Goal: Information Seeking & Learning: Learn about a topic

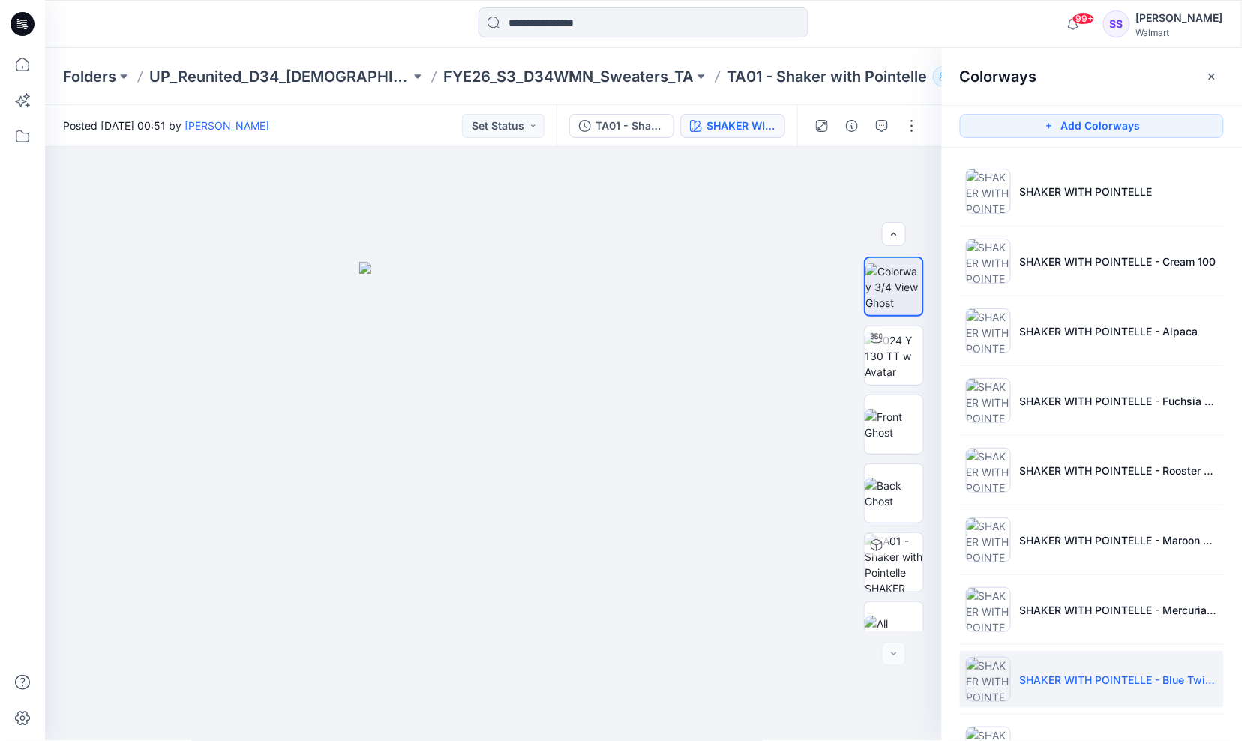
scroll to position [203, 0]
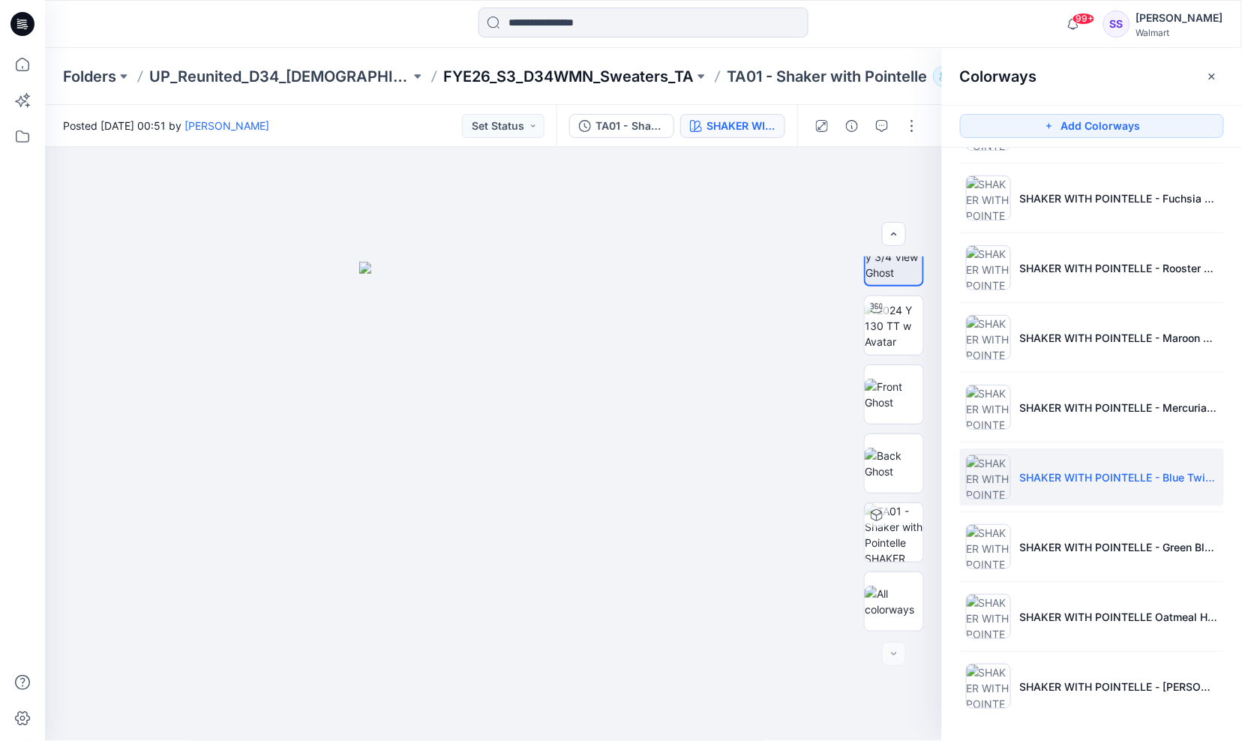
click at [599, 77] on p "FYE26_S3_D34WMN_Sweaters_TA" at bounding box center [568, 76] width 251 height 21
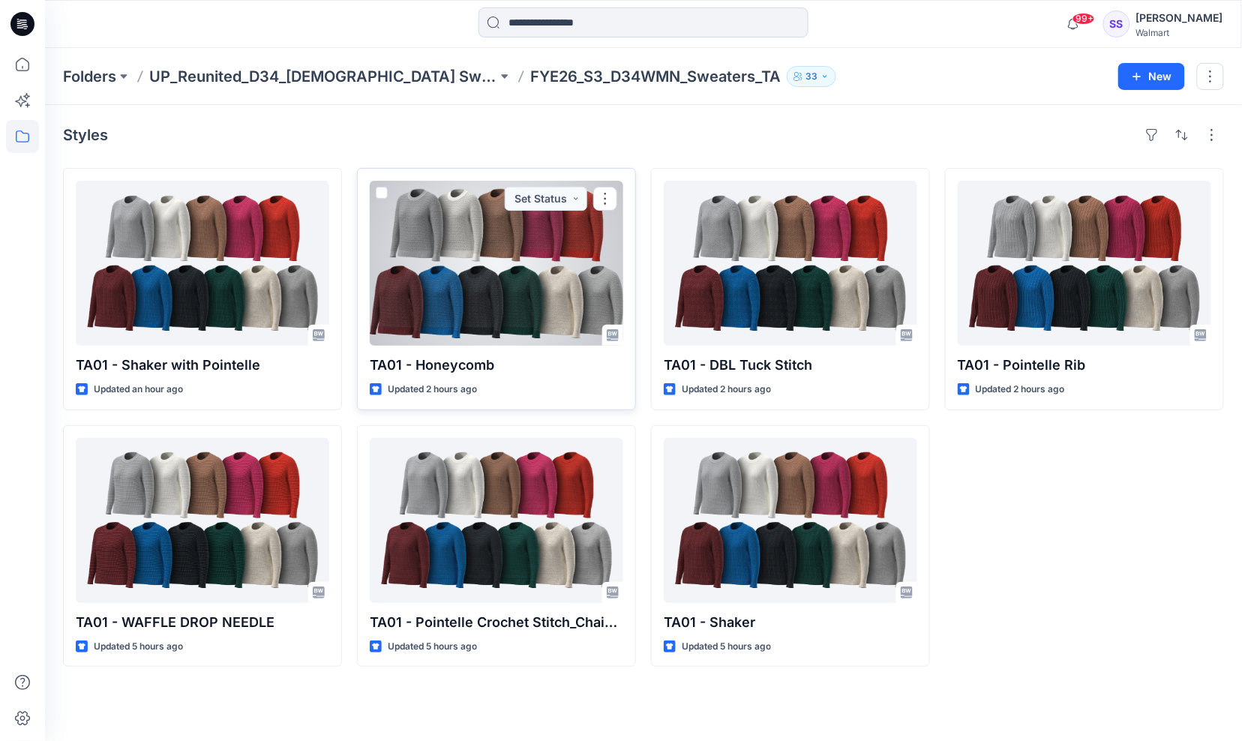
click at [515, 281] on div at bounding box center [497, 263] width 254 height 165
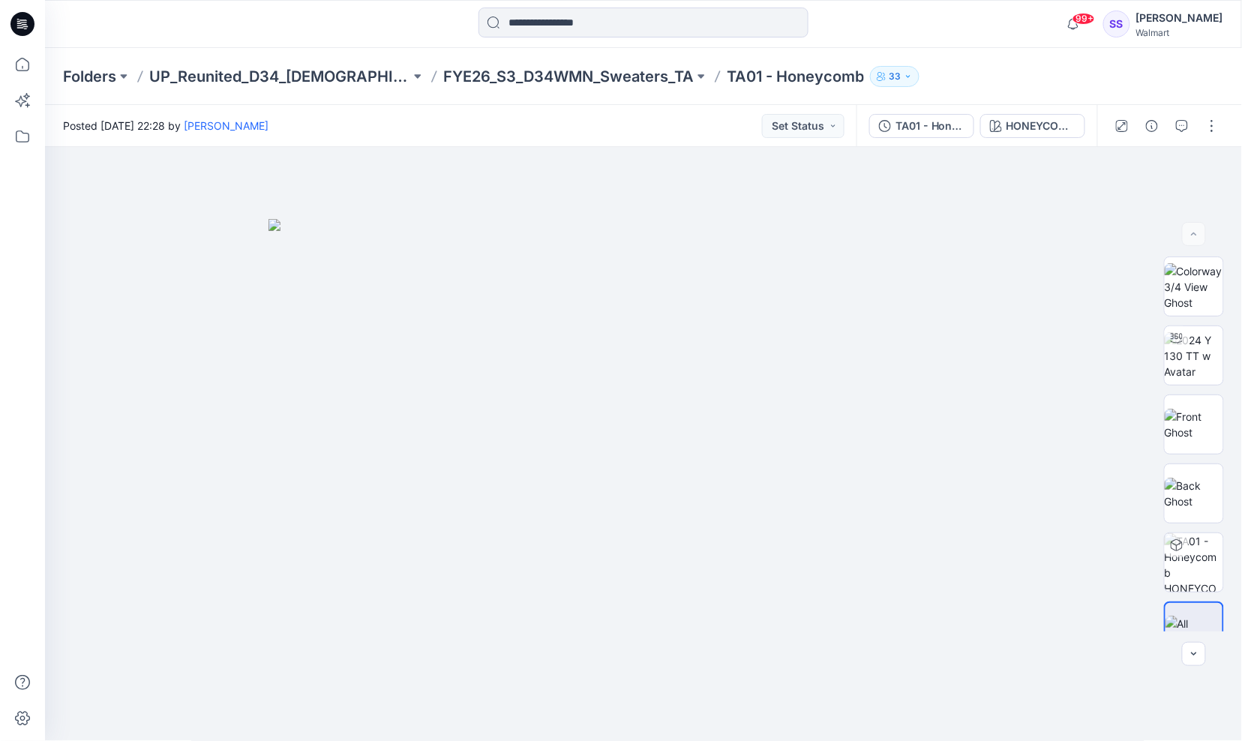
click at [346, 30] on div at bounding box center [643, 24] width 599 height 33
click at [1196, 431] on img at bounding box center [1194, 425] width 59 height 32
click at [1208, 176] on icon "button" at bounding box center [1209, 173] width 12 height 12
click at [1202, 488] on img at bounding box center [1194, 494] width 59 height 32
click at [1214, 176] on icon "button" at bounding box center [1209, 174] width 12 height 8
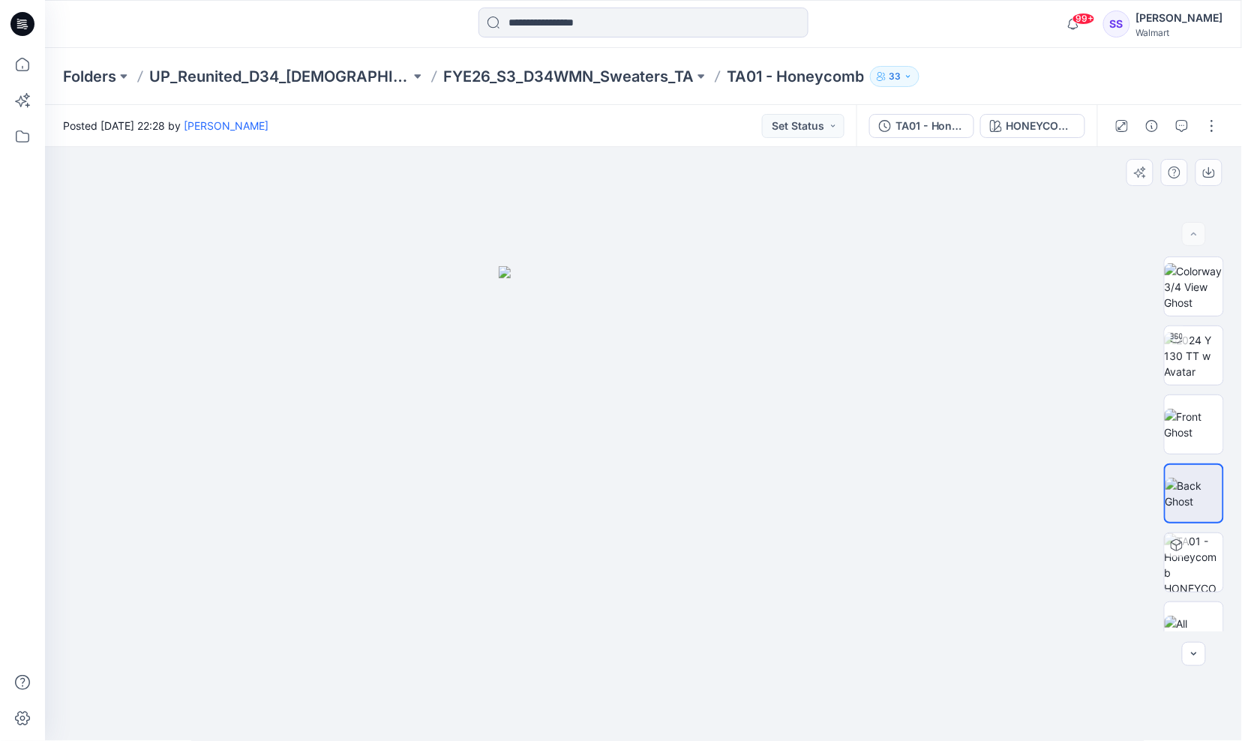
click at [746, 185] on div at bounding box center [644, 444] width 1198 height 595
click at [1034, 122] on div "HONEYCOMB STITCH" at bounding box center [1041, 126] width 69 height 17
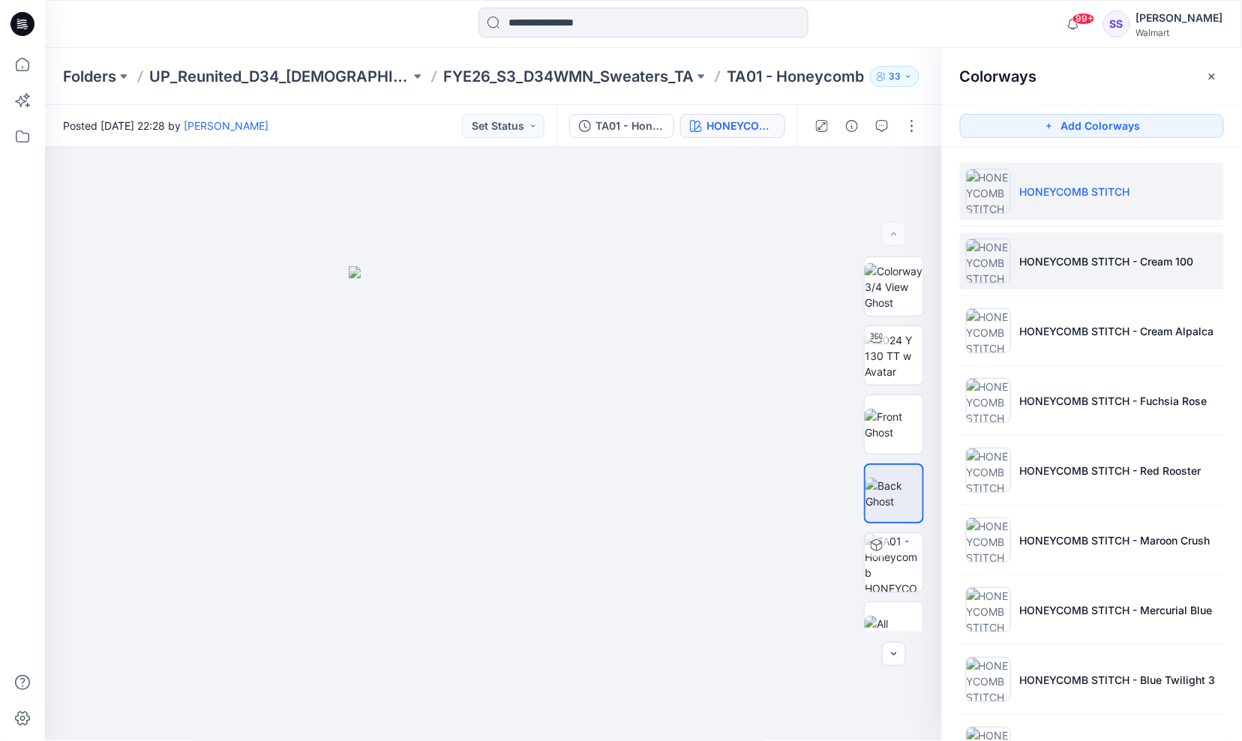
click at [1019, 263] on li "HONEYCOMB STITCH - Cream 100" at bounding box center [1092, 261] width 264 height 57
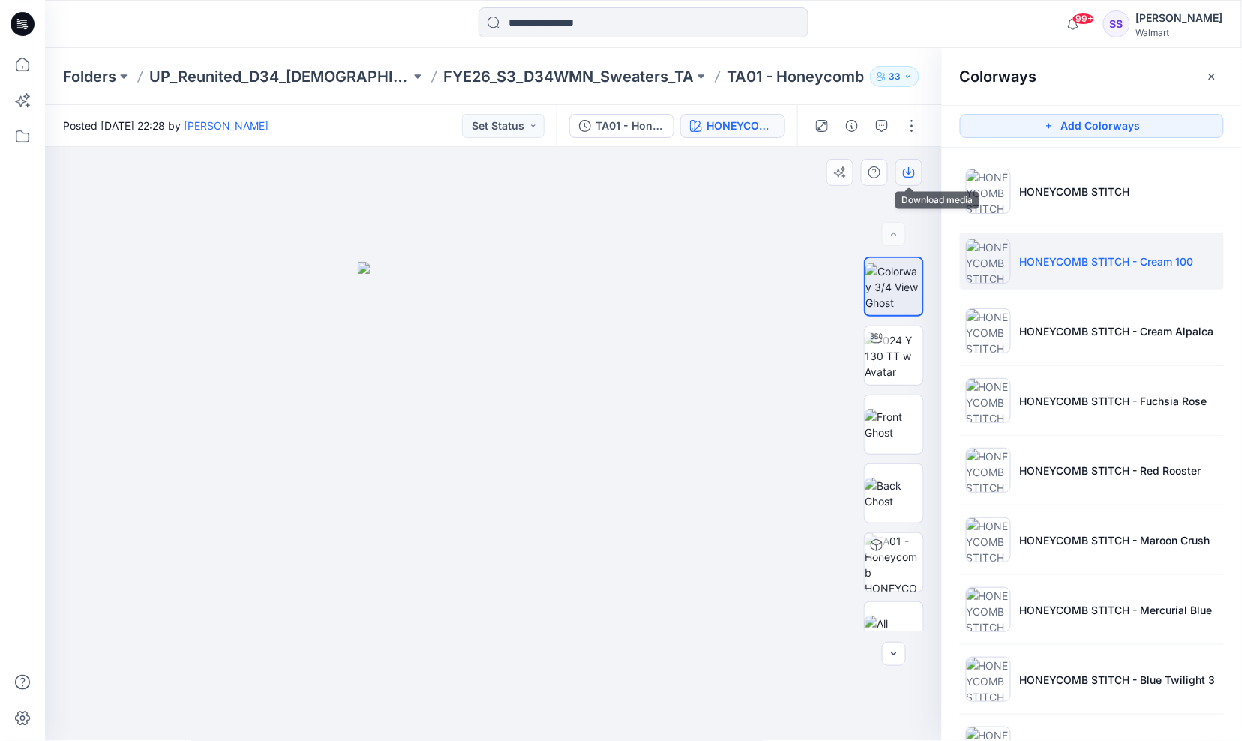
click at [910, 171] on icon "button" at bounding box center [909, 171] width 6 height 8
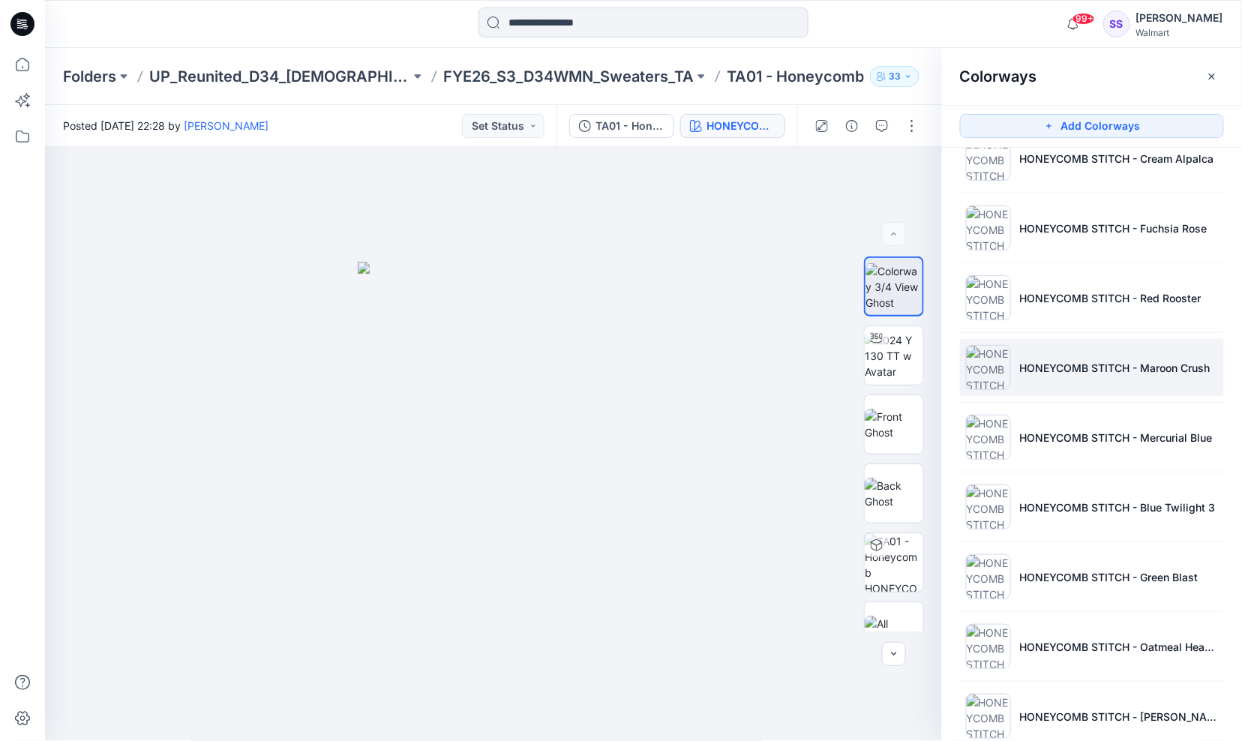
scroll to position [203, 0]
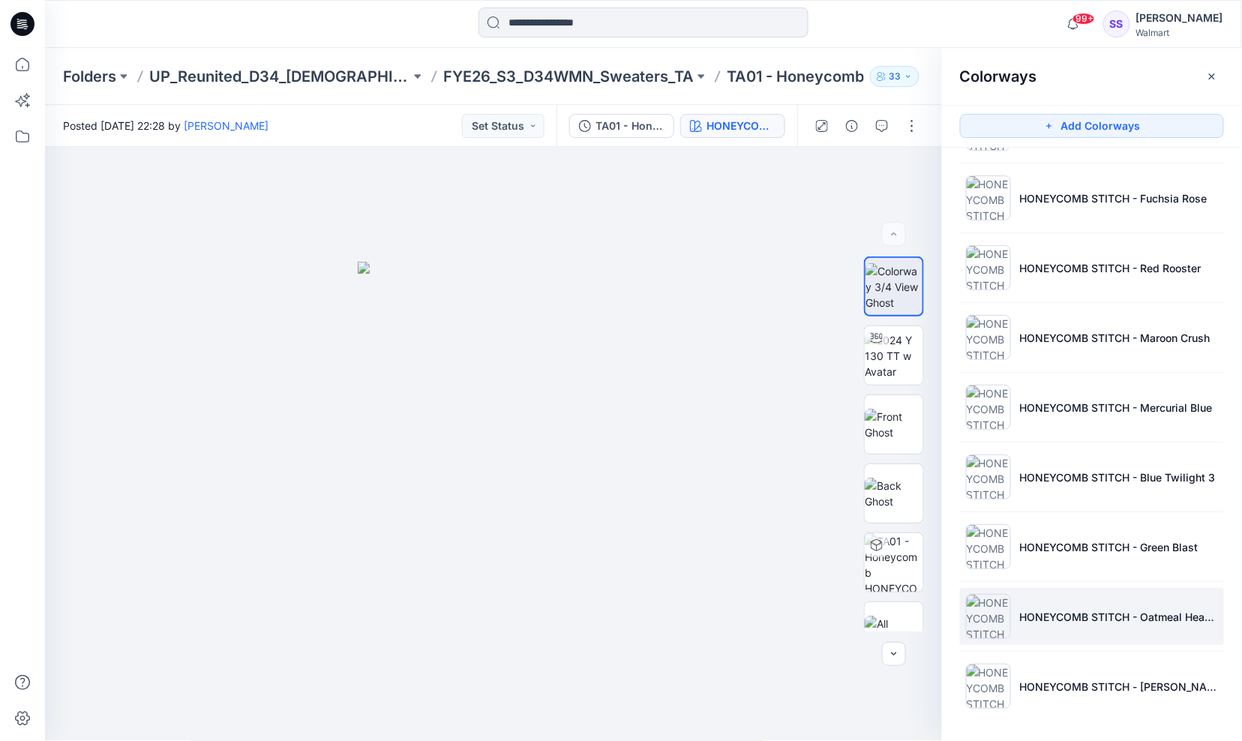
click at [1093, 618] on p "HONEYCOMB STITCH - Oatmeal Heather" at bounding box center [1119, 617] width 198 height 16
click at [913, 178] on icon "button" at bounding box center [909, 173] width 12 height 12
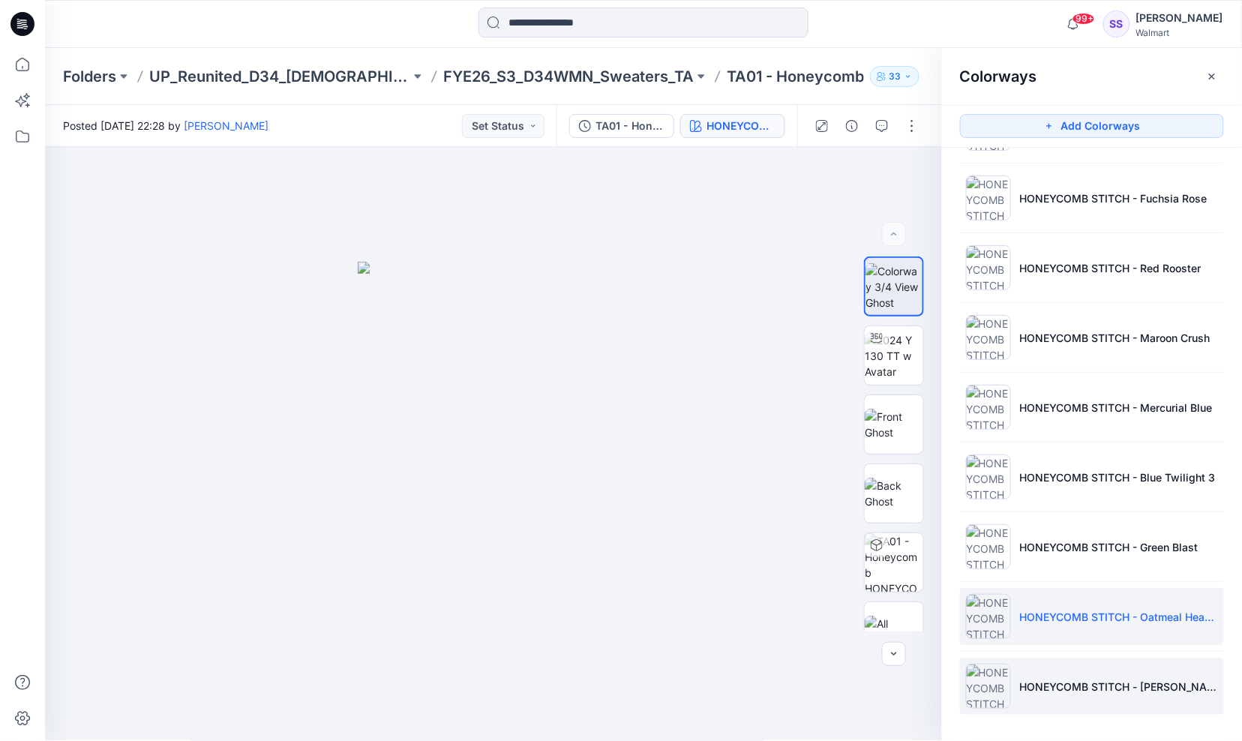
click at [1077, 686] on p "HONEYCOMB STITCH - [PERSON_NAME]" at bounding box center [1119, 687] width 198 height 16
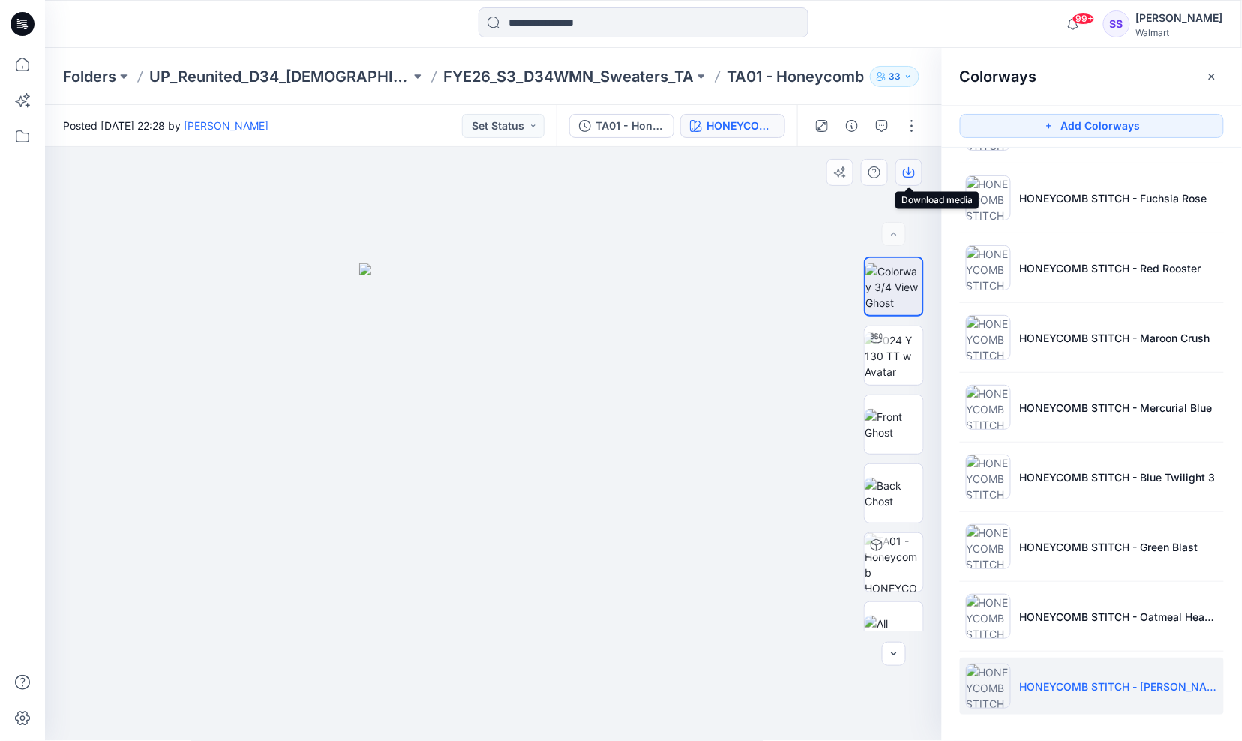
click at [905, 167] on icon "button" at bounding box center [909, 173] width 12 height 12
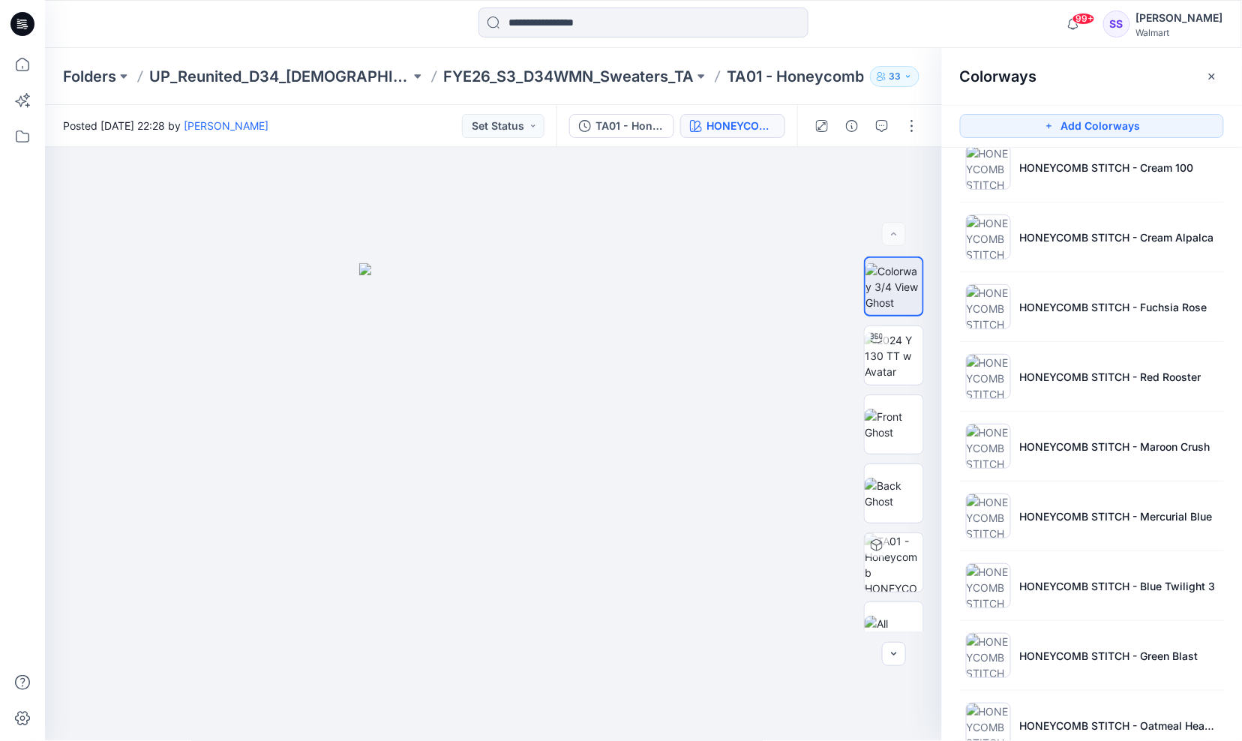
scroll to position [0, 0]
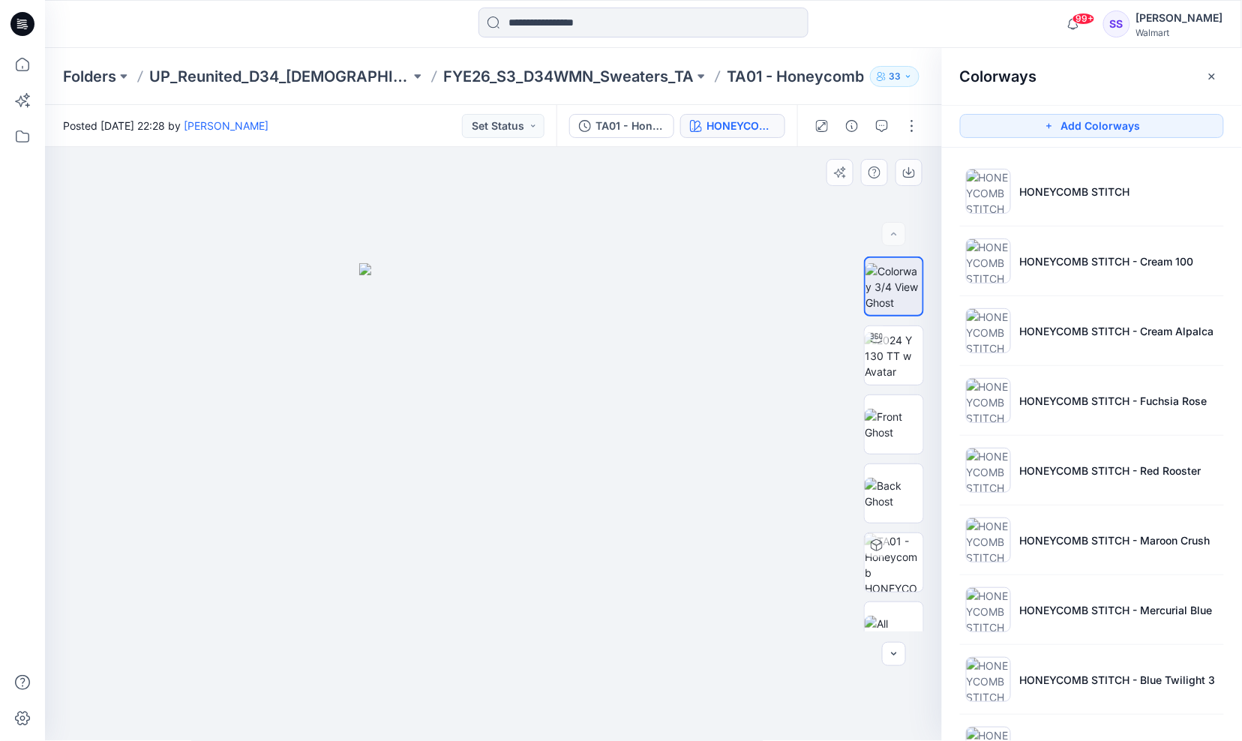
click at [743, 575] on div at bounding box center [494, 444] width 898 height 595
click at [1092, 320] on li "HONEYCOMB STITCH - Cream Alpalca" at bounding box center [1092, 330] width 264 height 57
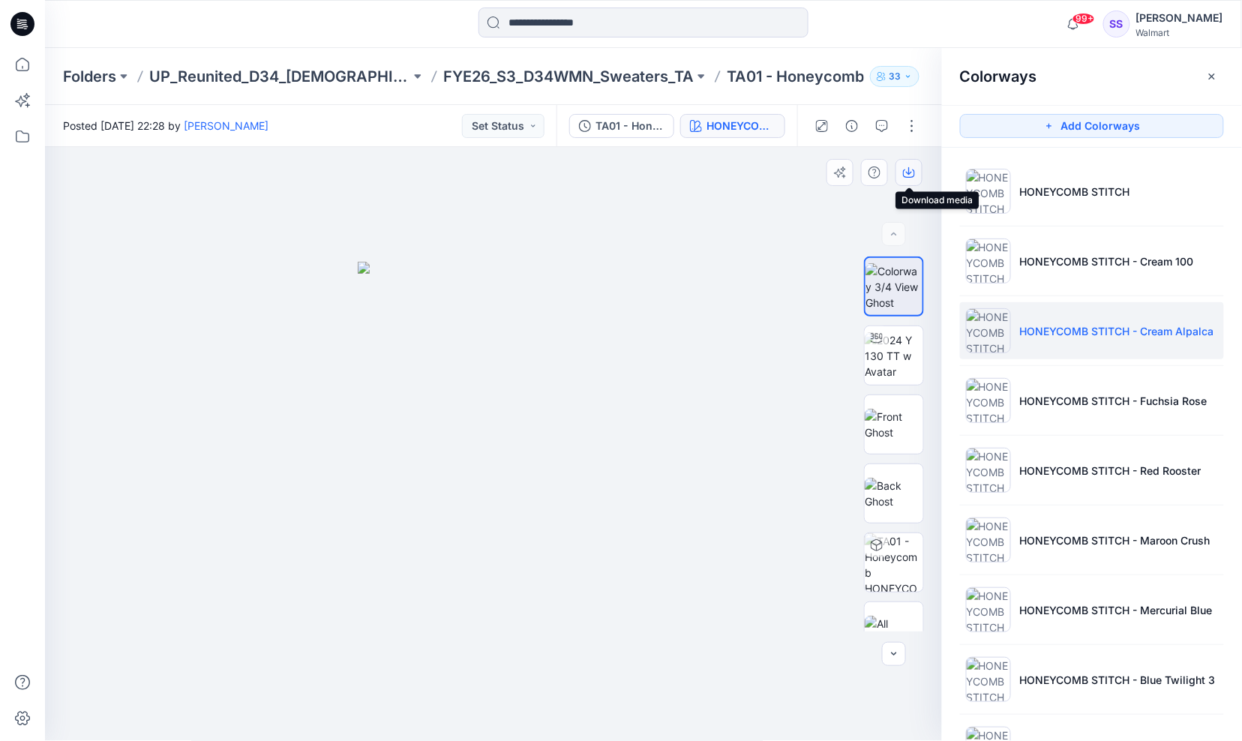
click at [906, 169] on icon "button" at bounding box center [909, 173] width 12 height 12
click at [746, 565] on div at bounding box center [494, 444] width 898 height 595
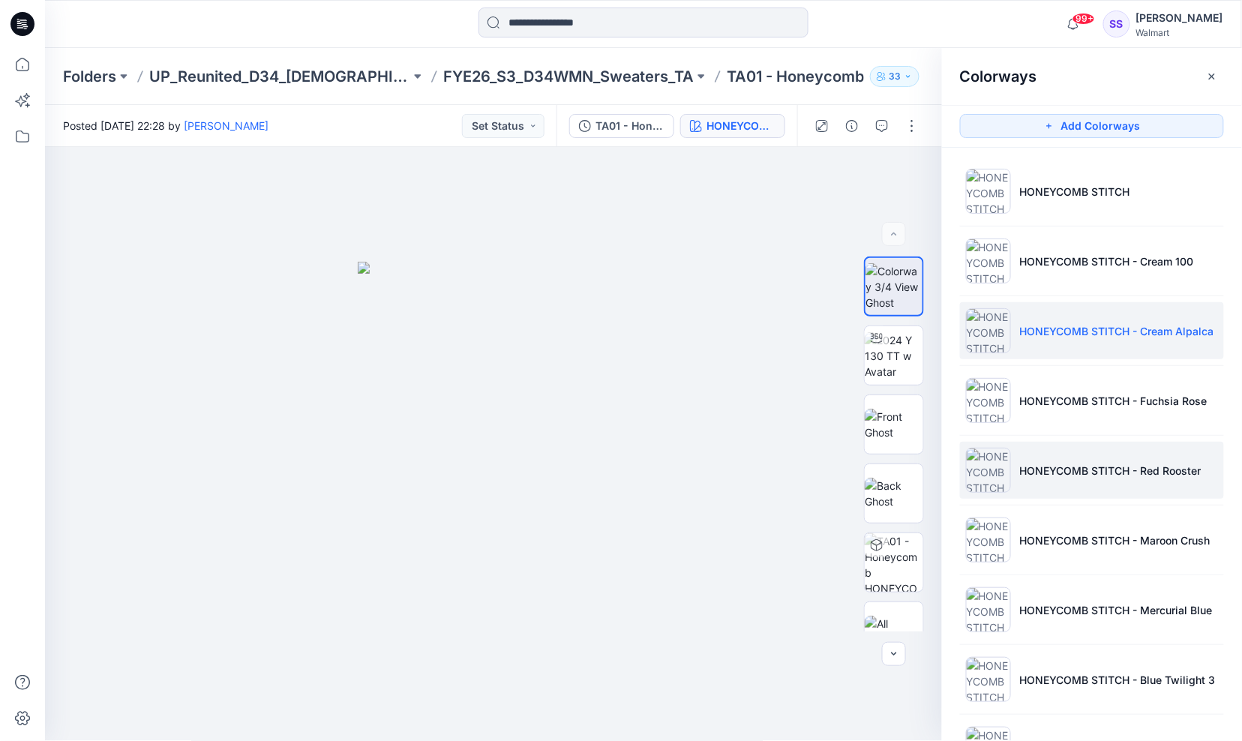
click at [1082, 463] on p "HONEYCOMB STITCH - Red Rooster" at bounding box center [1111, 471] width 182 height 16
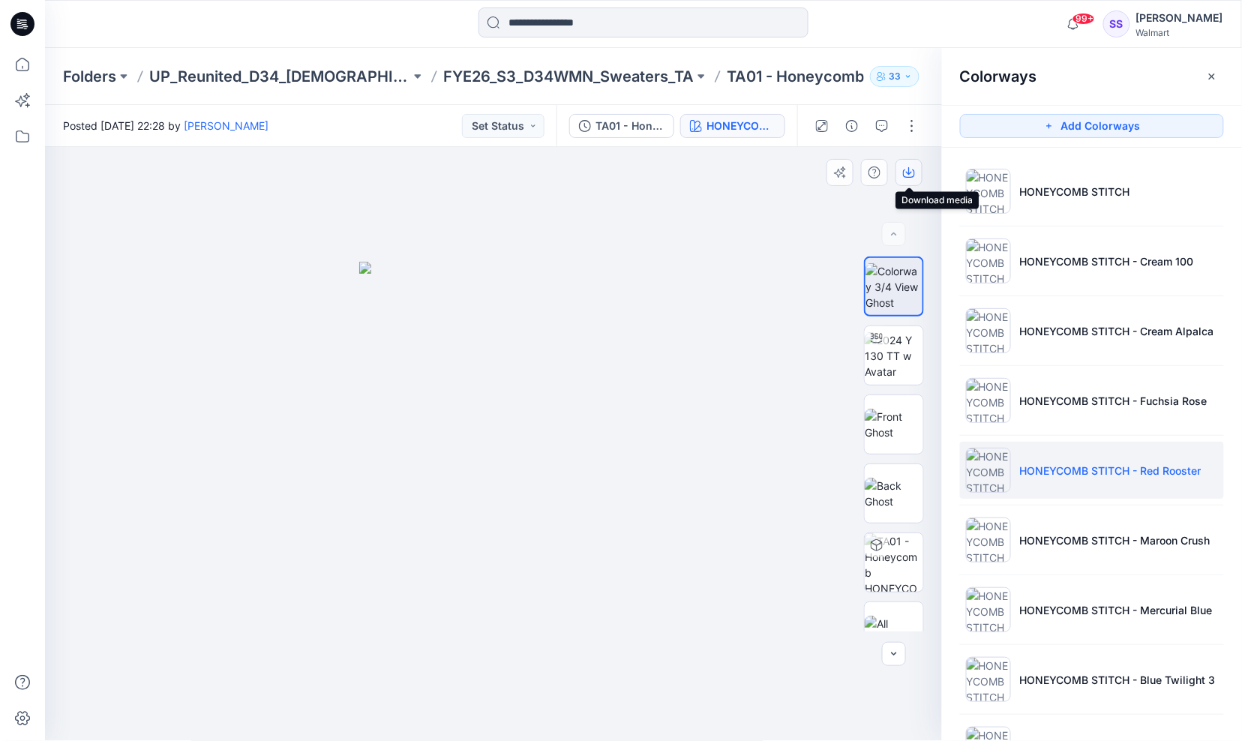
click at [908, 167] on icon "button" at bounding box center [909, 173] width 12 height 12
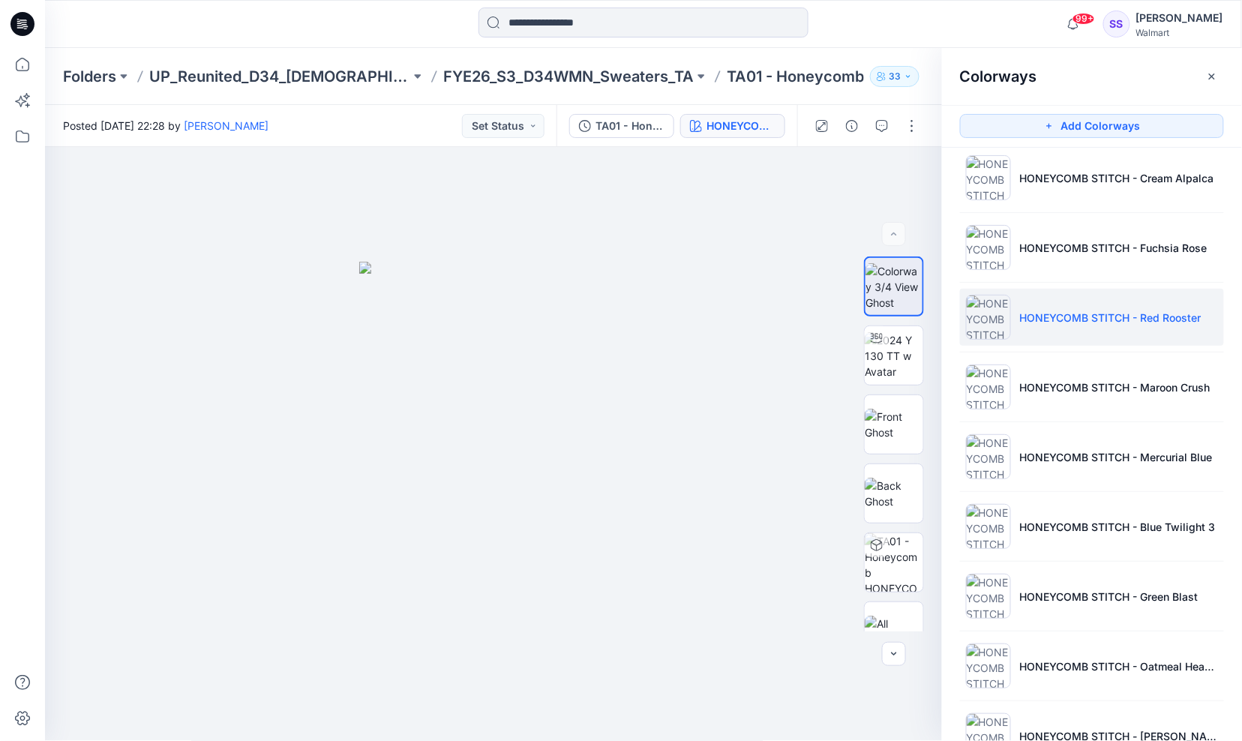
scroll to position [185, 0]
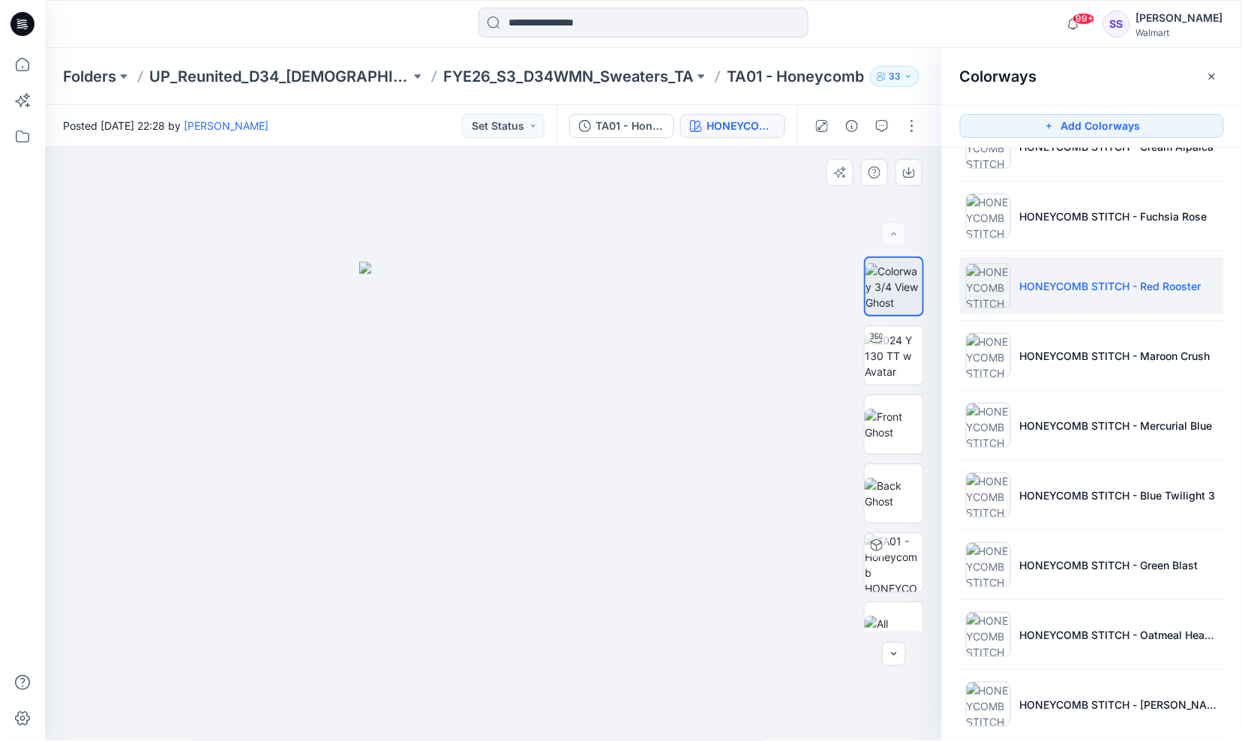
click at [799, 608] on div at bounding box center [494, 444] width 898 height 595
click at [1015, 203] on li "HONEYCOMB STITCH - Fuchsia Rose" at bounding box center [1092, 216] width 264 height 57
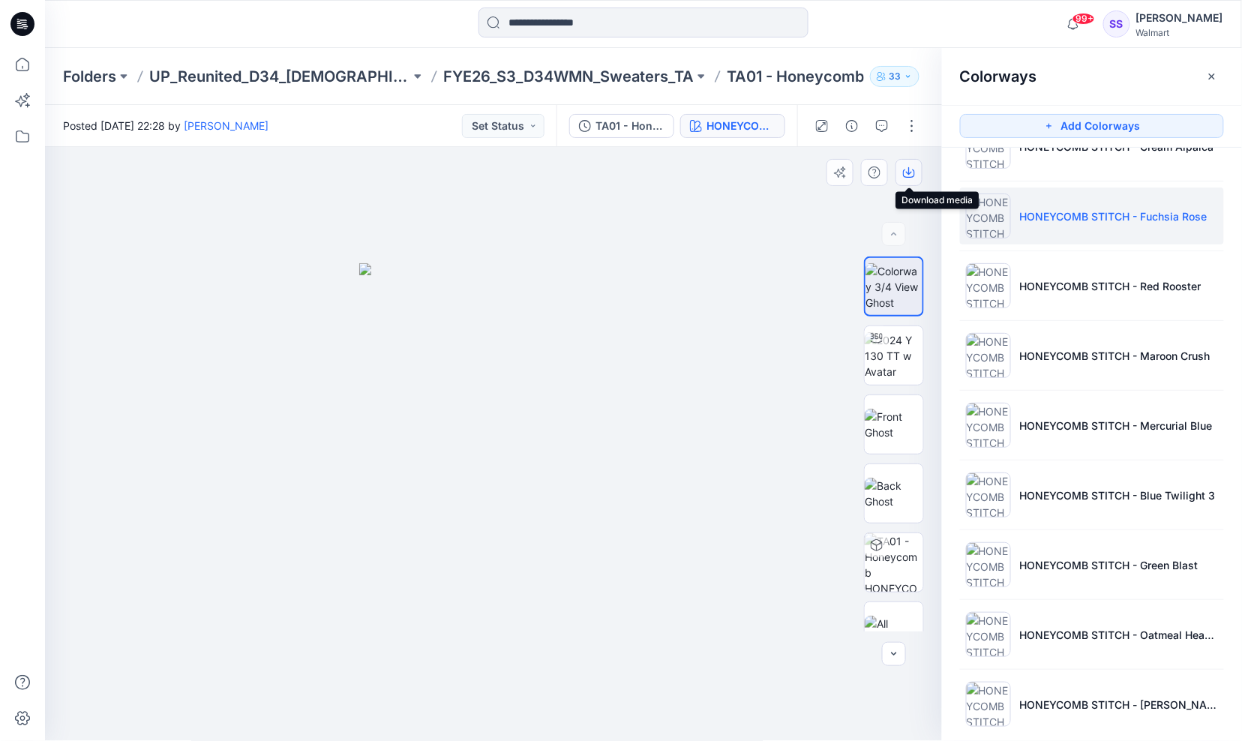
click at [906, 174] on icon "button" at bounding box center [909, 173] width 12 height 12
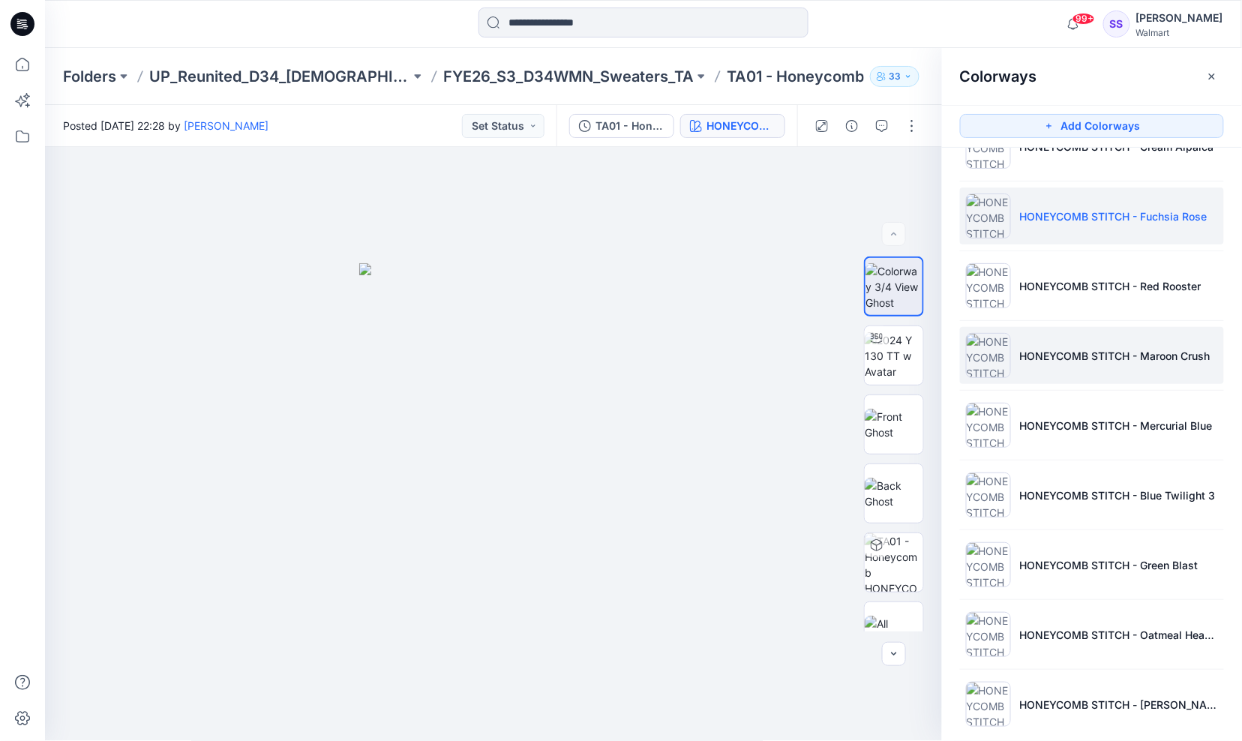
click at [1175, 362] on p "HONEYCOMB STITCH - Maroon Crush" at bounding box center [1115, 356] width 191 height 16
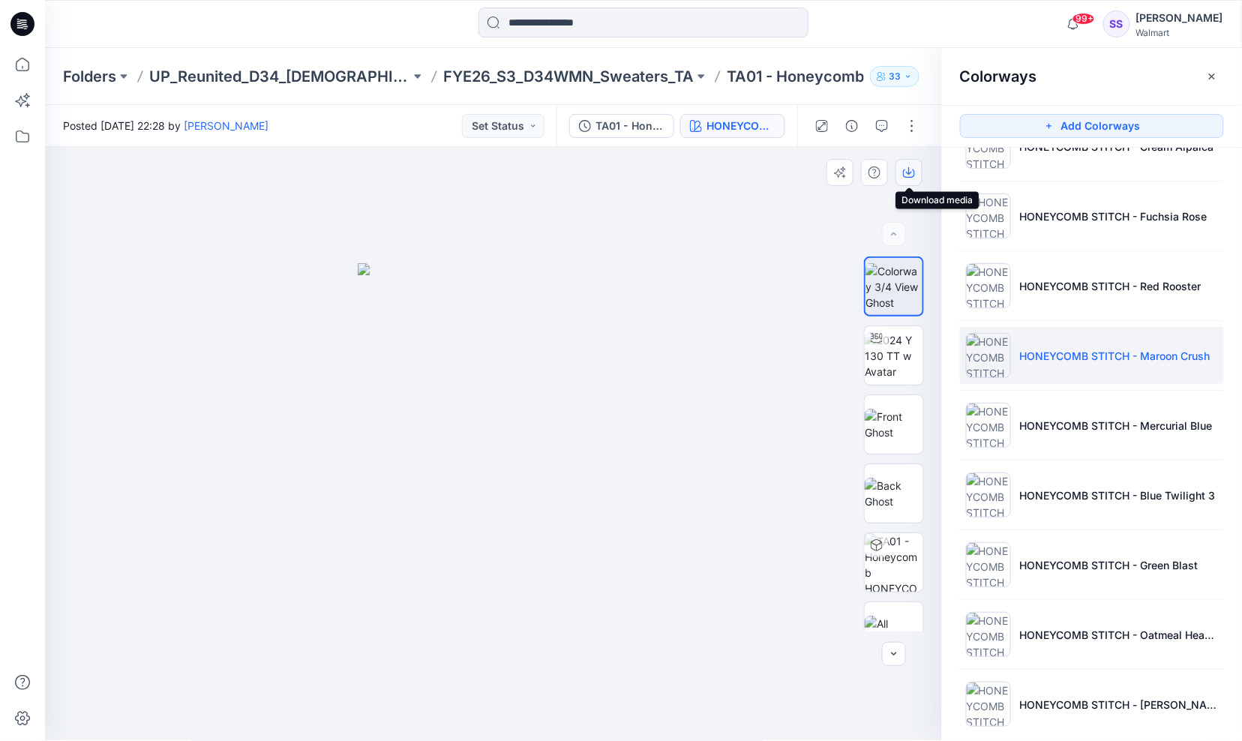
click at [910, 173] on icon "button" at bounding box center [909, 171] width 6 height 8
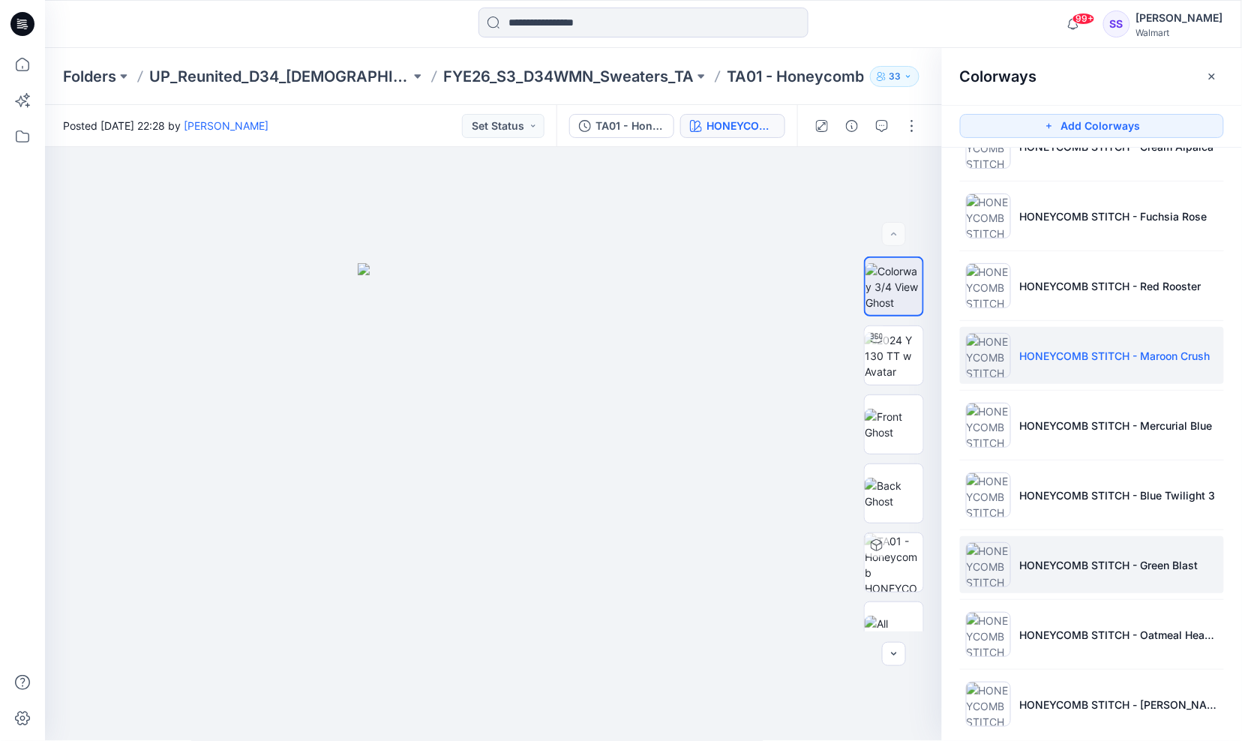
click at [1144, 568] on p "HONEYCOMB STITCH - Green Blast" at bounding box center [1109, 565] width 179 height 16
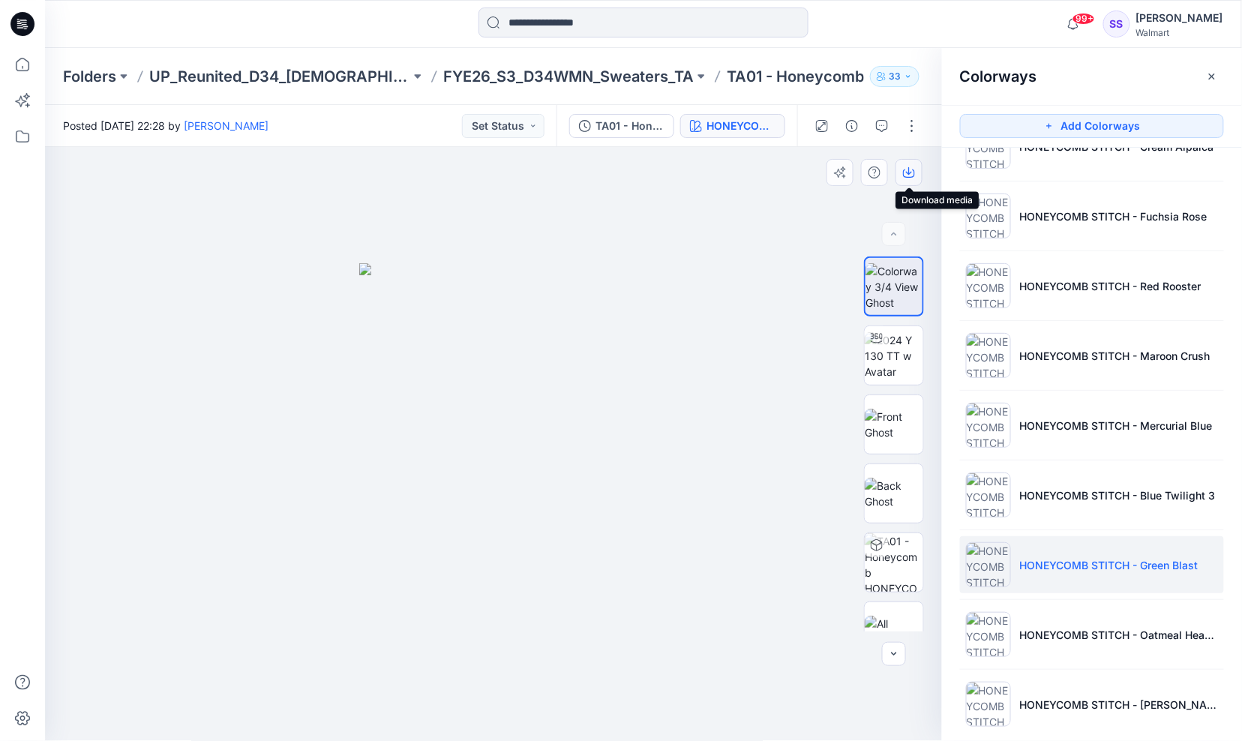
click at [909, 175] on icon "button" at bounding box center [909, 173] width 12 height 12
click at [781, 422] on div at bounding box center [494, 444] width 898 height 595
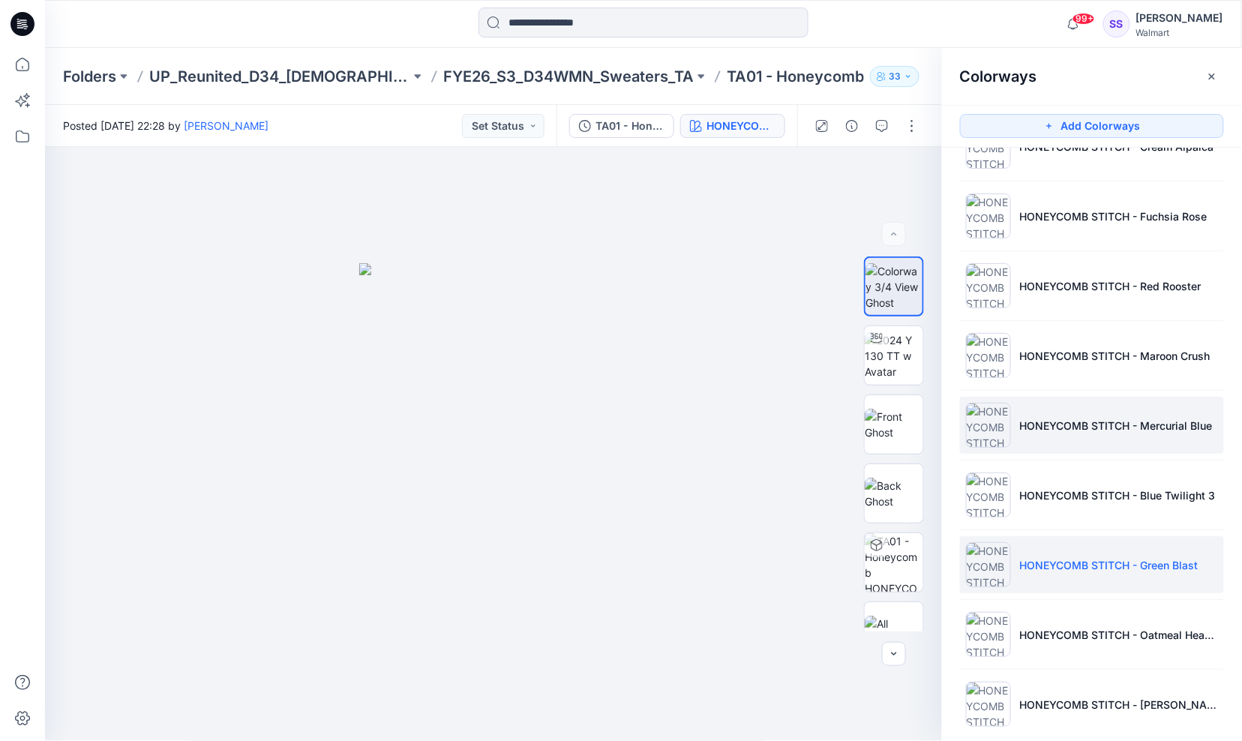
click at [1095, 425] on p "HONEYCOMB STITCH - Mercurial Blue" at bounding box center [1116, 426] width 193 height 16
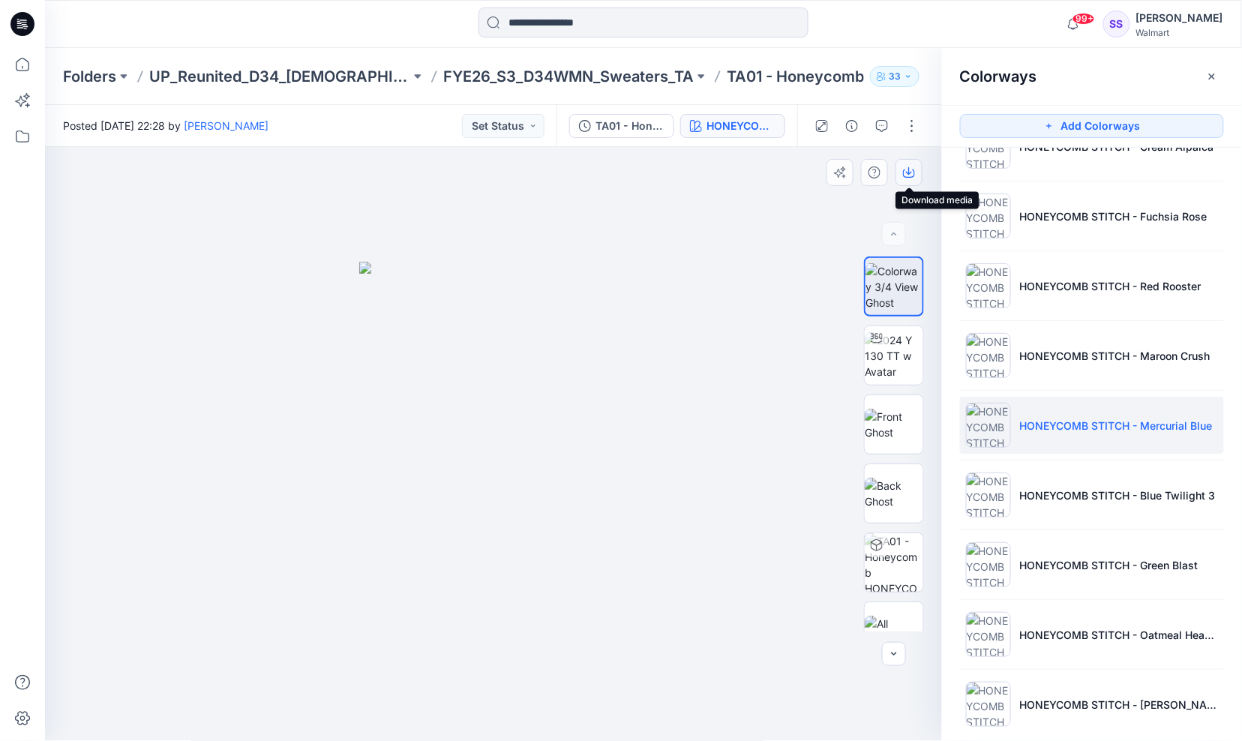
click at [904, 169] on icon "button" at bounding box center [909, 173] width 12 height 12
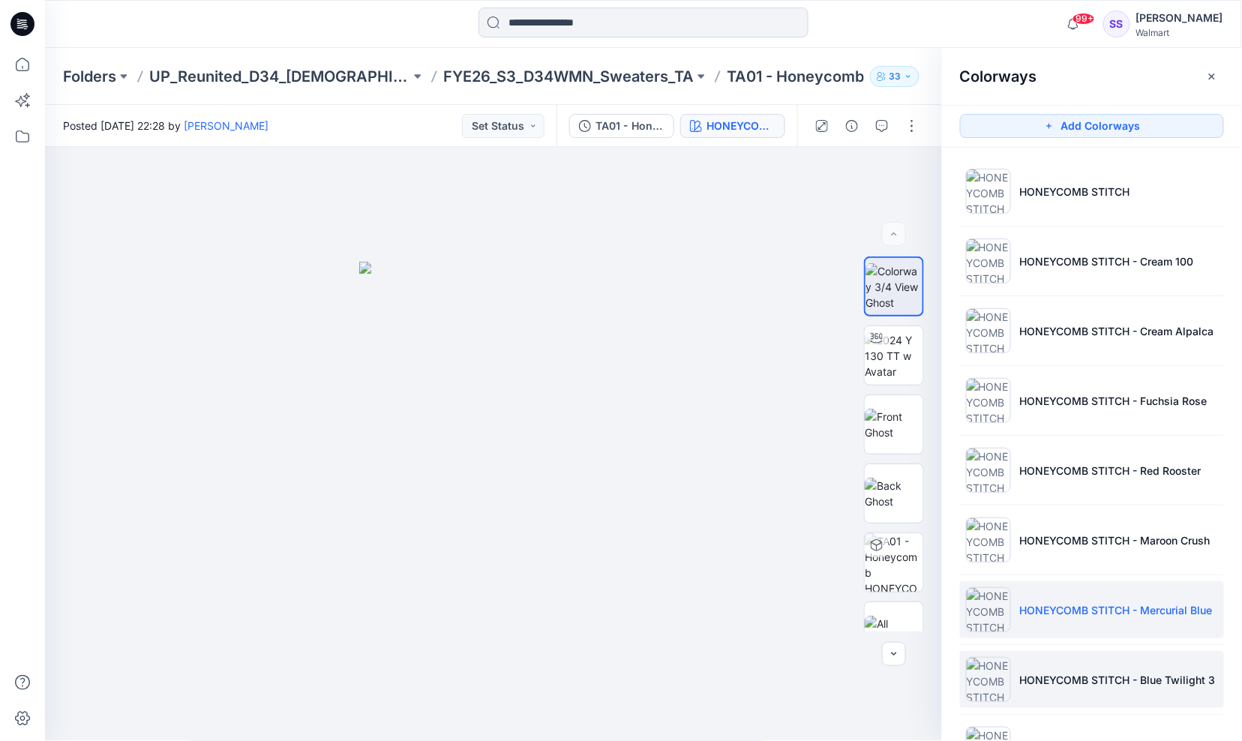
click at [1081, 675] on p "HONEYCOMB STITCH - Blue Twilight 3" at bounding box center [1118, 680] width 196 height 16
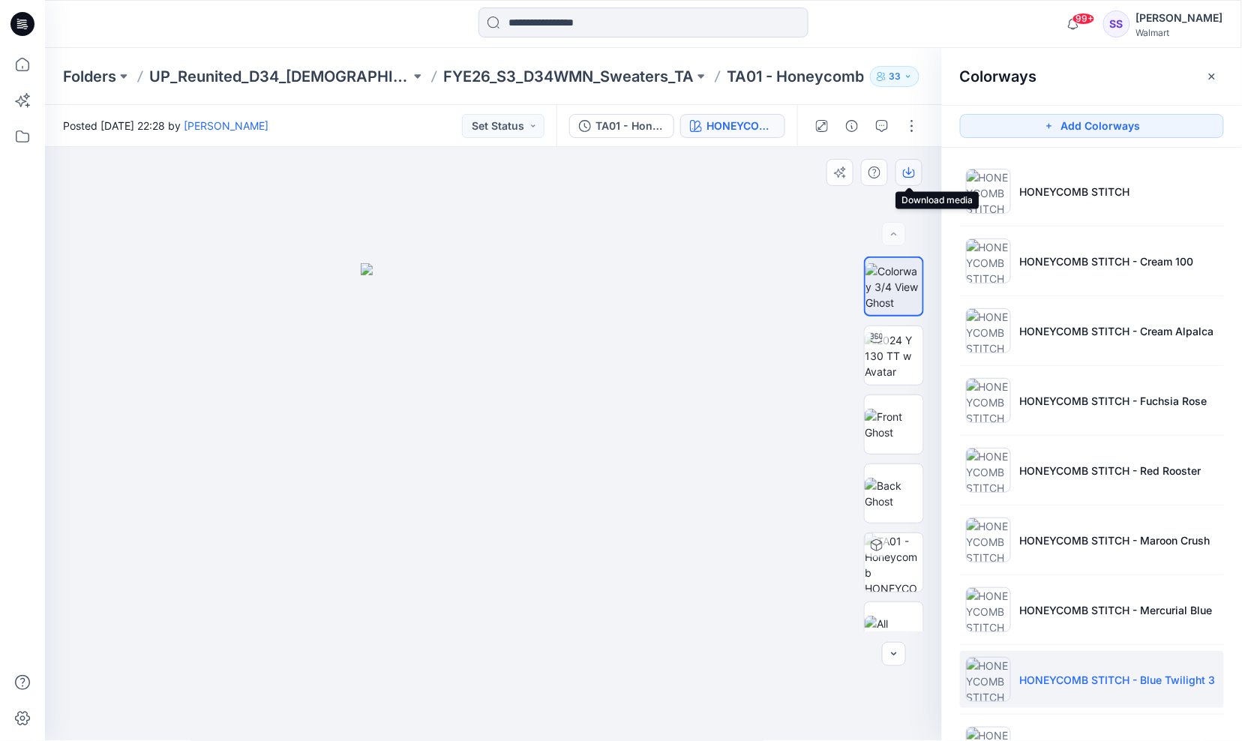
click at [911, 169] on icon "button" at bounding box center [909, 173] width 12 height 12
click at [259, 227] on div at bounding box center [494, 444] width 898 height 595
click at [586, 68] on p "FYE26_S3_D34WMN_Sweaters_TA" at bounding box center [568, 76] width 251 height 21
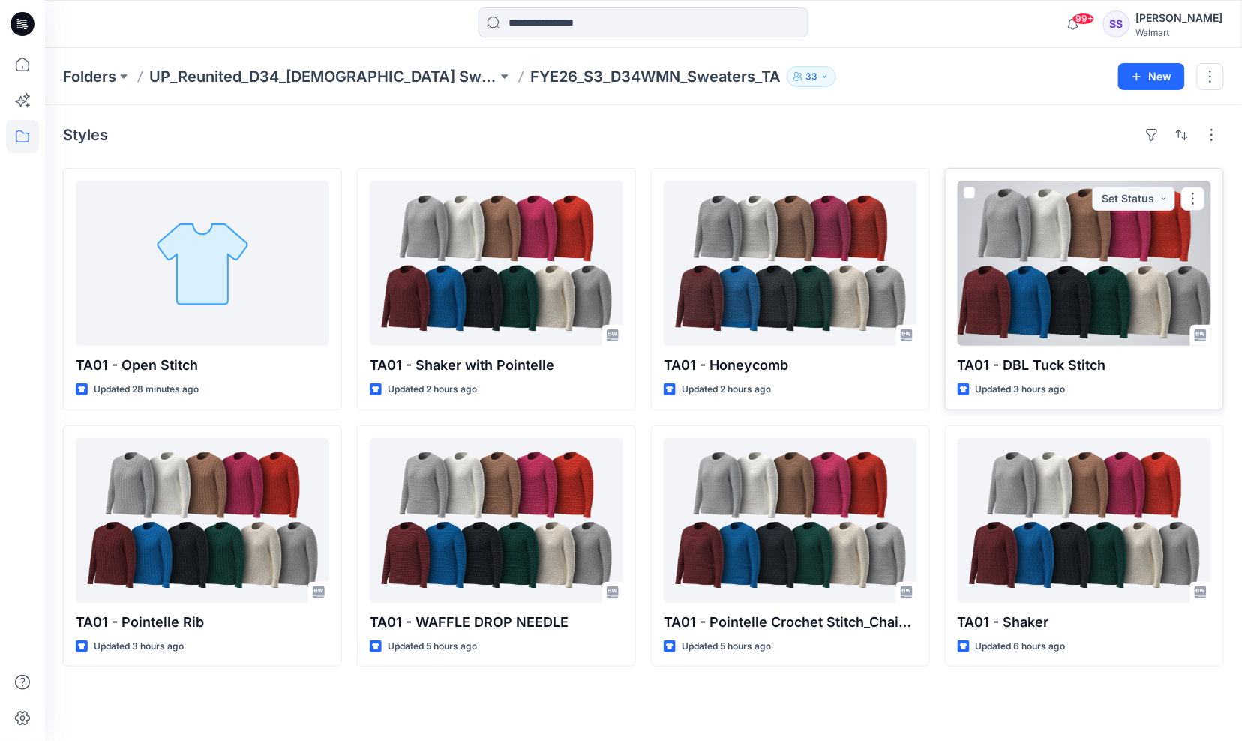
click at [1097, 302] on div at bounding box center [1085, 263] width 254 height 165
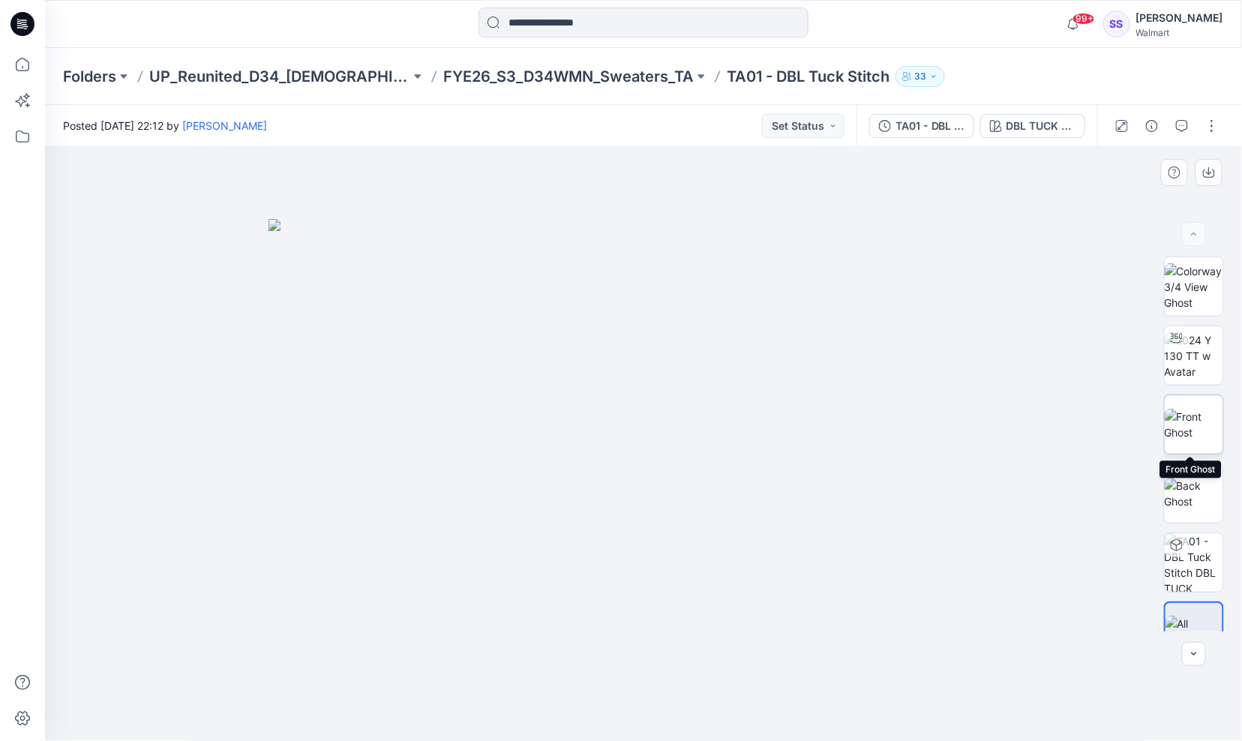
click at [1182, 426] on img at bounding box center [1194, 425] width 59 height 32
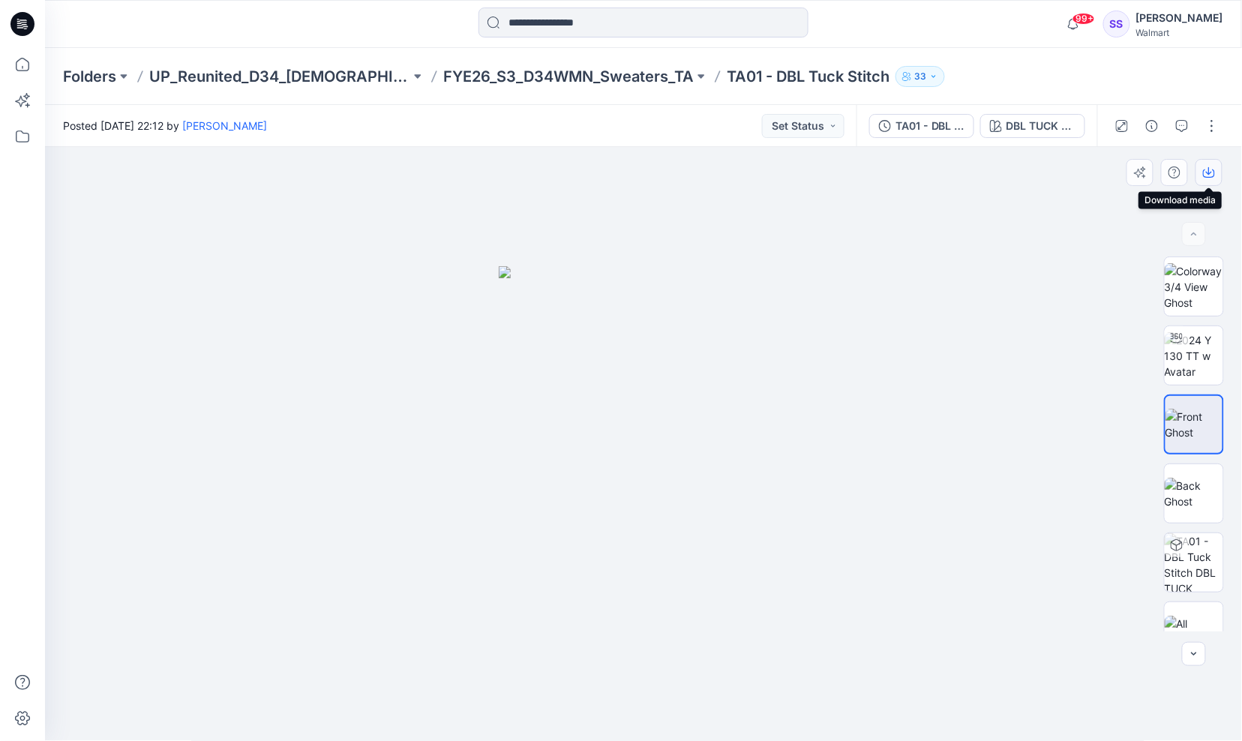
click at [1204, 173] on icon "button" at bounding box center [1209, 174] width 12 height 8
click at [1185, 495] on img at bounding box center [1194, 494] width 59 height 32
click at [1211, 173] on icon "button" at bounding box center [1209, 171] width 6 height 8
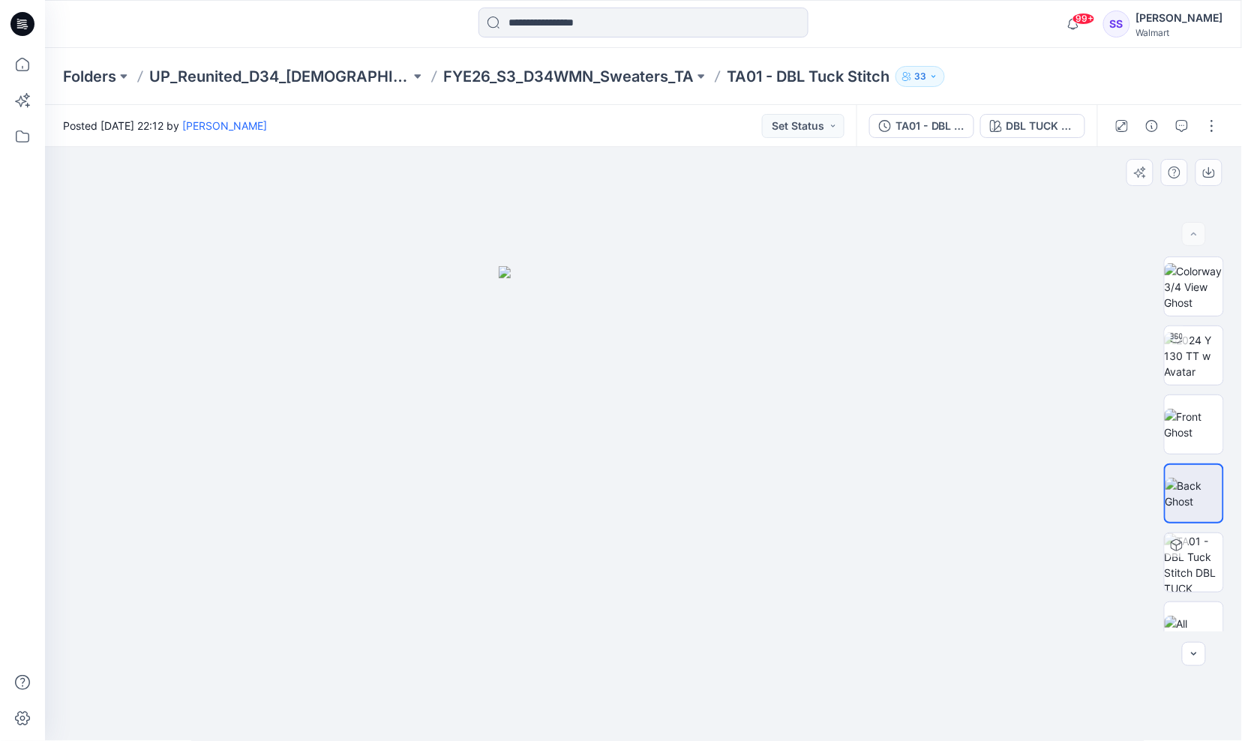
click at [792, 228] on div at bounding box center [644, 444] width 1198 height 595
click at [1021, 131] on div "DBL TUCK STITCH" at bounding box center [1041, 126] width 69 height 17
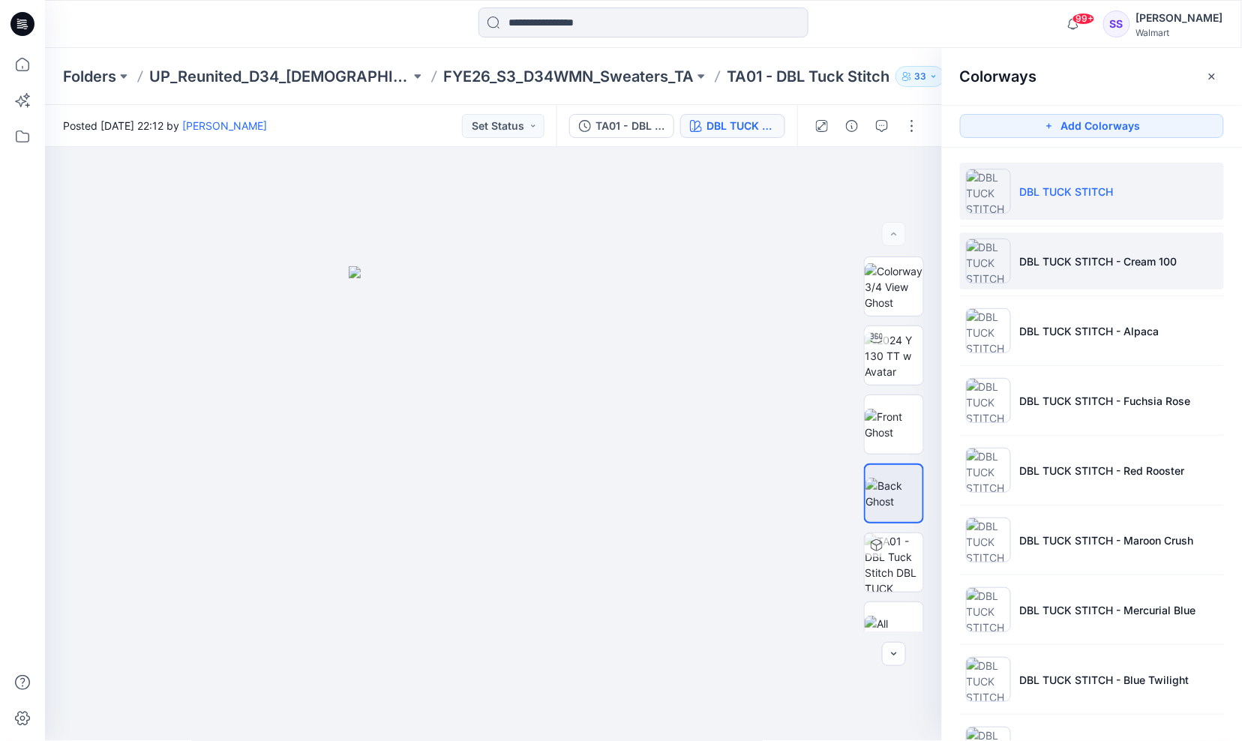
click at [1061, 263] on p "DBL TUCK STITCH - Cream 100" at bounding box center [1099, 262] width 158 height 16
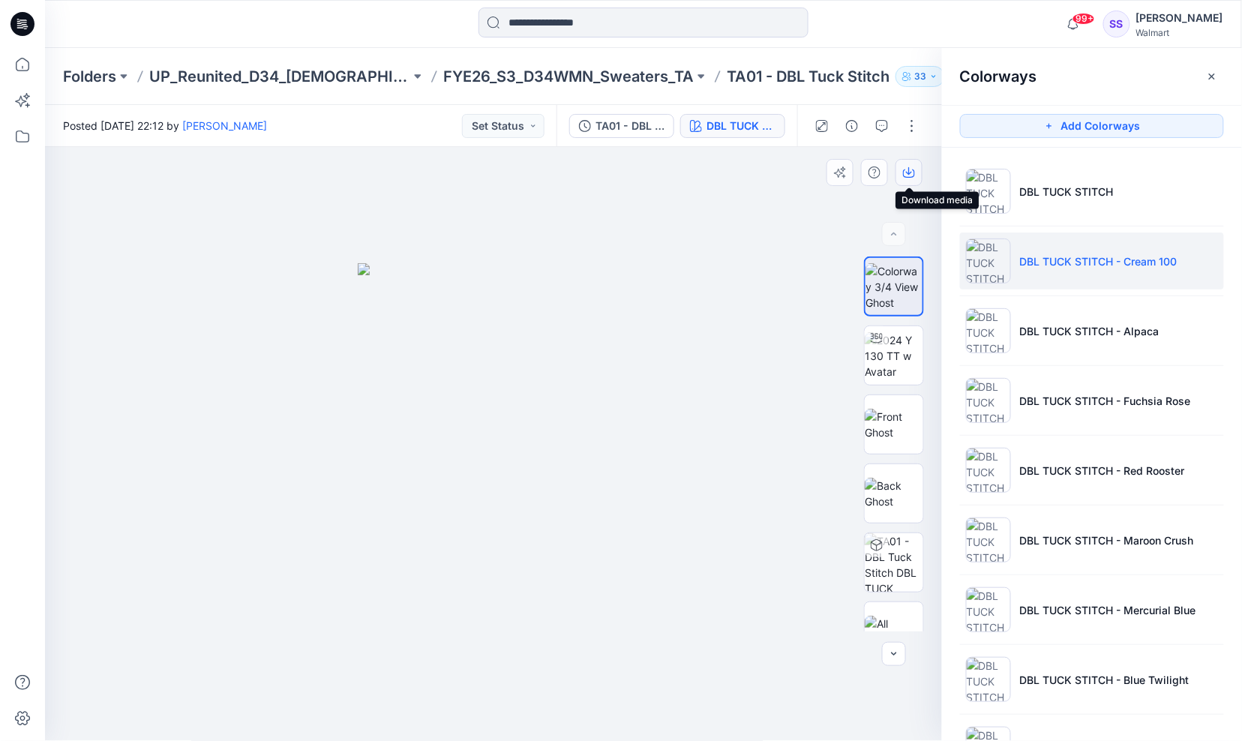
click at [910, 170] on icon "button" at bounding box center [909, 171] width 6 height 8
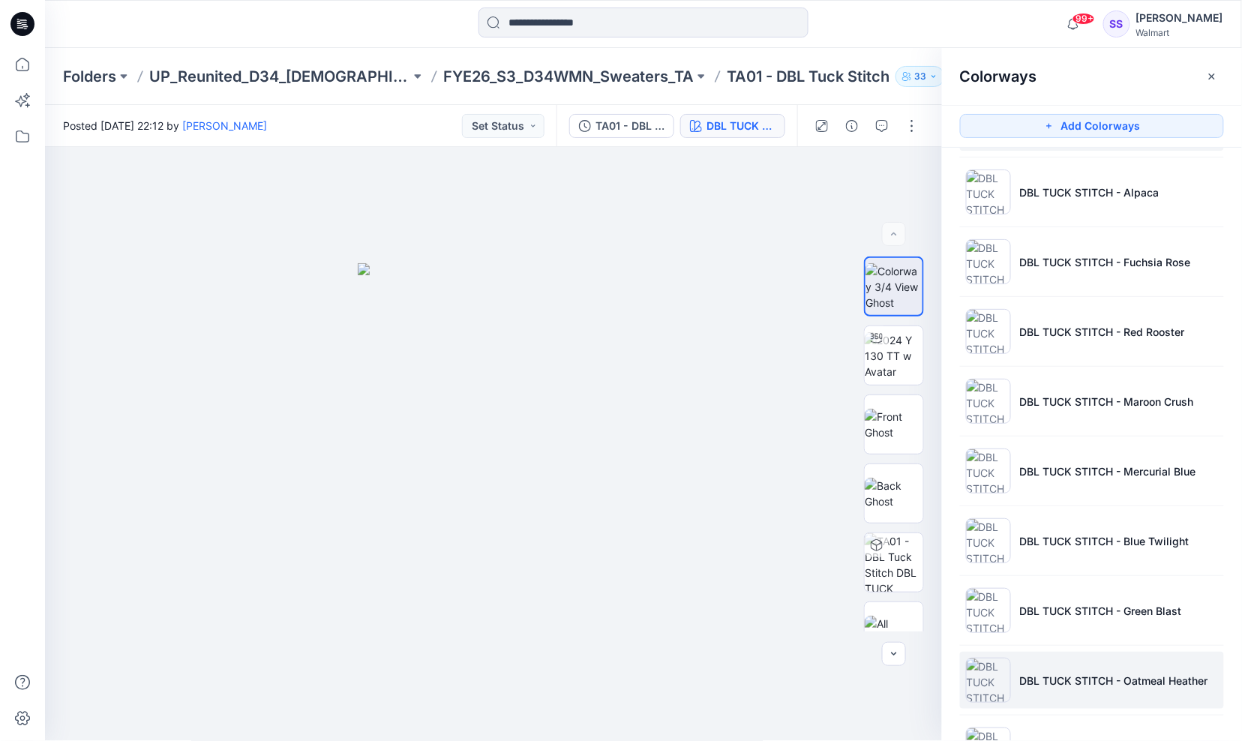
scroll to position [203, 0]
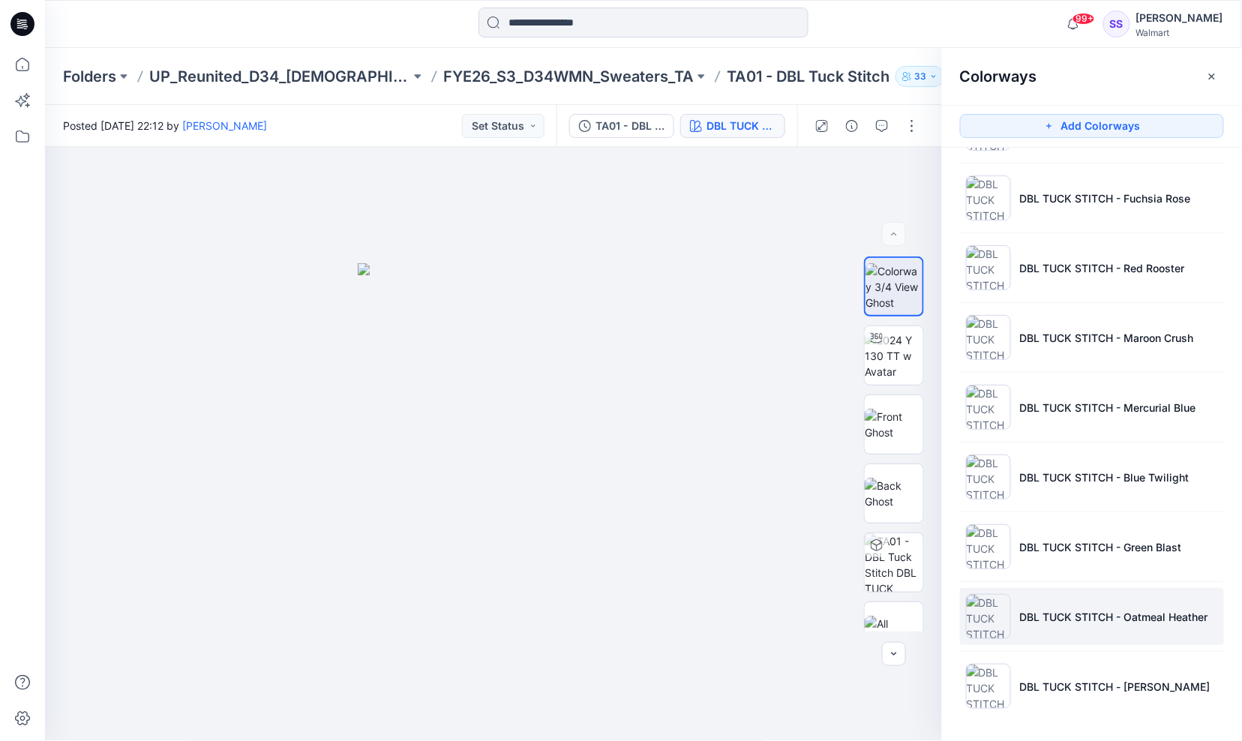
click at [1056, 617] on p "DBL TUCK STITCH - Oatmeal Heather" at bounding box center [1114, 617] width 188 height 16
click at [909, 173] on icon "button" at bounding box center [909, 171] width 6 height 8
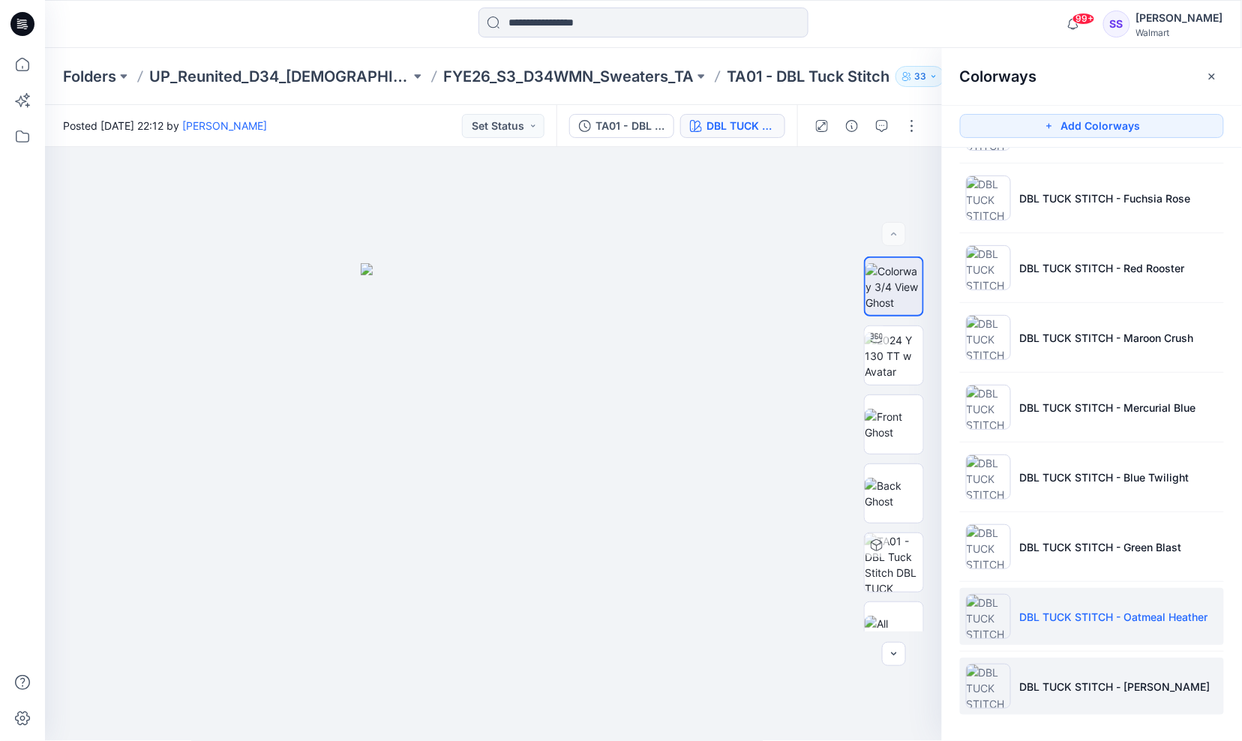
click at [1069, 692] on p "DBL TUCK STITCH - [PERSON_NAME]" at bounding box center [1115, 687] width 191 height 16
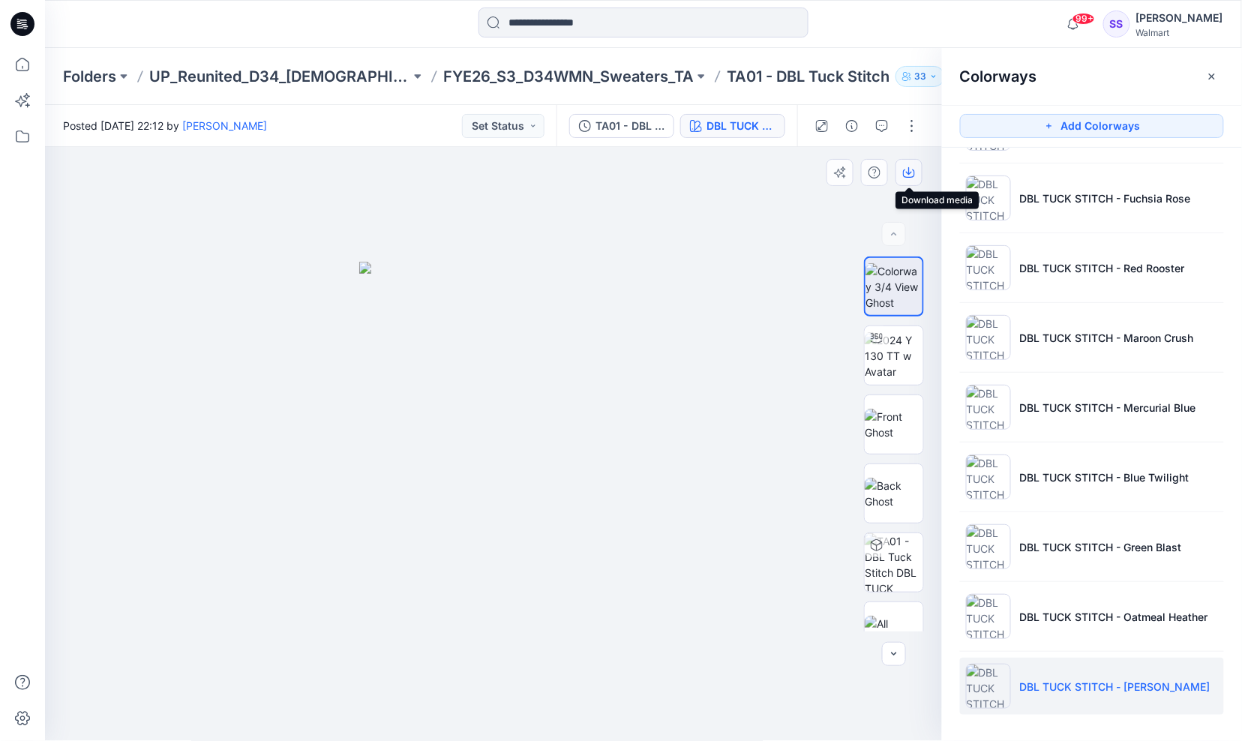
click at [904, 167] on icon "button" at bounding box center [909, 173] width 12 height 12
drag, startPoint x: 1175, startPoint y: 78, endPoint x: 1176, endPoint y: 86, distance: 8.4
click at [1175, 78] on div "Colorways" at bounding box center [1092, 76] width 300 height 56
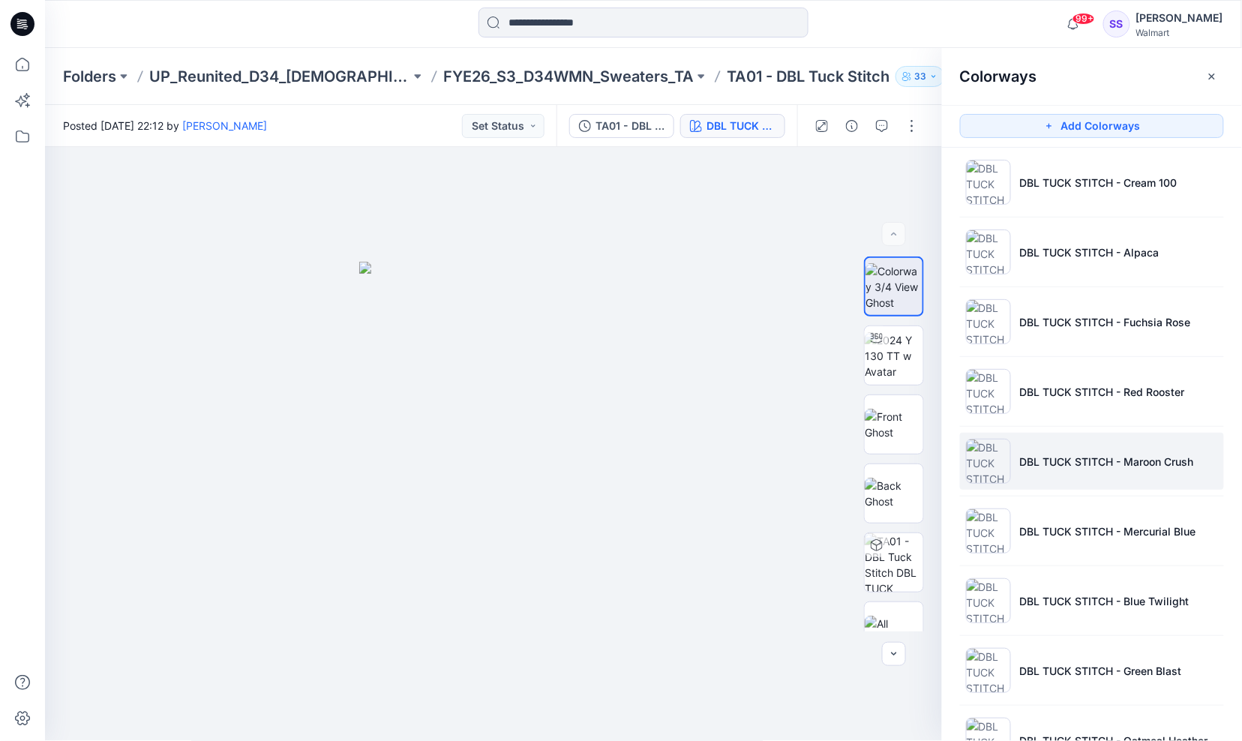
scroll to position [0, 0]
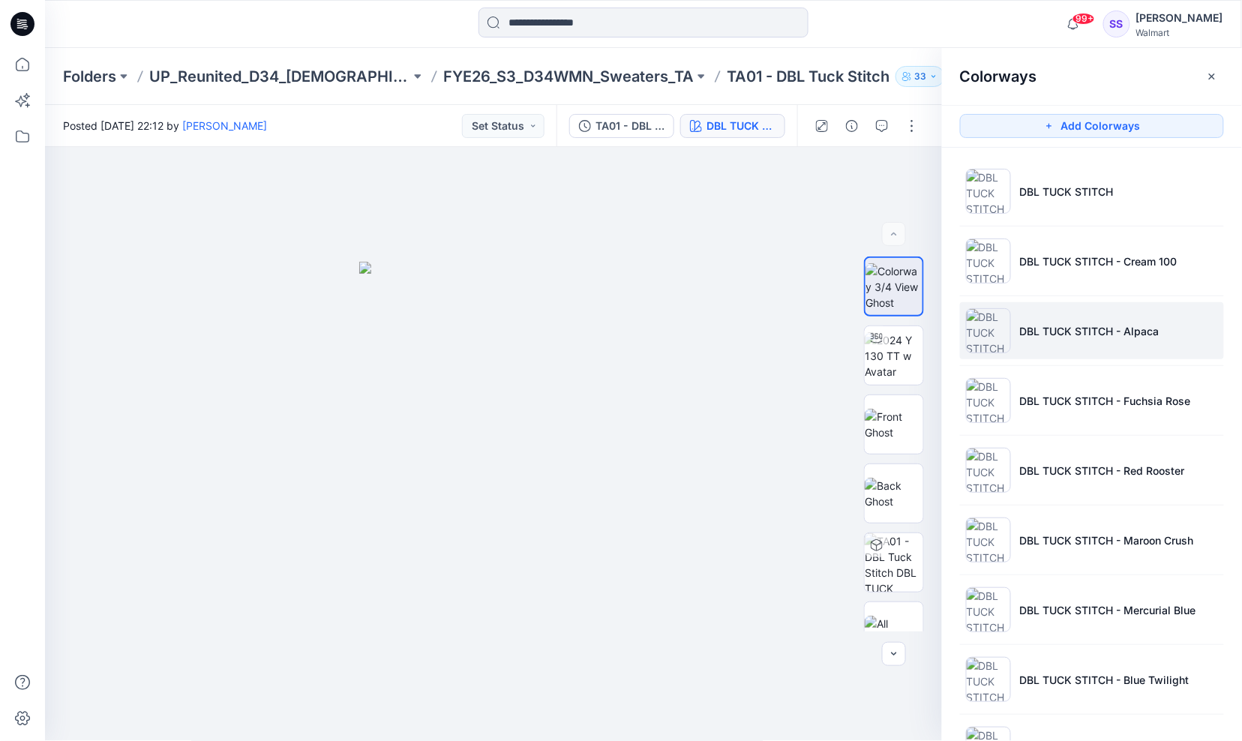
click at [1083, 336] on p "DBL TUCK STITCH - Alpaca" at bounding box center [1090, 331] width 140 height 16
click at [908, 167] on icon "button" at bounding box center [909, 173] width 12 height 12
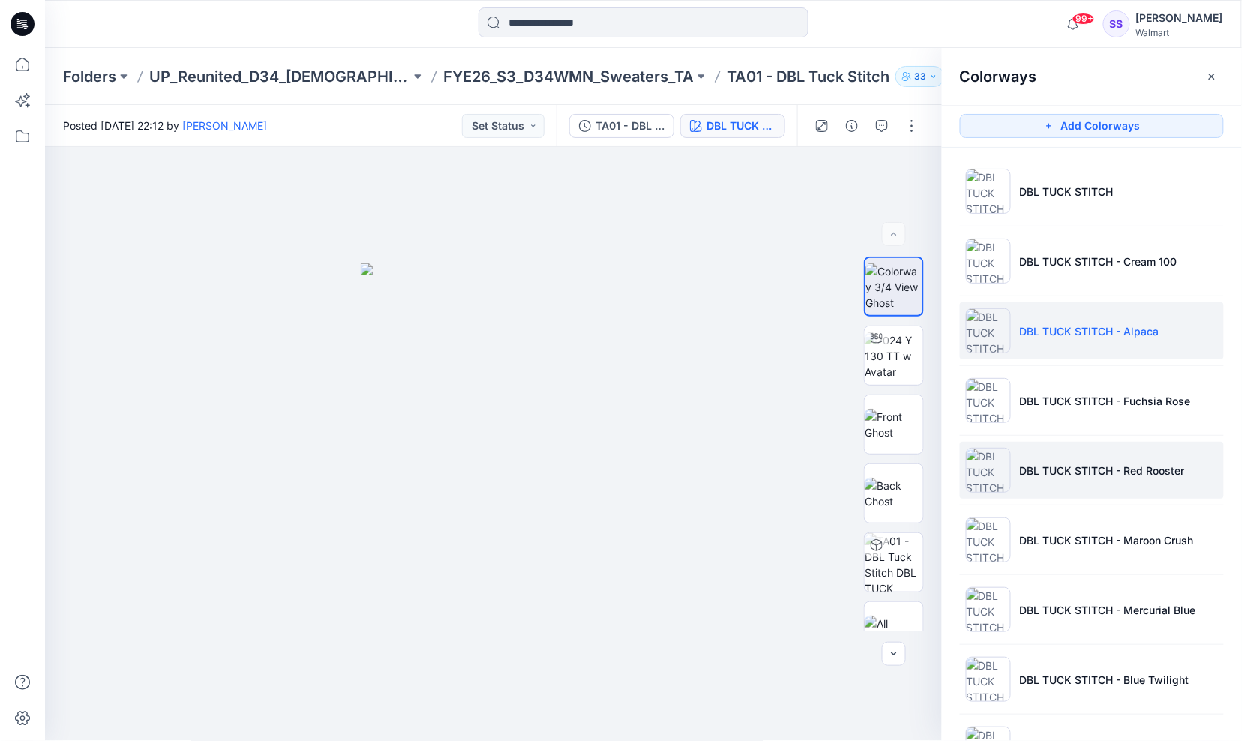
click at [1187, 475] on li "DBL TUCK STITCH - Red Rooster" at bounding box center [1092, 470] width 264 height 57
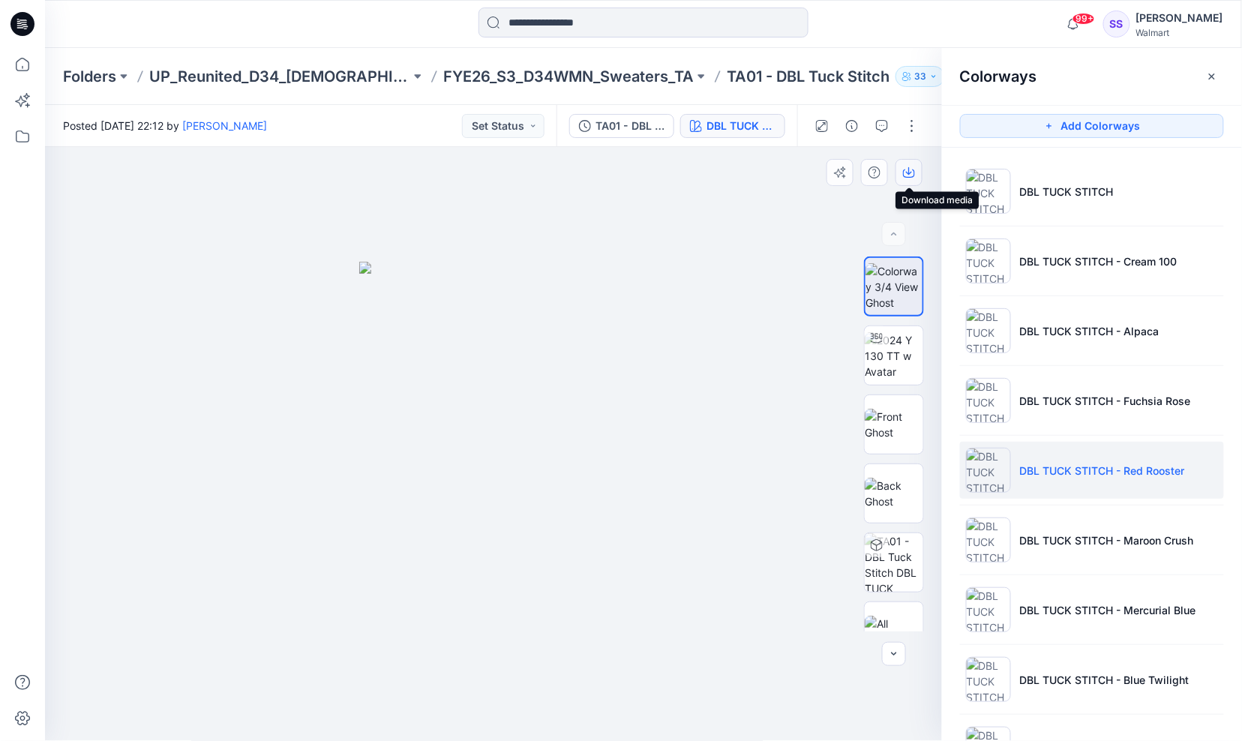
click at [909, 170] on icon "button" at bounding box center [909, 171] width 6 height 8
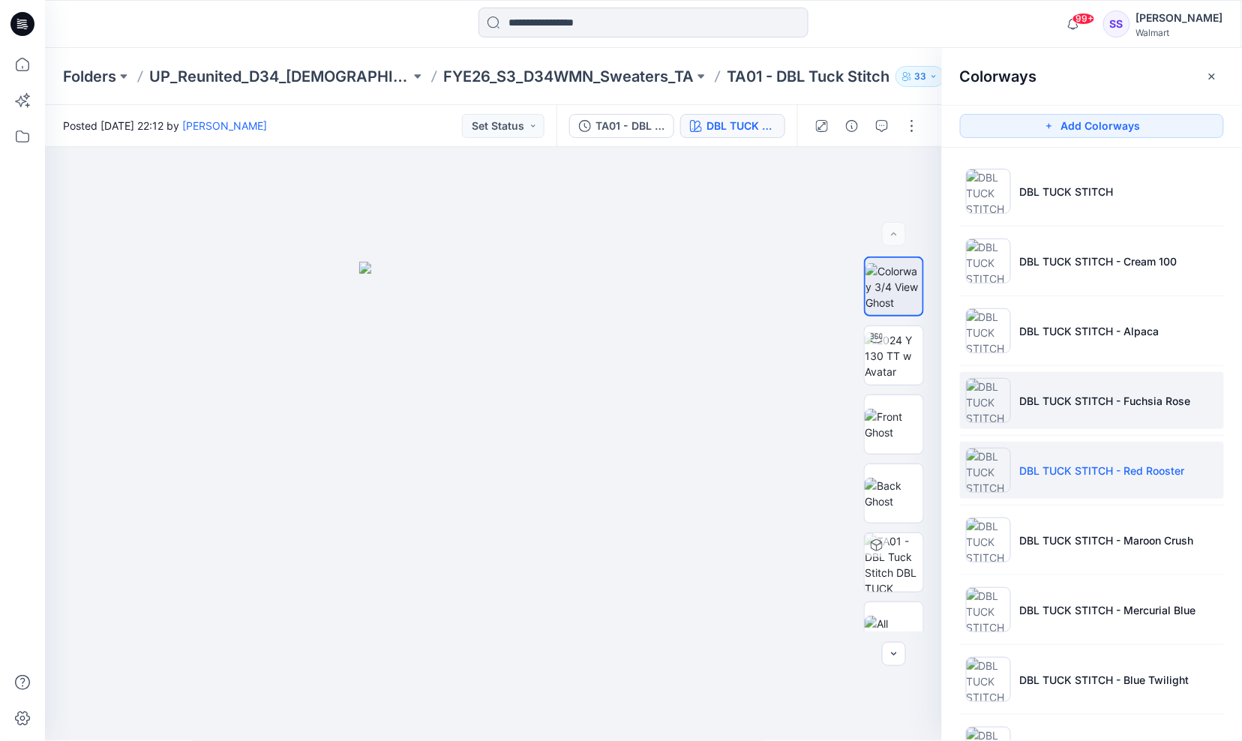
click at [1173, 413] on li "DBL TUCK STITCH - Fuchsia Rose" at bounding box center [1092, 400] width 264 height 57
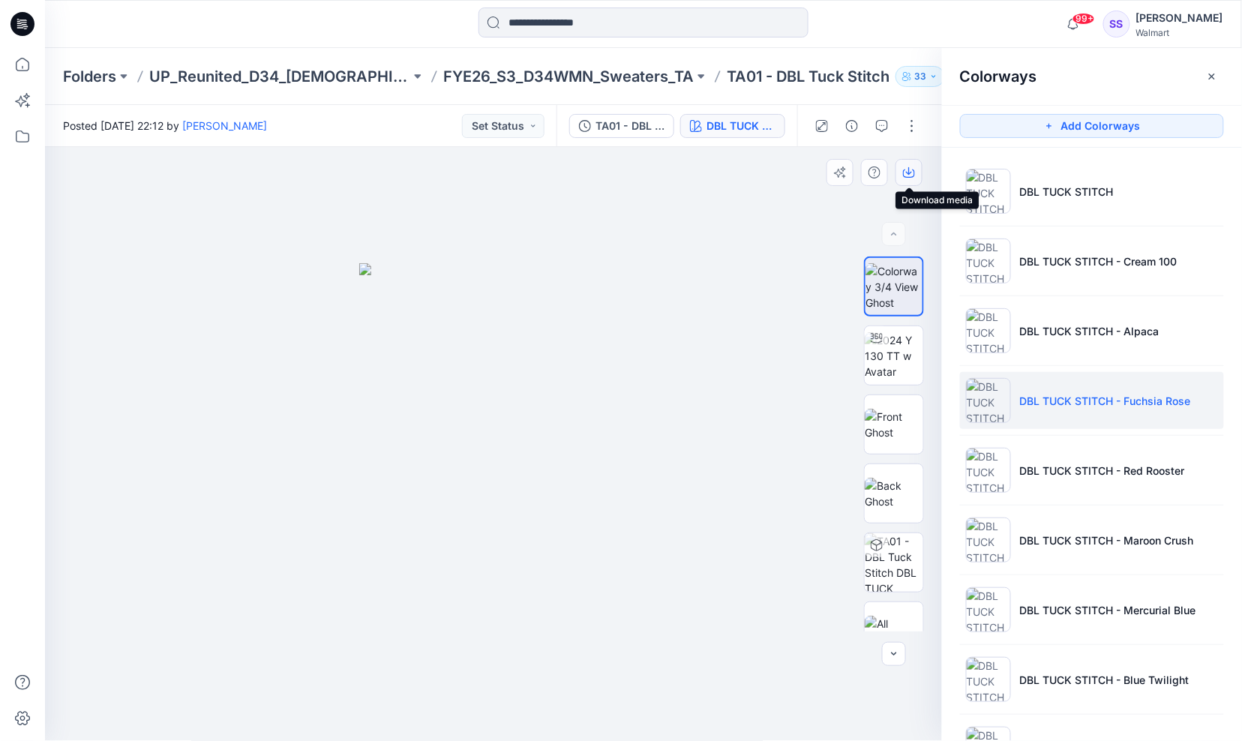
click at [909, 173] on icon "button" at bounding box center [909, 171] width 6 height 8
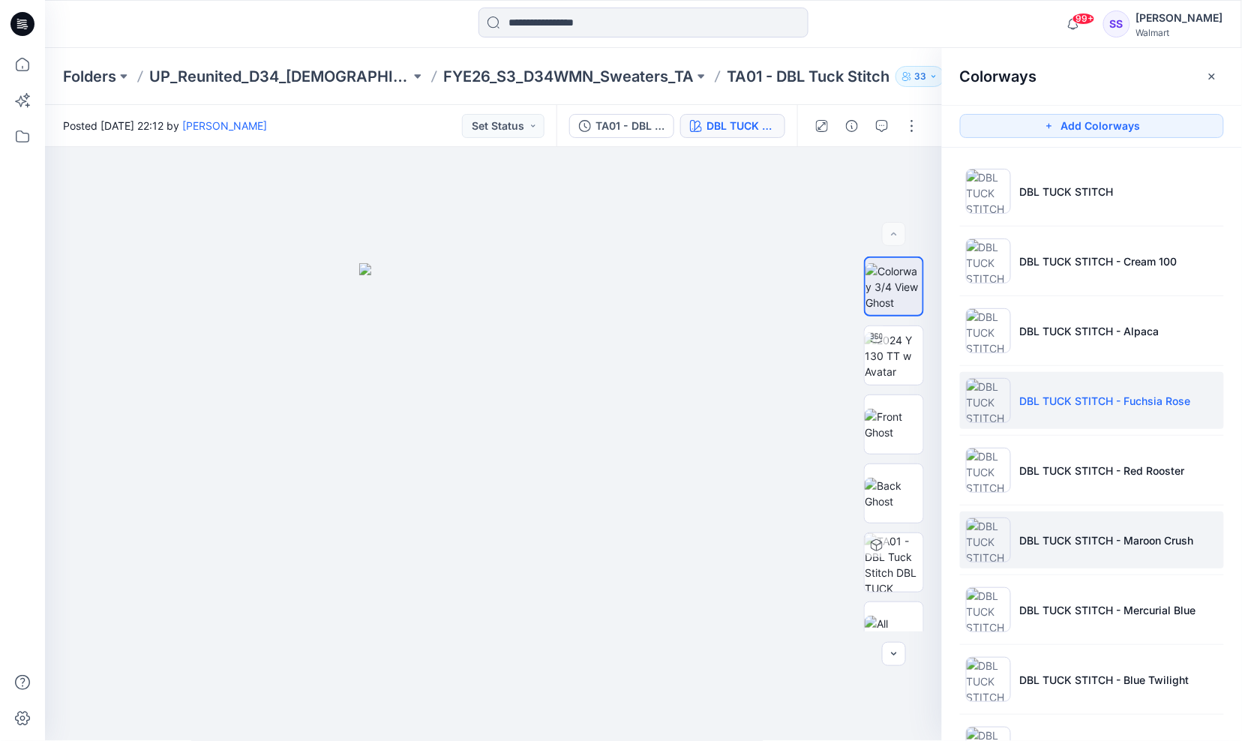
click at [1084, 542] on p "DBL TUCK STITCH - Maroon Crush" at bounding box center [1107, 541] width 174 height 16
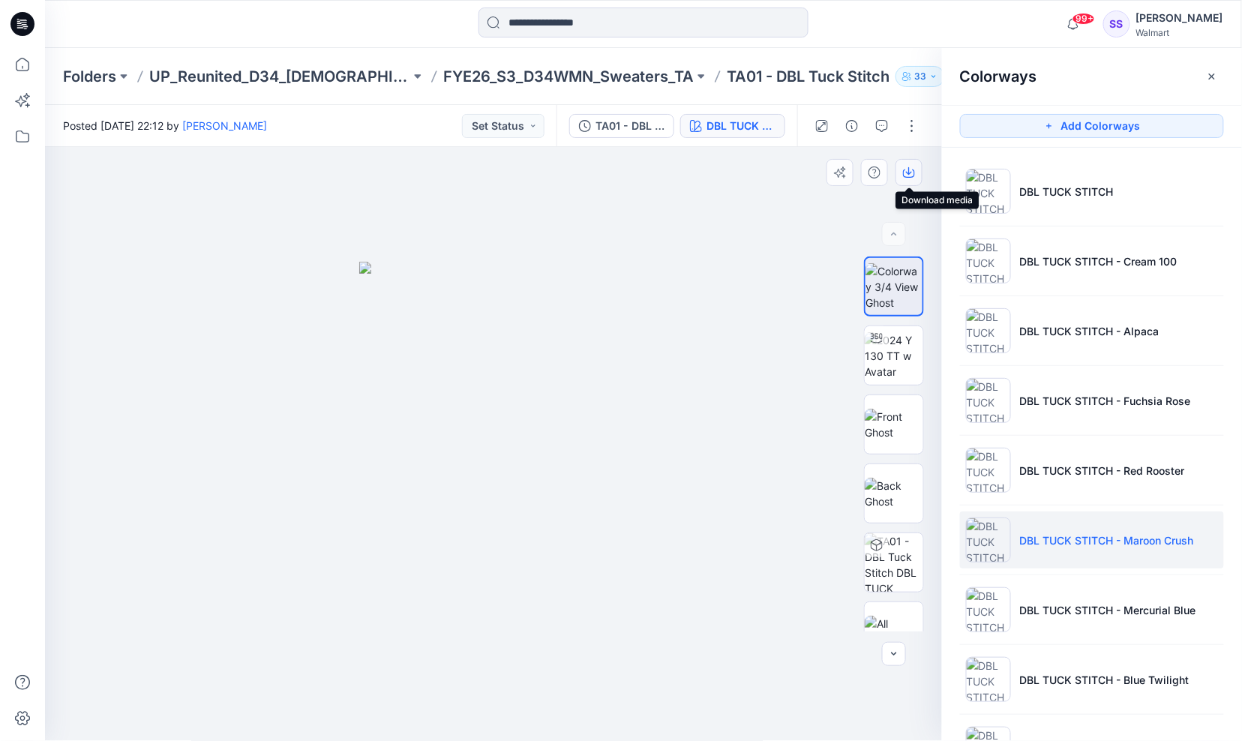
click at [905, 173] on icon "button" at bounding box center [909, 173] width 12 height 12
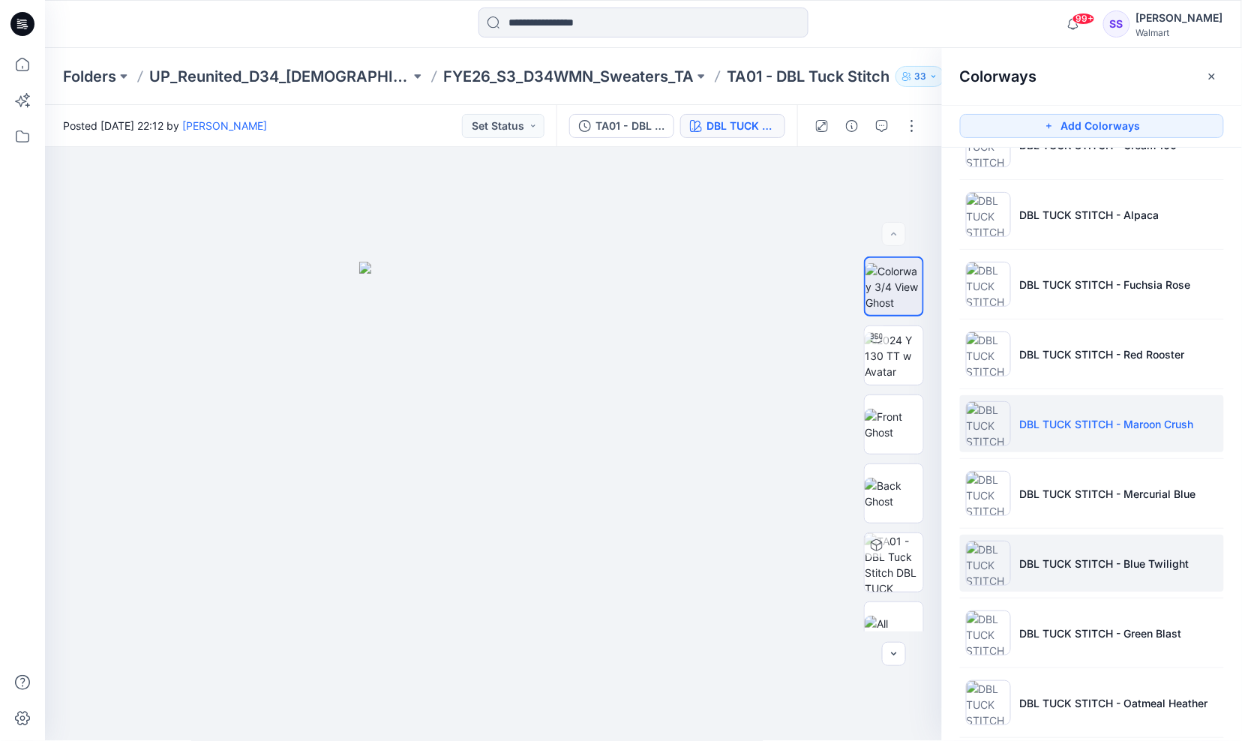
scroll to position [203, 0]
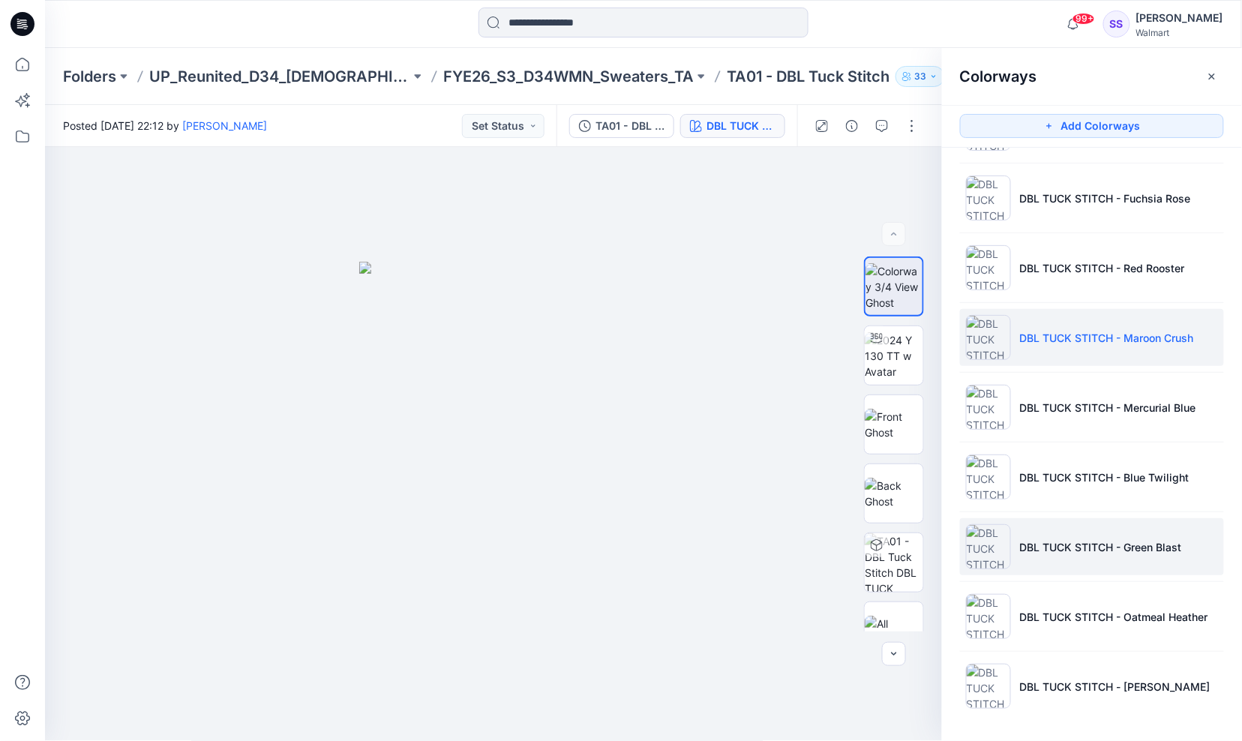
click at [1166, 555] on p "DBL TUCK STITCH - Green Blast" at bounding box center [1101, 547] width 162 height 16
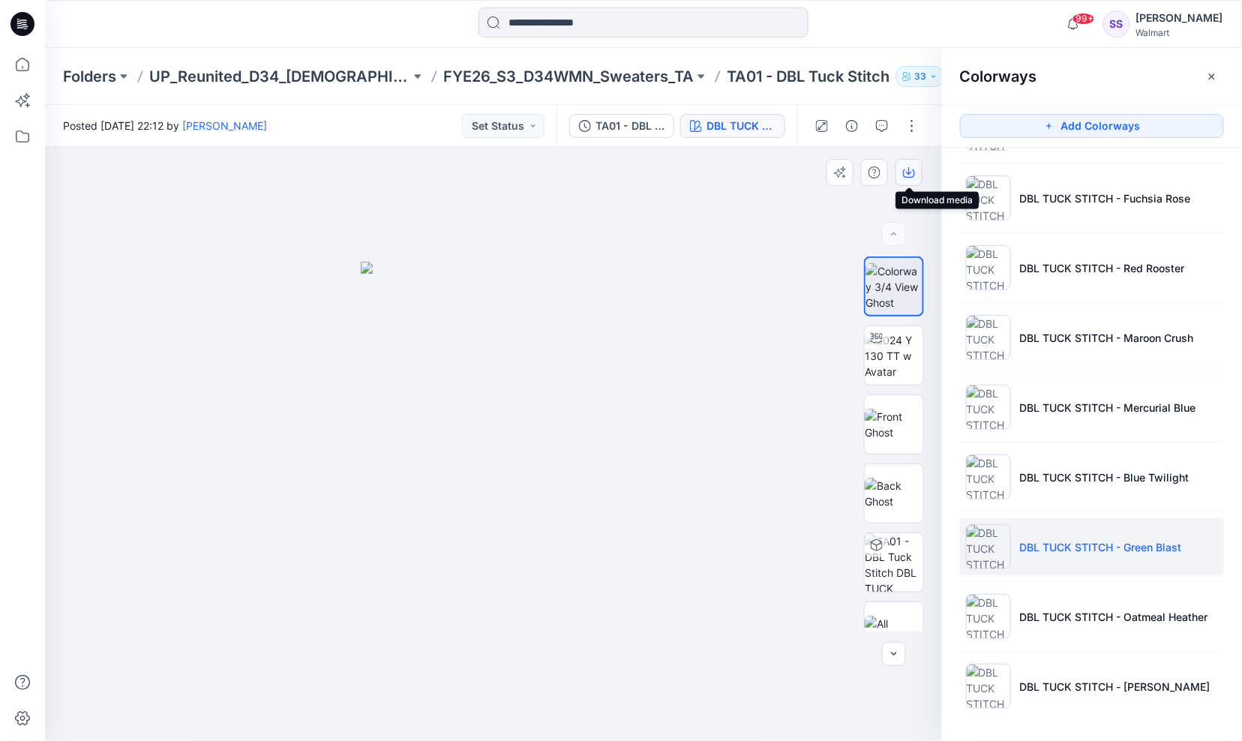
click at [914, 177] on icon "button" at bounding box center [909, 173] width 12 height 12
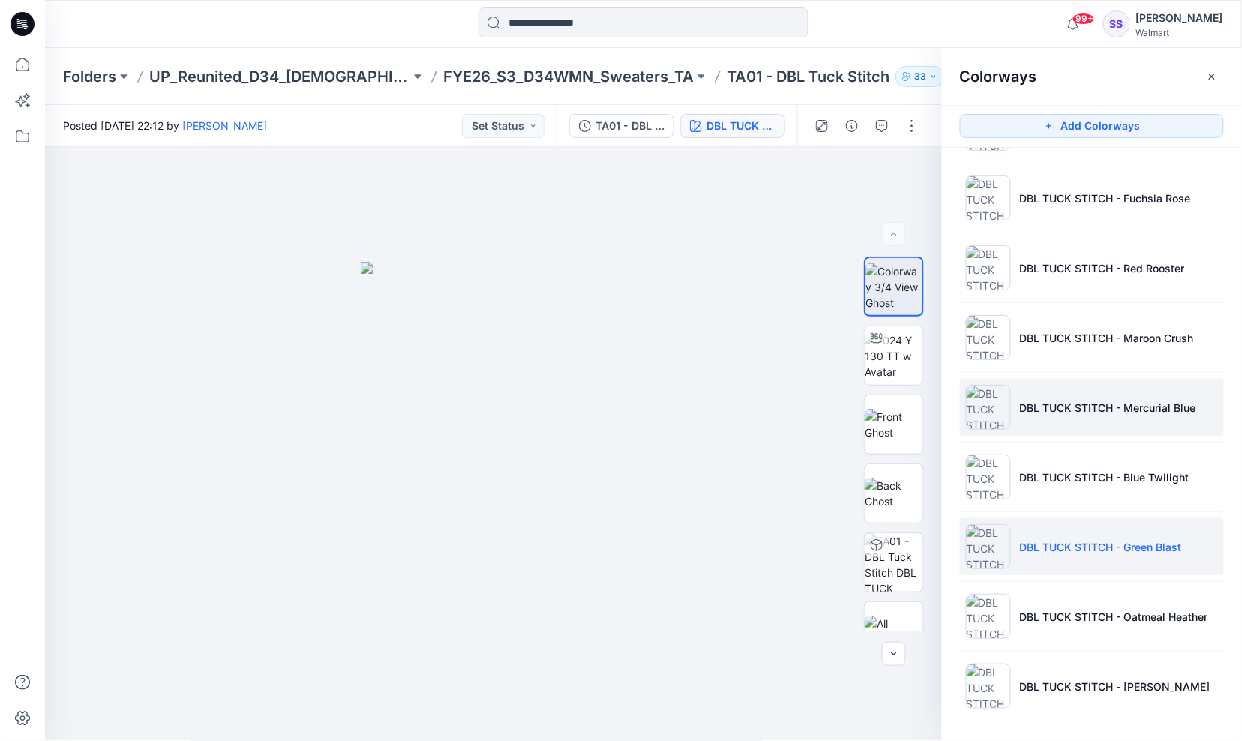
drag, startPoint x: 1165, startPoint y: 411, endPoint x: 1158, endPoint y: 407, distance: 8.1
click at [1165, 411] on p "DBL TUCK STITCH - Mercurial Blue" at bounding box center [1108, 408] width 176 height 16
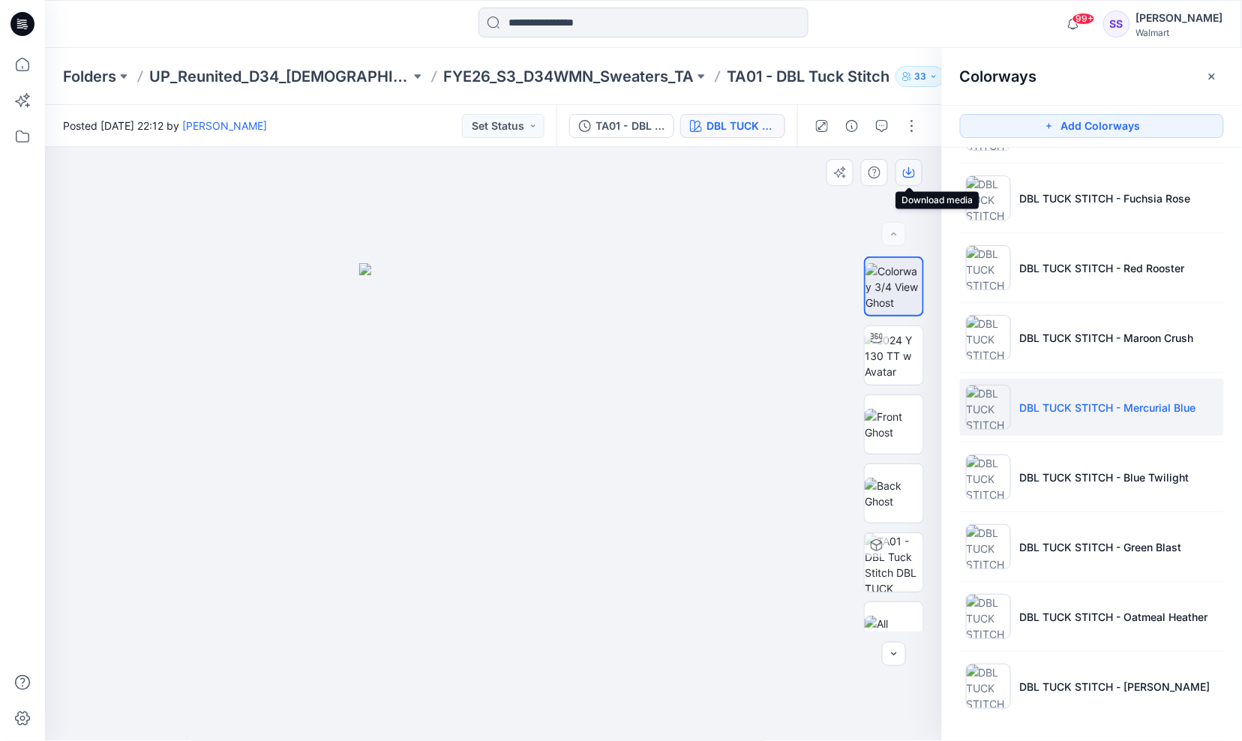
click at [912, 174] on icon "button" at bounding box center [909, 173] width 12 height 12
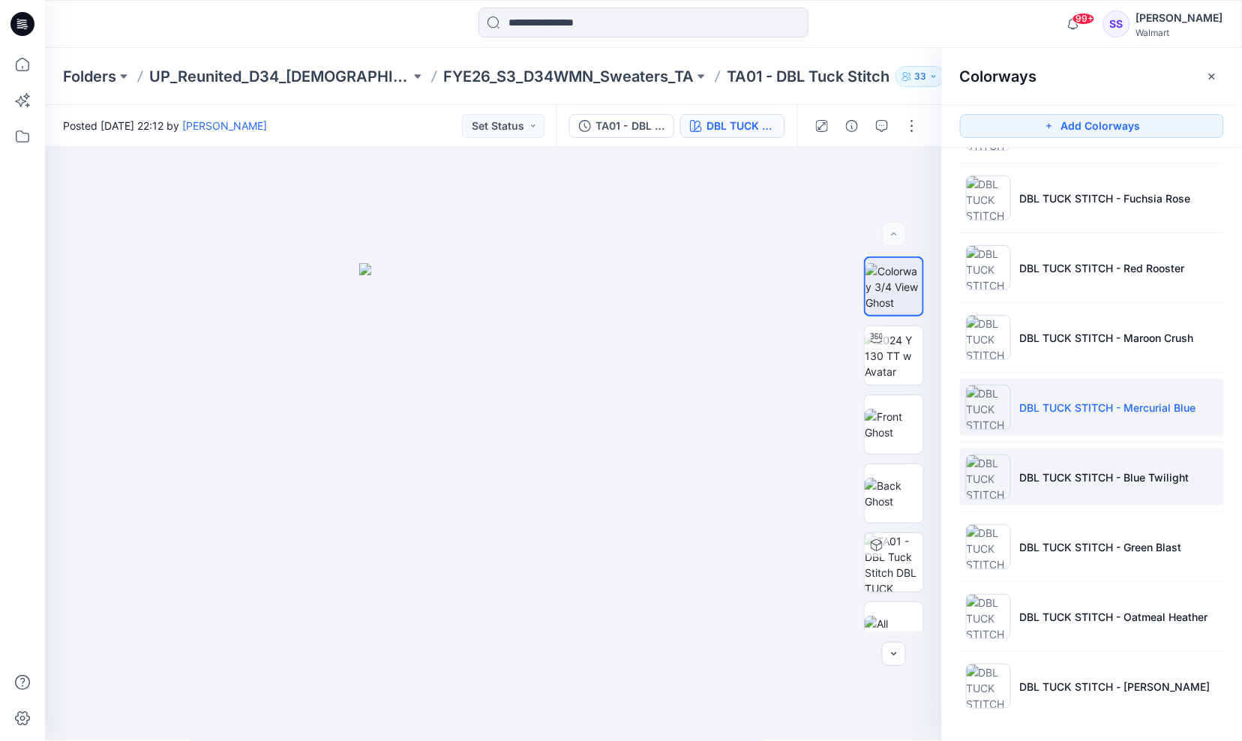
click at [1158, 485] on li "DBL TUCK STITCH - Blue Twilight" at bounding box center [1092, 477] width 264 height 57
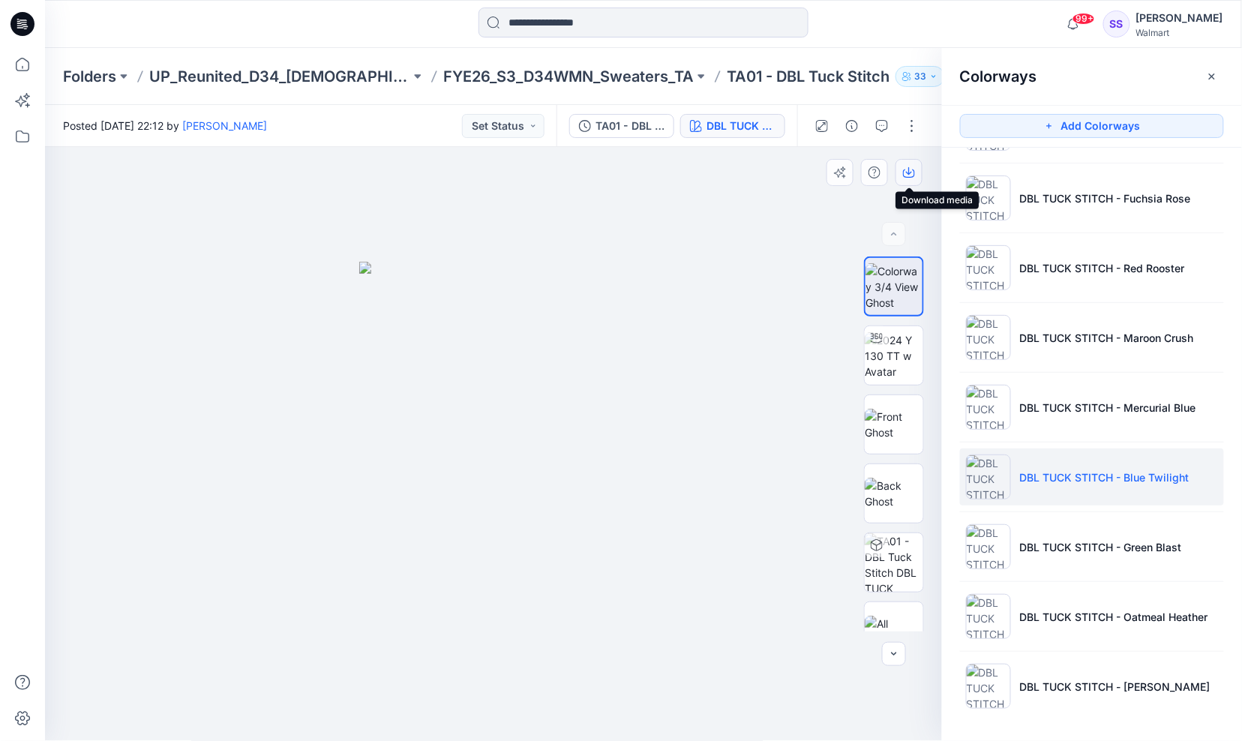
click at [903, 173] on icon "button" at bounding box center [909, 173] width 12 height 12
click at [281, 241] on div at bounding box center [494, 444] width 898 height 595
click at [227, 203] on div at bounding box center [494, 444] width 898 height 595
click at [692, 201] on div at bounding box center [494, 444] width 898 height 595
click at [631, 66] on p "FYE26_S3_D34WMN_Sweaters_TA" at bounding box center [568, 76] width 251 height 21
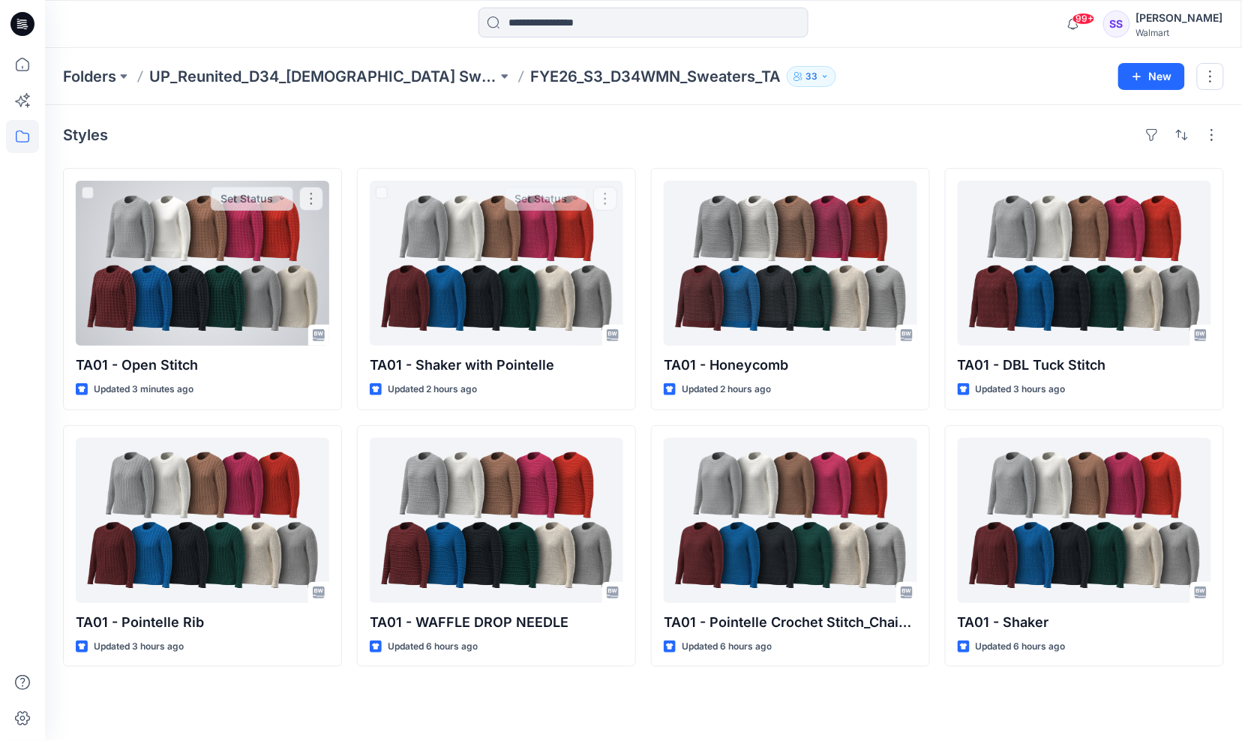
click at [260, 266] on div at bounding box center [203, 263] width 254 height 165
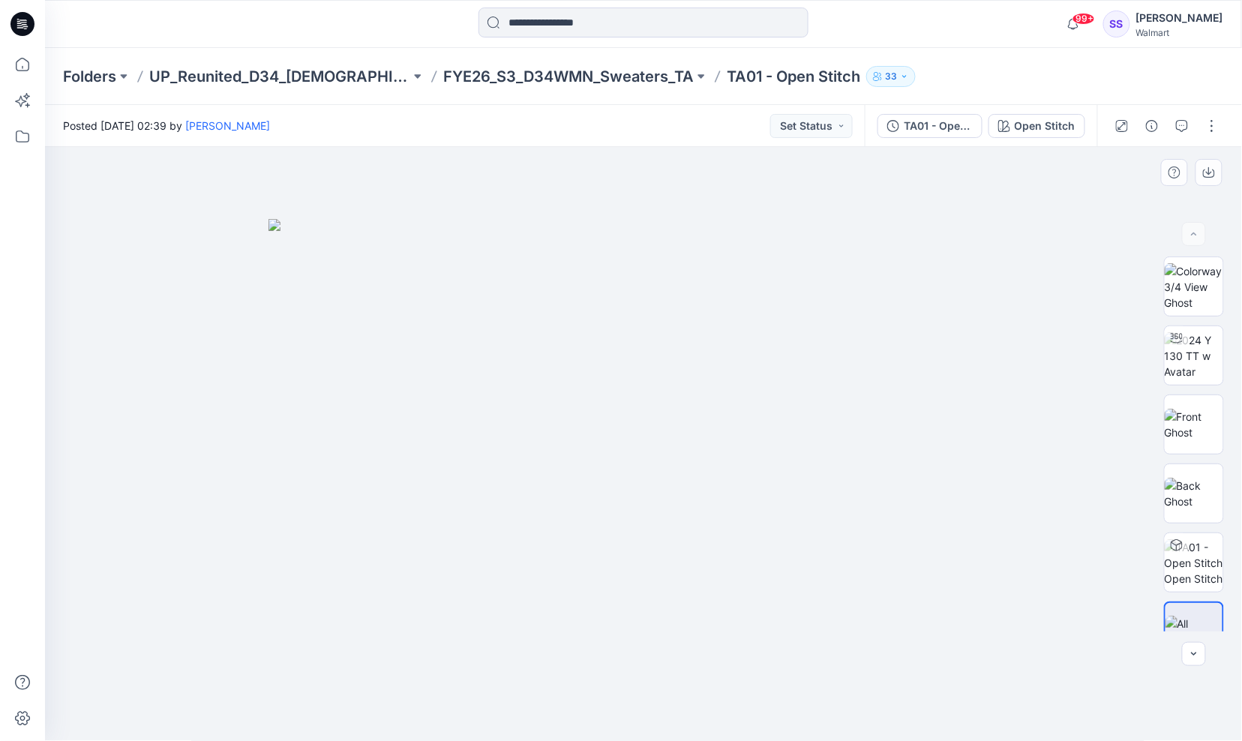
click at [455, 346] on img at bounding box center [644, 480] width 750 height 522
click at [432, 336] on img at bounding box center [644, 480] width 750 height 522
click at [1205, 423] on img at bounding box center [1194, 425] width 59 height 32
click at [626, 71] on p "FYE26_S3_D34WMN_Sweaters_TA" at bounding box center [568, 76] width 251 height 21
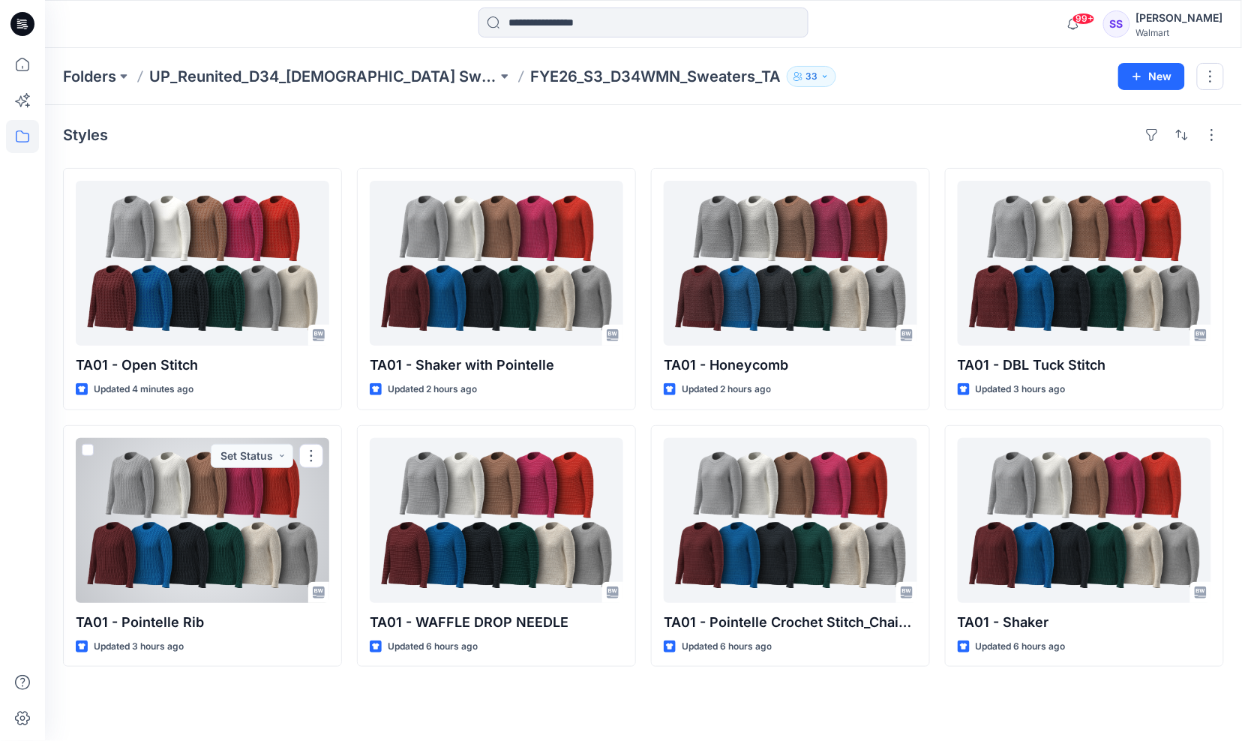
click at [164, 531] on div at bounding box center [203, 520] width 254 height 165
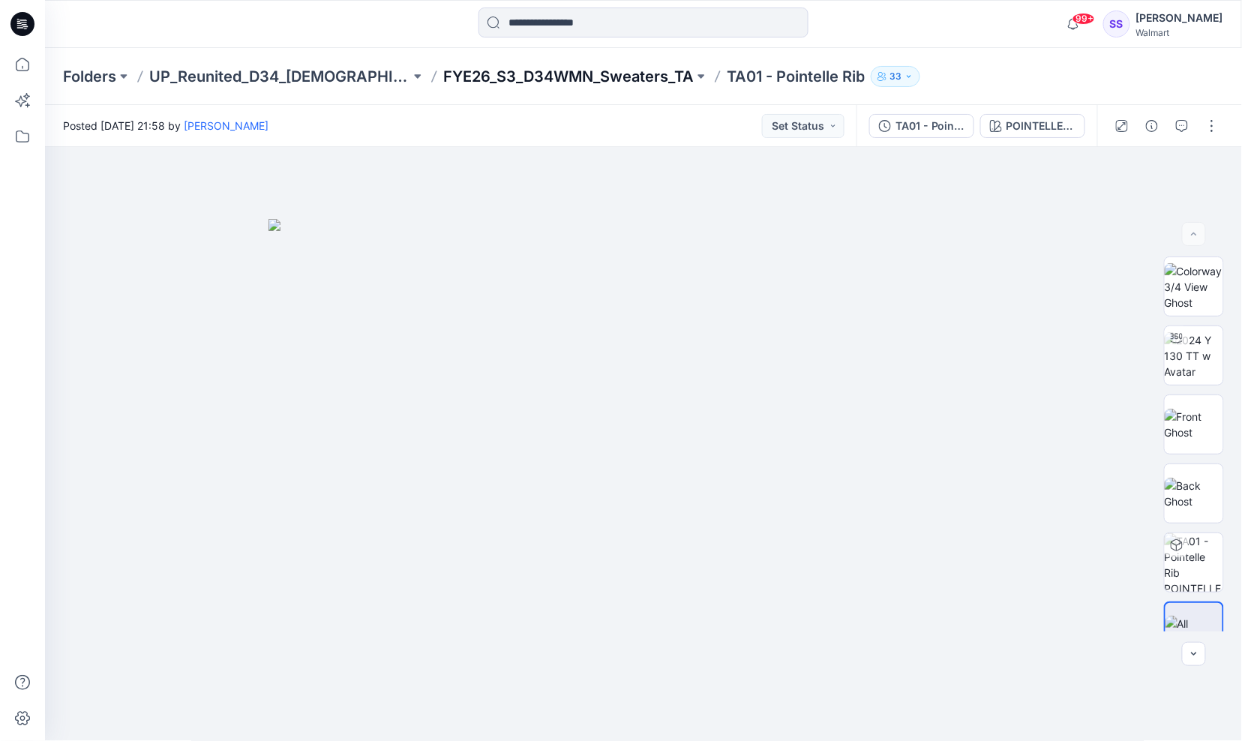
click at [638, 74] on p "FYE26_S3_D34WMN_Sweaters_TA" at bounding box center [568, 76] width 251 height 21
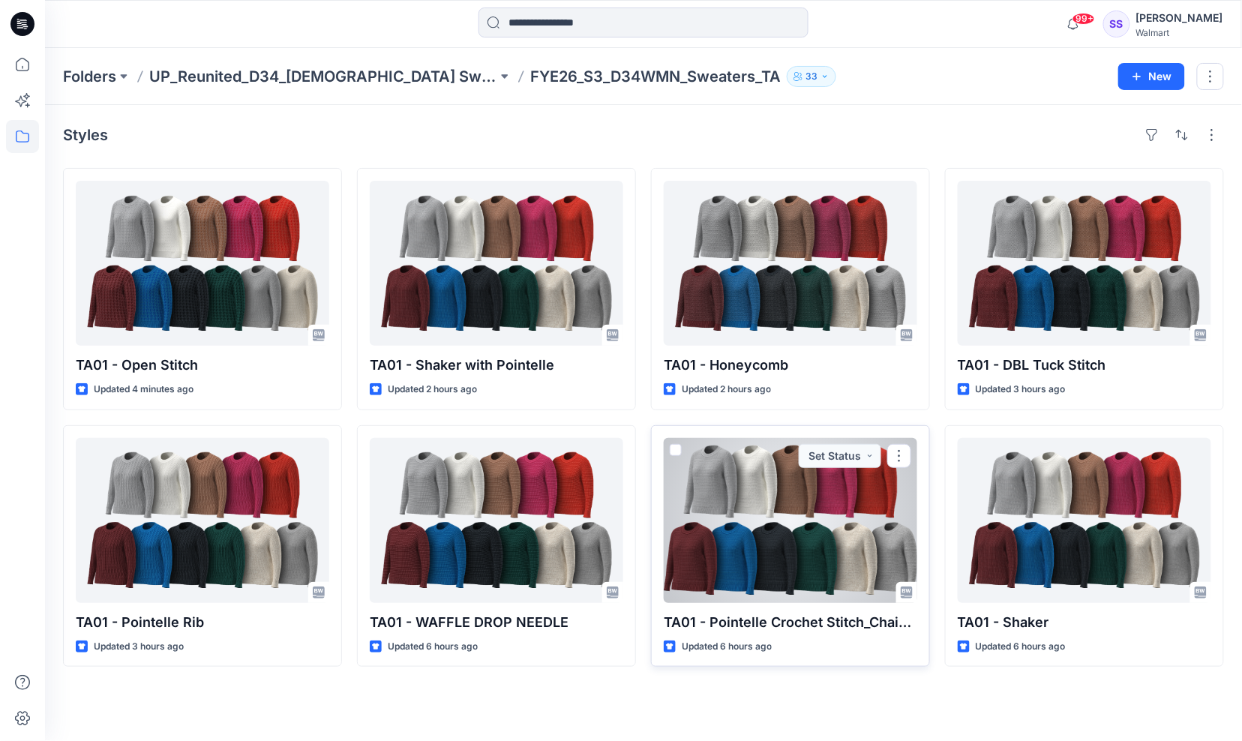
click at [797, 568] on div at bounding box center [791, 520] width 254 height 165
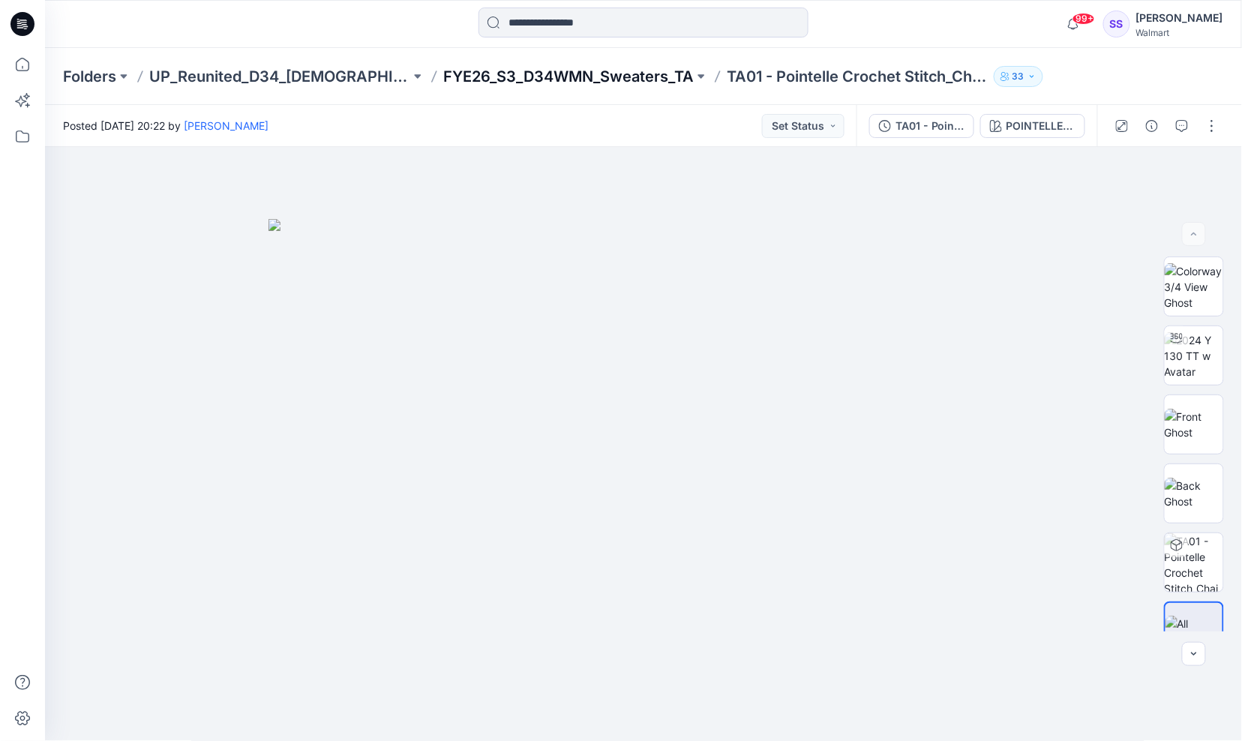
click at [566, 79] on p "FYE26_S3_D34WMN_Sweaters_TA" at bounding box center [568, 76] width 251 height 21
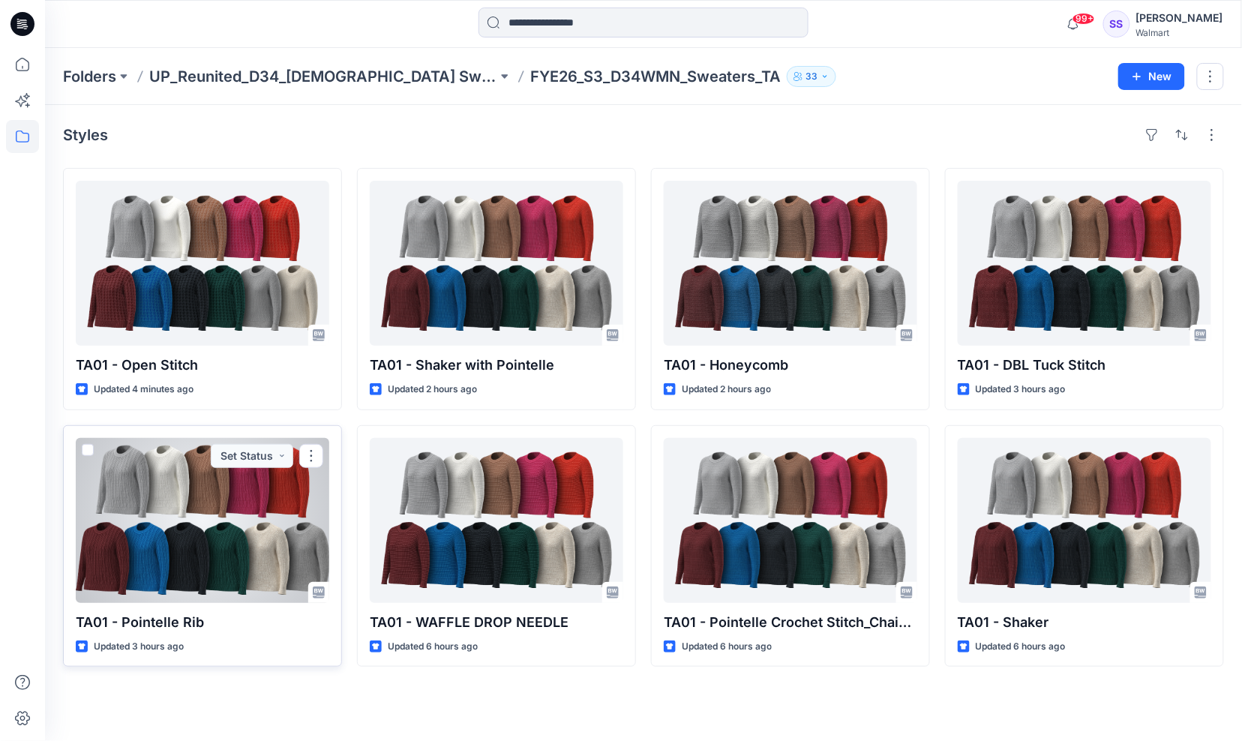
click at [221, 488] on div at bounding box center [203, 520] width 254 height 165
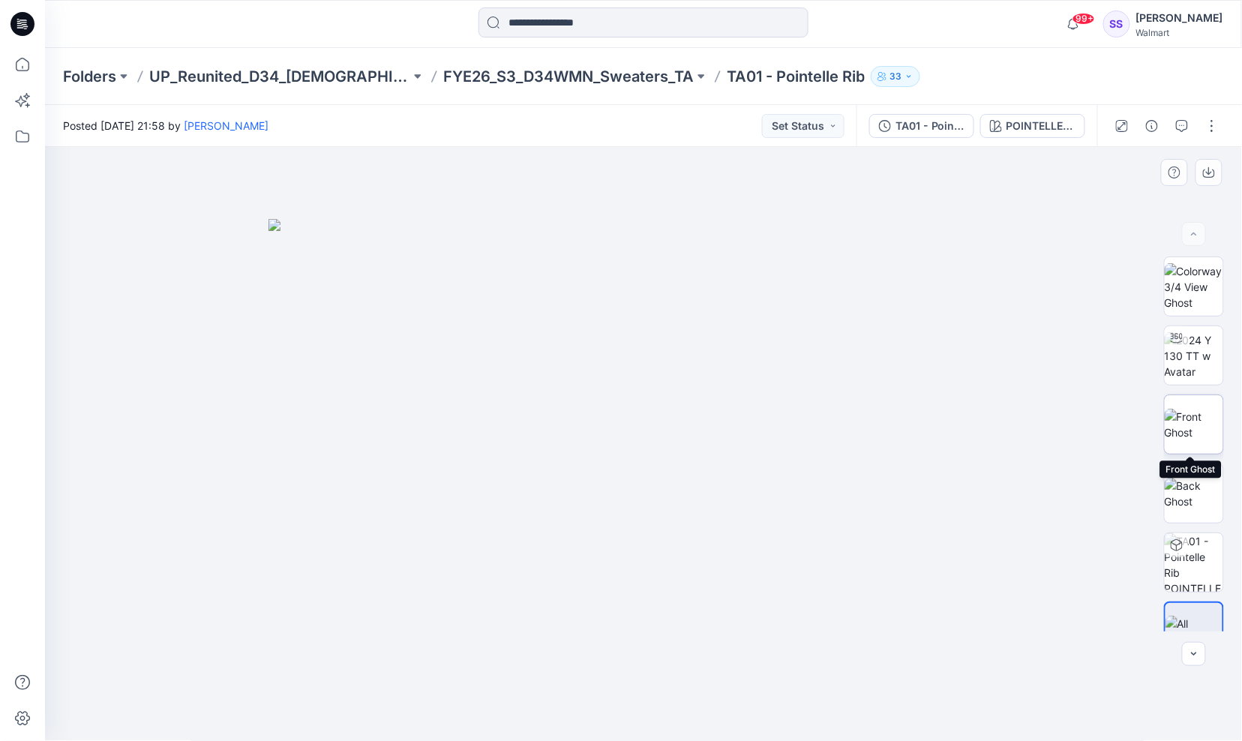
click at [1187, 409] on img at bounding box center [1194, 425] width 59 height 32
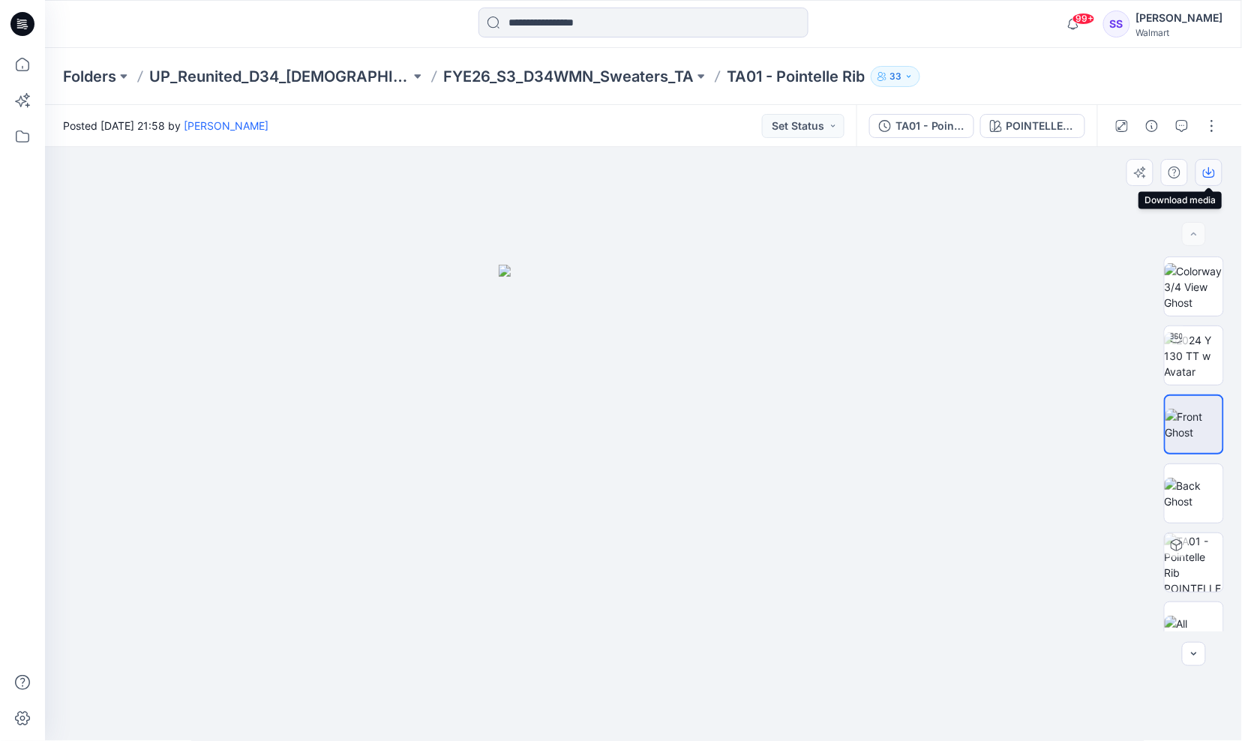
click at [1210, 173] on icon "button" at bounding box center [1209, 171] width 6 height 8
click at [1181, 480] on img at bounding box center [1194, 494] width 59 height 32
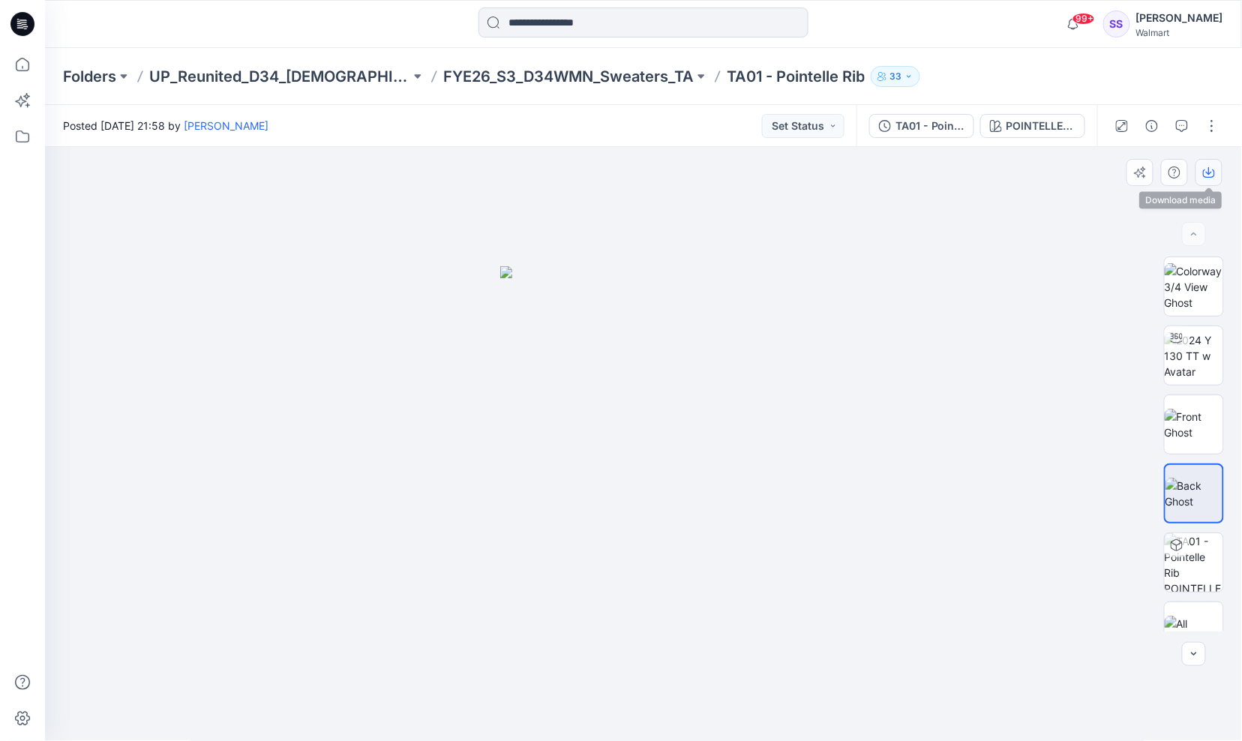
click at [1205, 167] on icon "button" at bounding box center [1209, 173] width 12 height 12
click at [700, 204] on div at bounding box center [644, 444] width 1198 height 595
click at [948, 128] on div "TA01 - Pointelle Rib" at bounding box center [930, 126] width 69 height 17
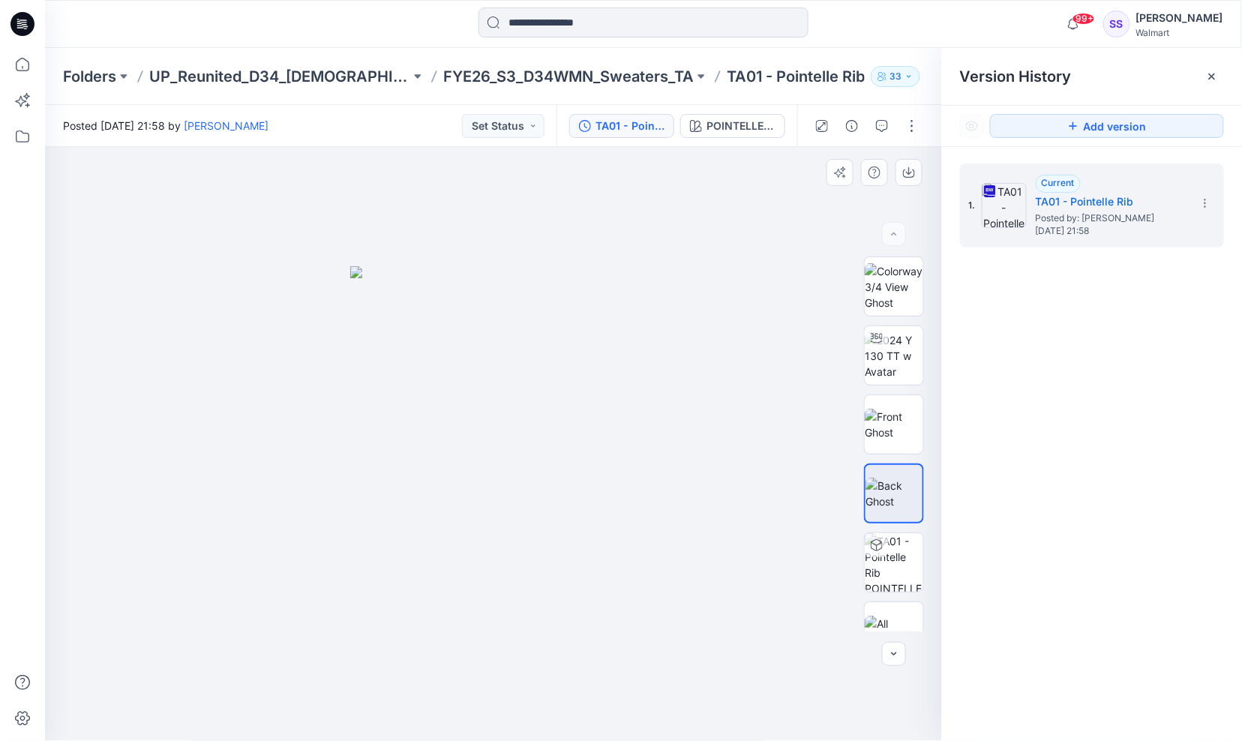
click at [795, 218] on div at bounding box center [494, 444] width 898 height 595
click at [1211, 74] on icon at bounding box center [1212, 77] width 6 height 6
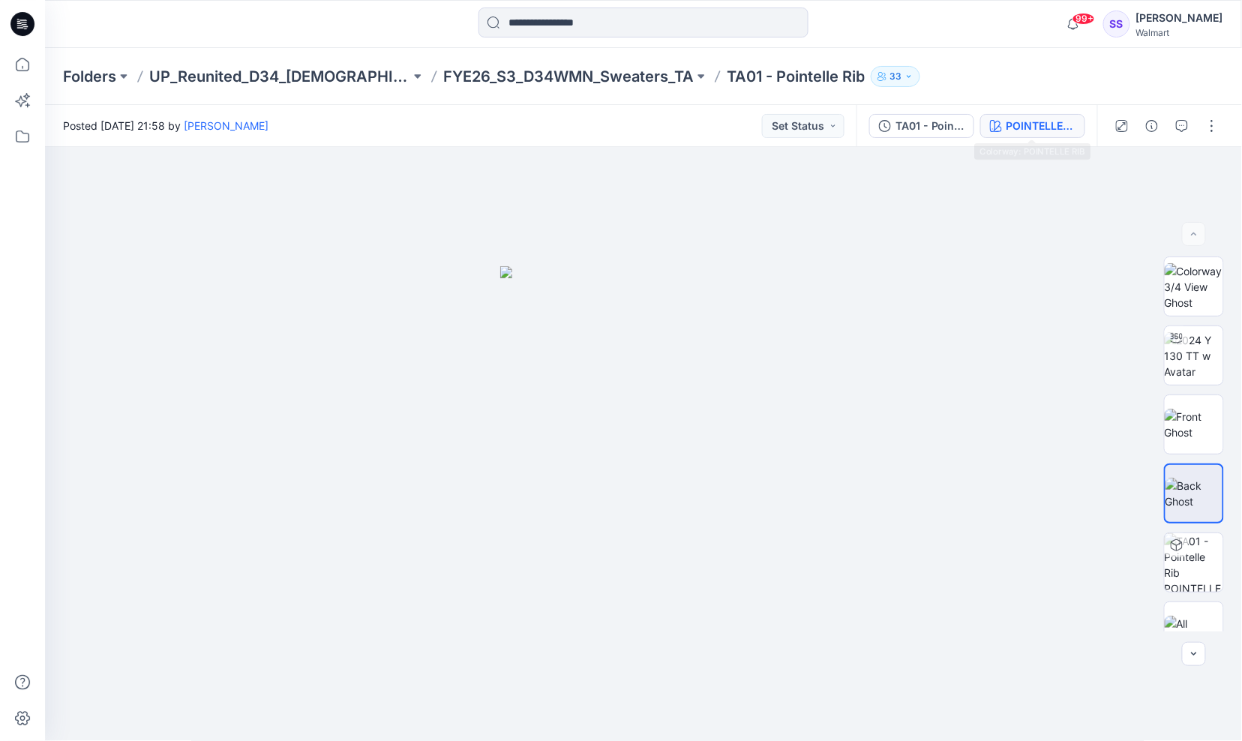
click at [1061, 128] on div "POINTELLE RIB" at bounding box center [1041, 126] width 69 height 17
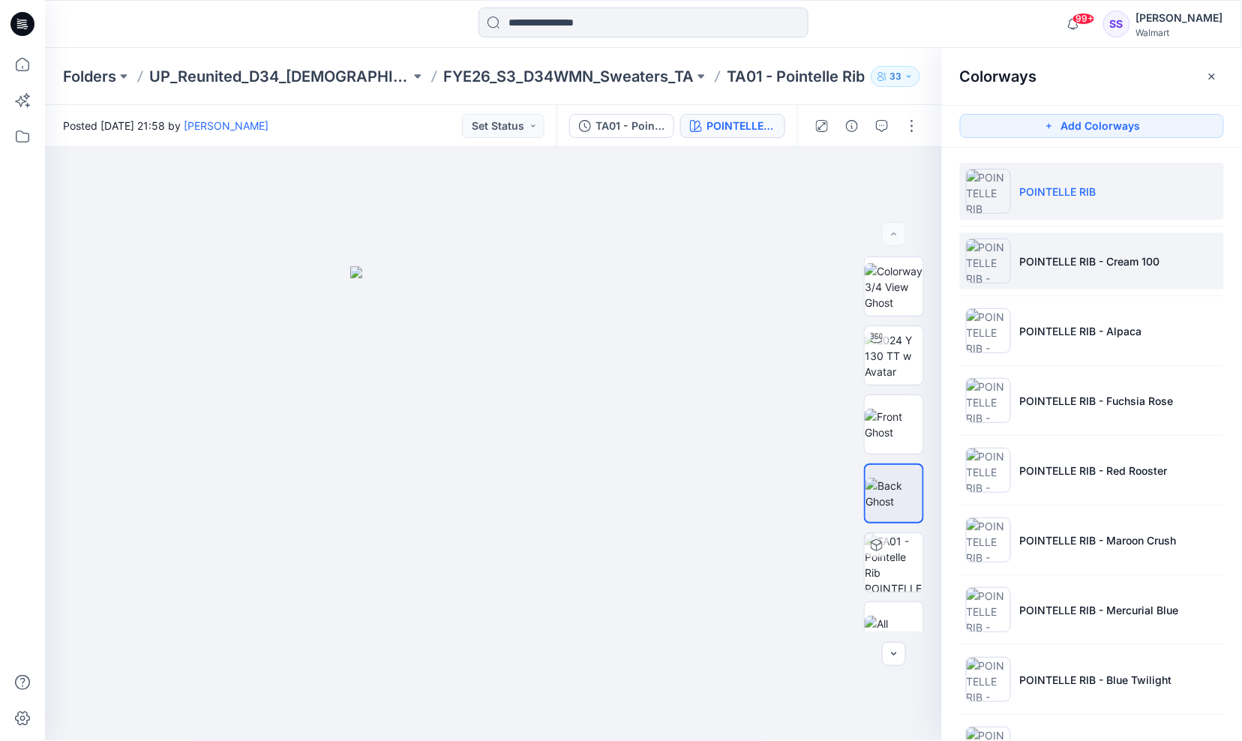
click at [1091, 281] on li "POINTELLE RIB - Cream 100" at bounding box center [1092, 261] width 264 height 57
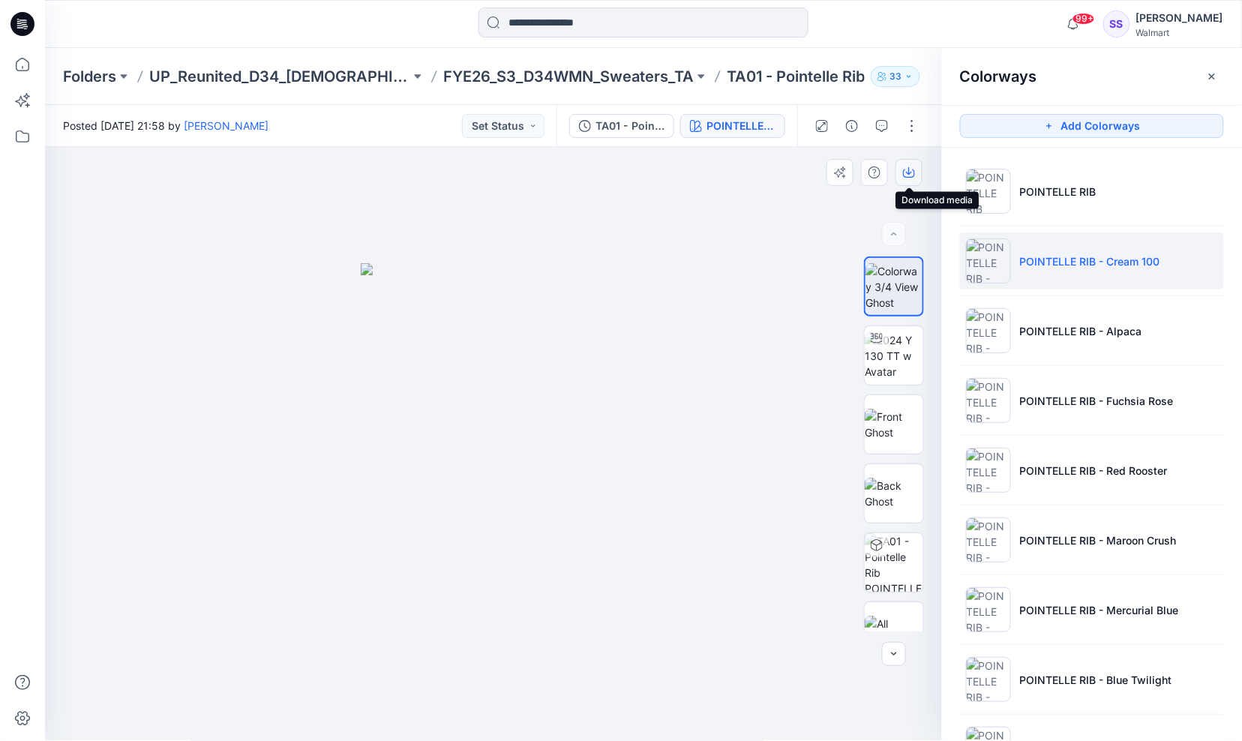
click at [910, 176] on icon "button" at bounding box center [909, 173] width 12 height 12
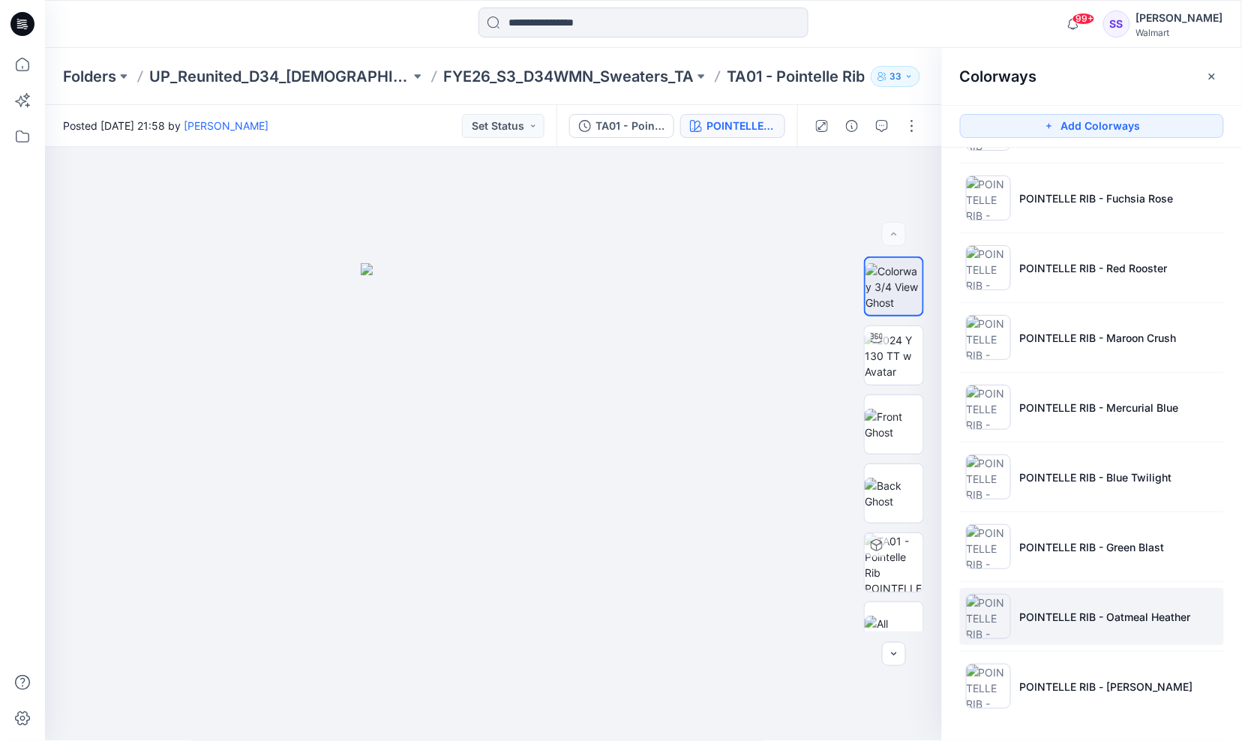
drag, startPoint x: 1069, startPoint y: 645, endPoint x: 1066, endPoint y: 635, distance: 10.2
click at [1069, 645] on li "POINTELLE RIB - Oatmeal Heather" at bounding box center [1092, 616] width 264 height 57
click at [902, 173] on button "button" at bounding box center [909, 172] width 27 height 27
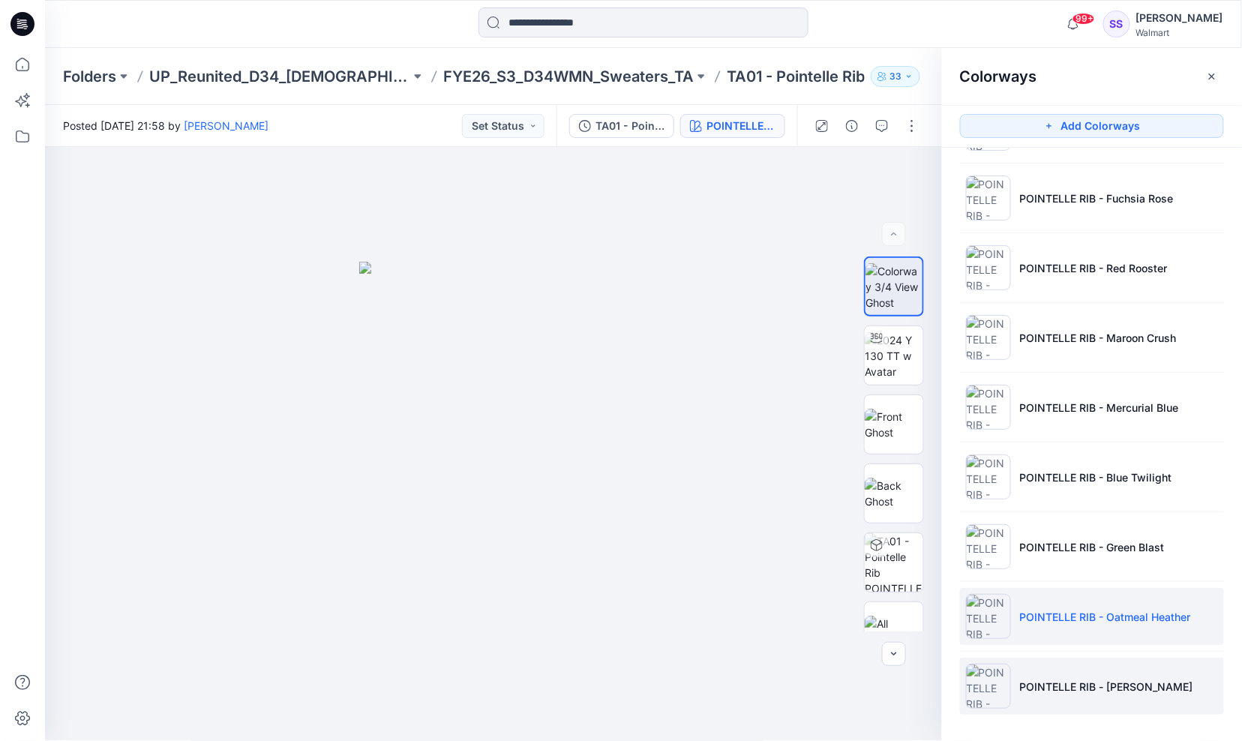
drag, startPoint x: 1055, startPoint y: 694, endPoint x: 1070, endPoint y: 677, distance: 22.3
click at [1055, 694] on p "POINTELLE RIB - [PERSON_NAME]" at bounding box center [1106, 687] width 173 height 16
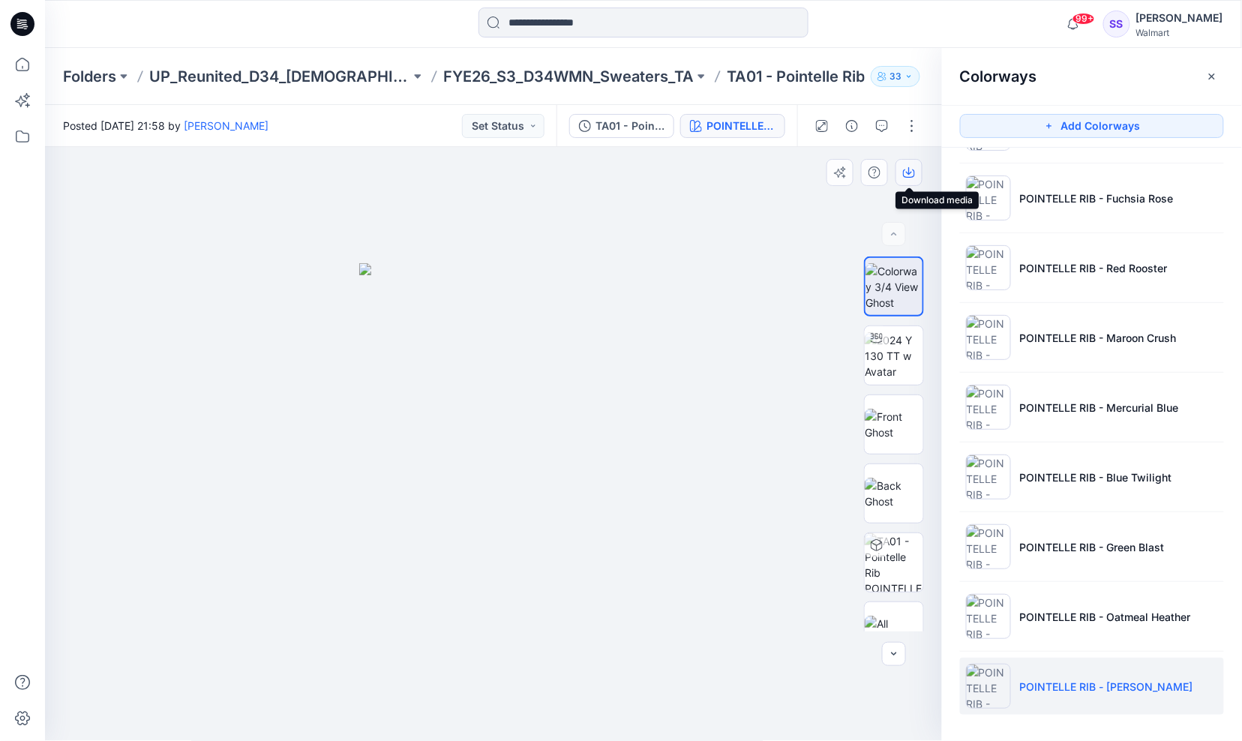
click at [906, 174] on icon "button" at bounding box center [909, 173] width 12 height 12
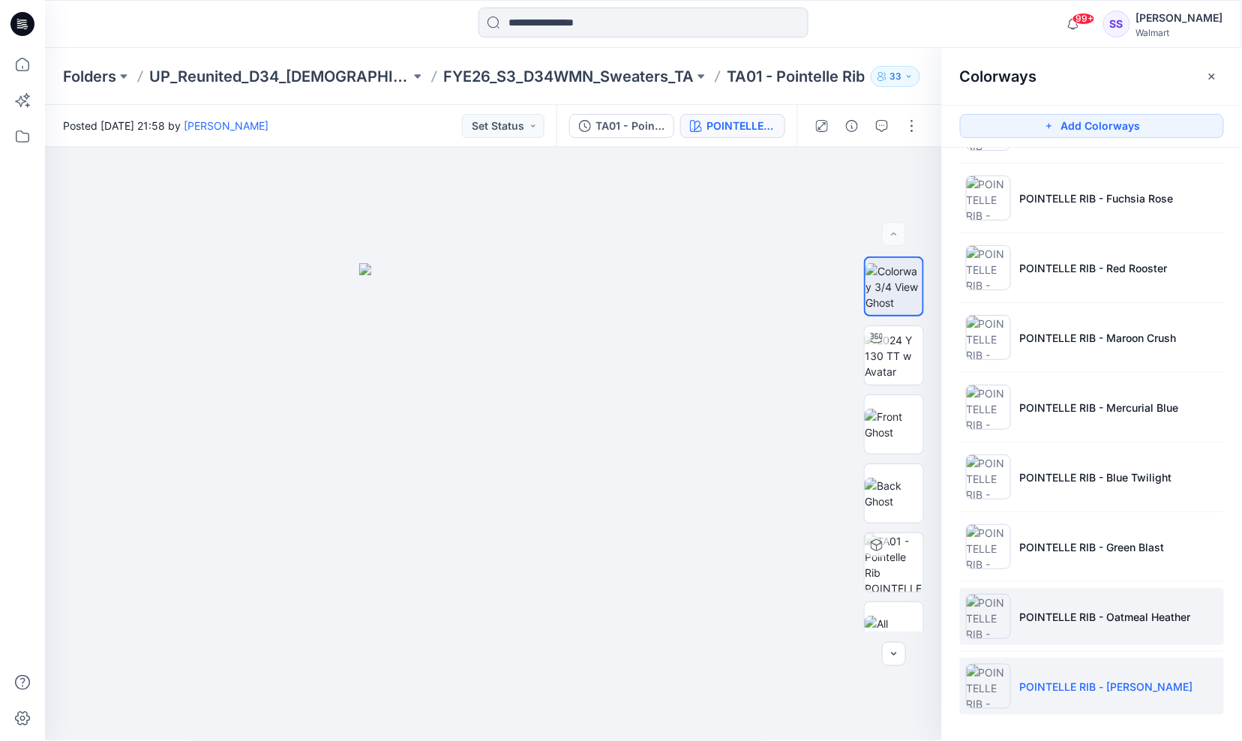
scroll to position [0, 0]
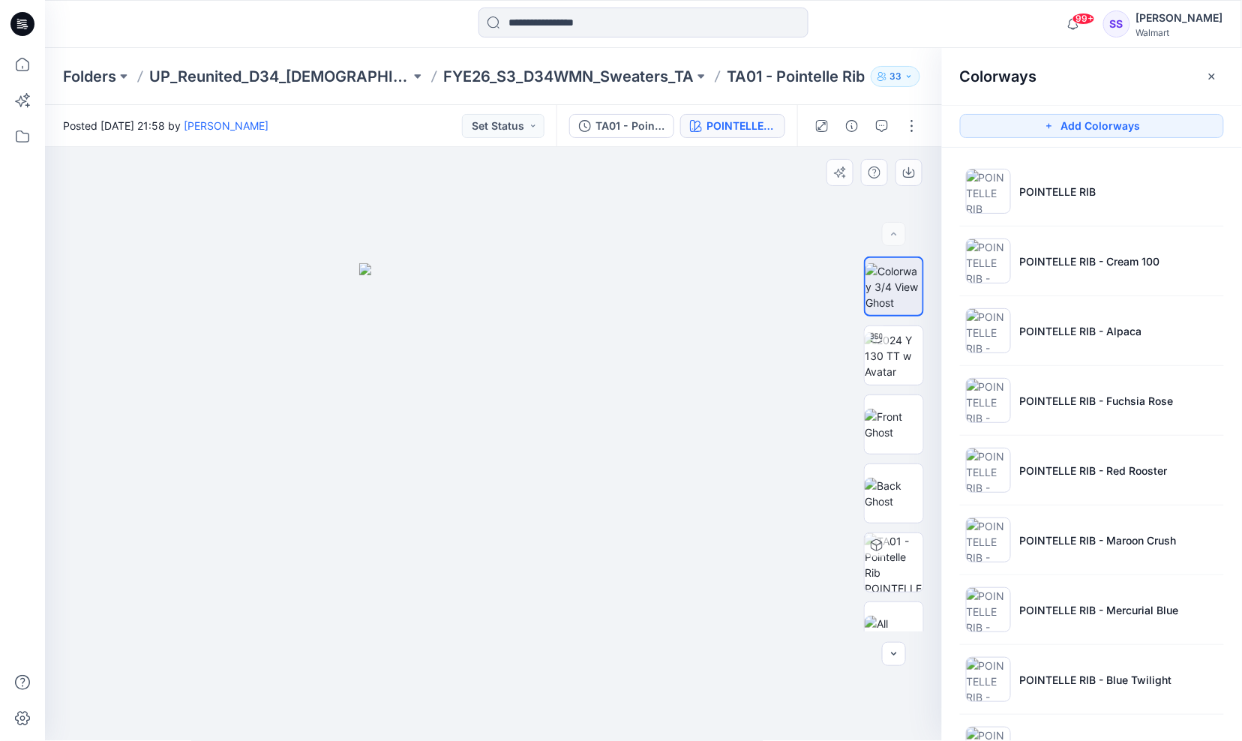
click at [800, 580] on div at bounding box center [494, 444] width 898 height 595
click at [1061, 329] on p "POINTELLE RIB - Alpaca" at bounding box center [1081, 331] width 122 height 16
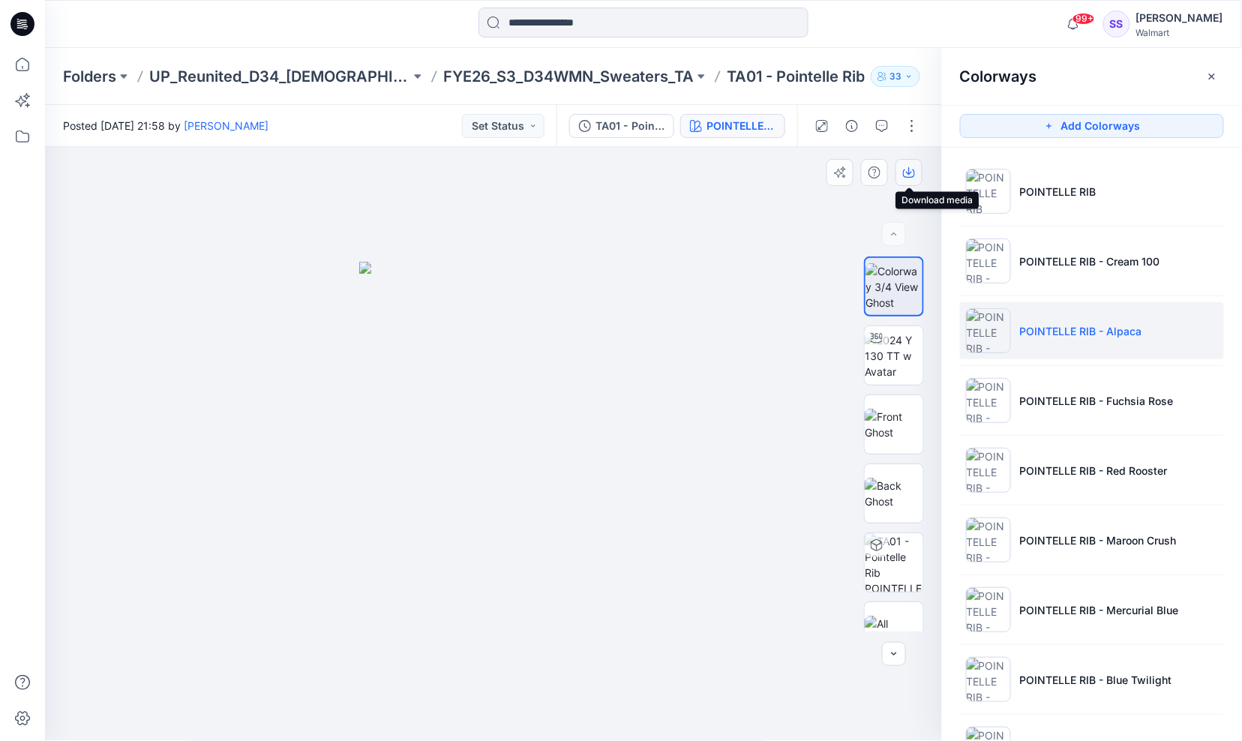
click at [909, 168] on icon "button" at bounding box center [909, 171] width 6 height 8
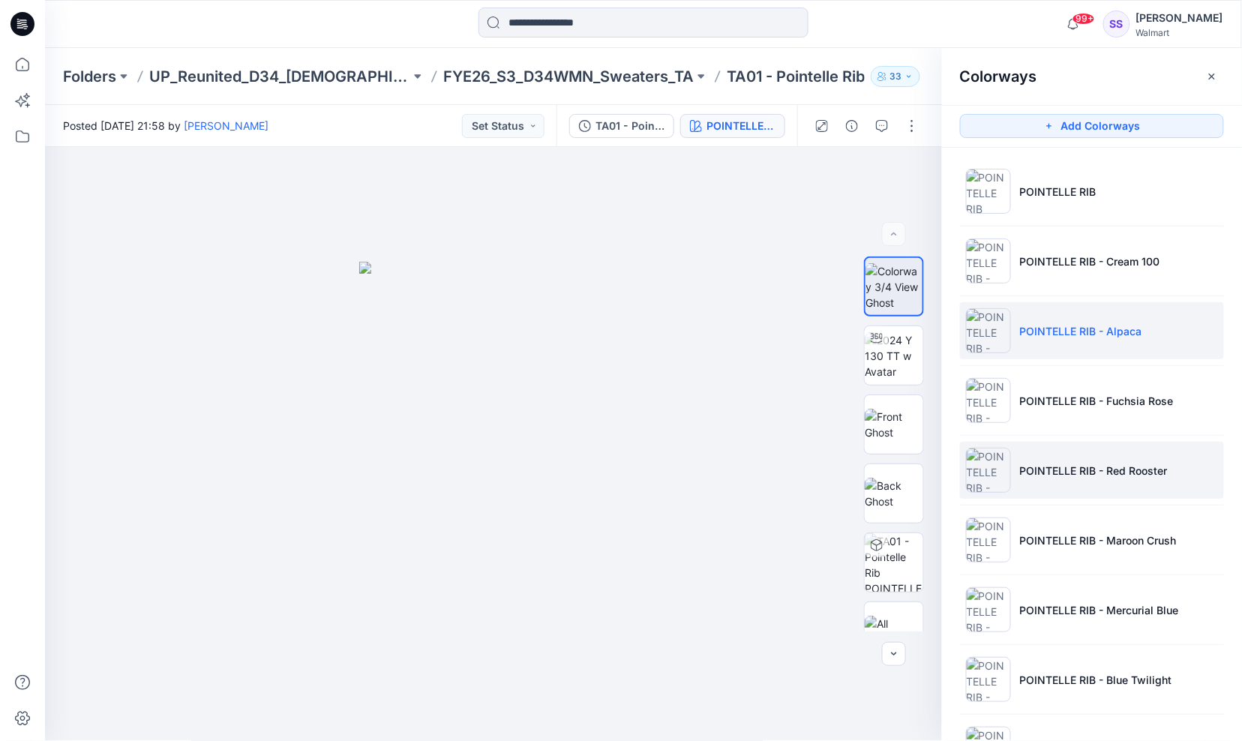
click at [1168, 476] on li "POINTELLE RIB - Red Rooster" at bounding box center [1092, 470] width 264 height 57
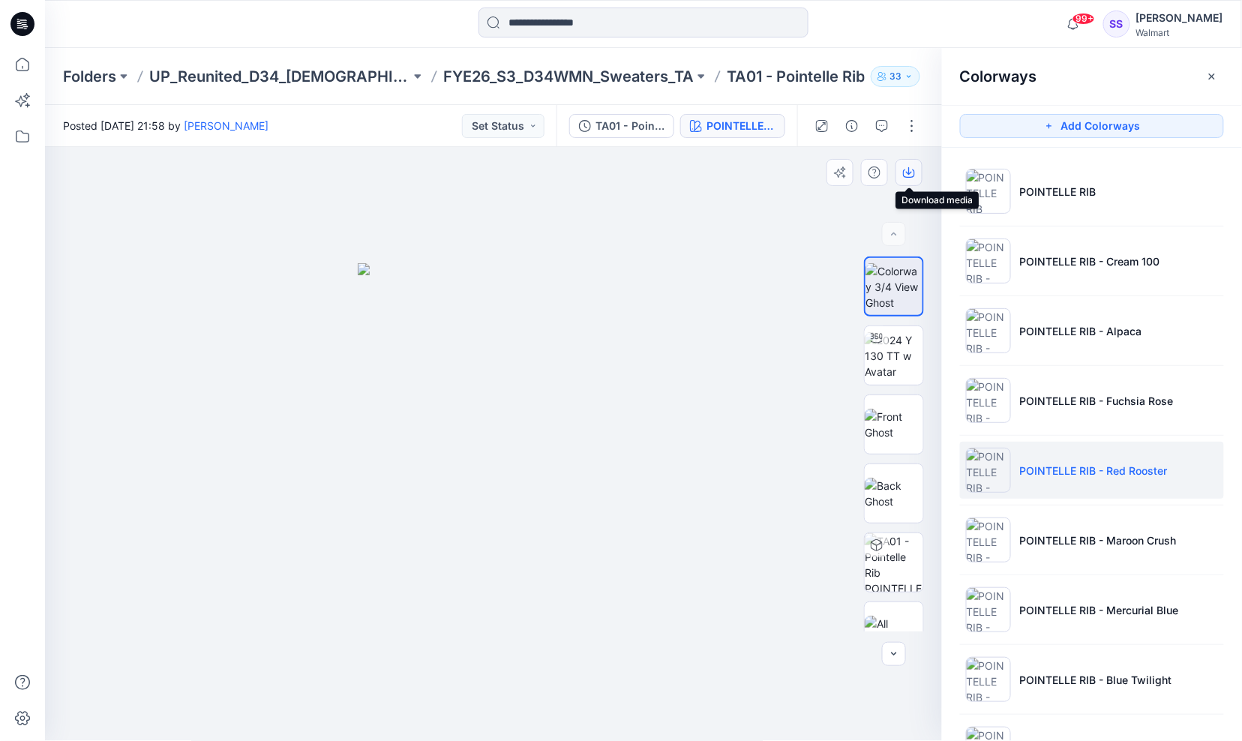
click at [910, 173] on icon "button" at bounding box center [909, 171] width 6 height 8
drag, startPoint x: 699, startPoint y: 456, endPoint x: 716, endPoint y: 455, distance: 17.3
click at [700, 456] on div at bounding box center [494, 444] width 898 height 595
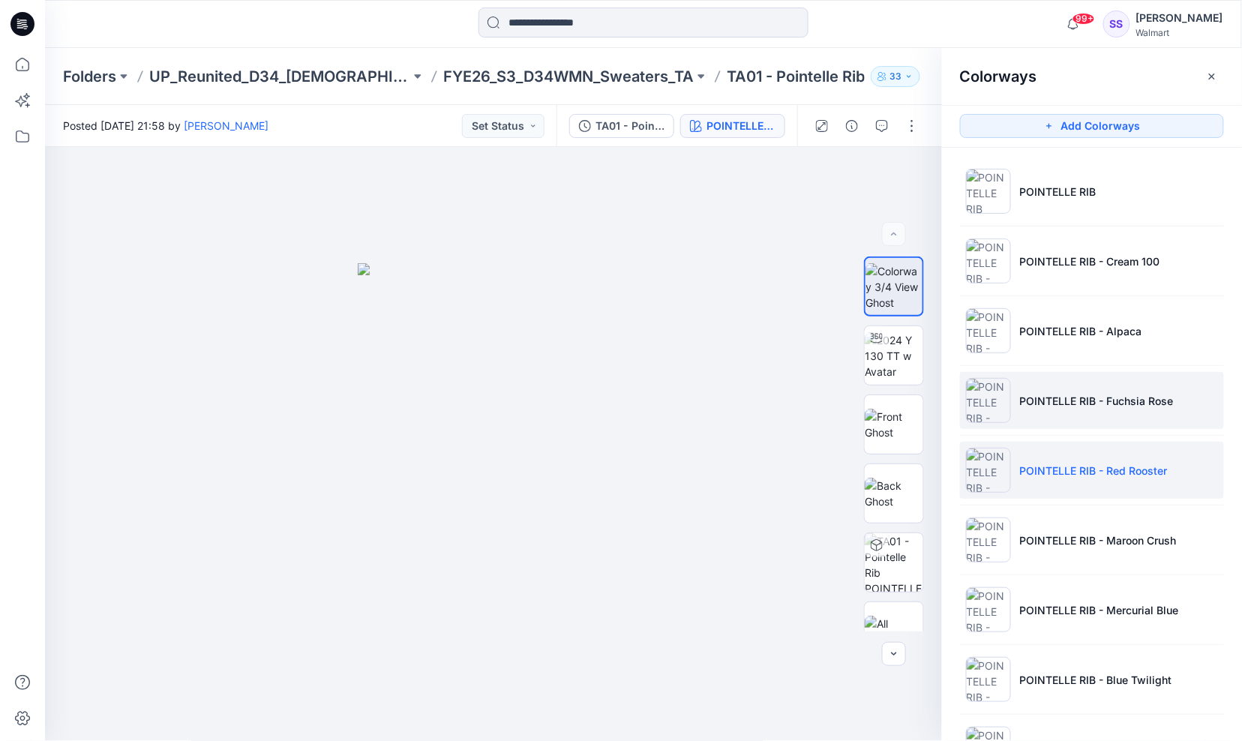
click at [1025, 398] on p "POINTELLE RIB - Fuchsia Rose" at bounding box center [1097, 401] width 154 height 16
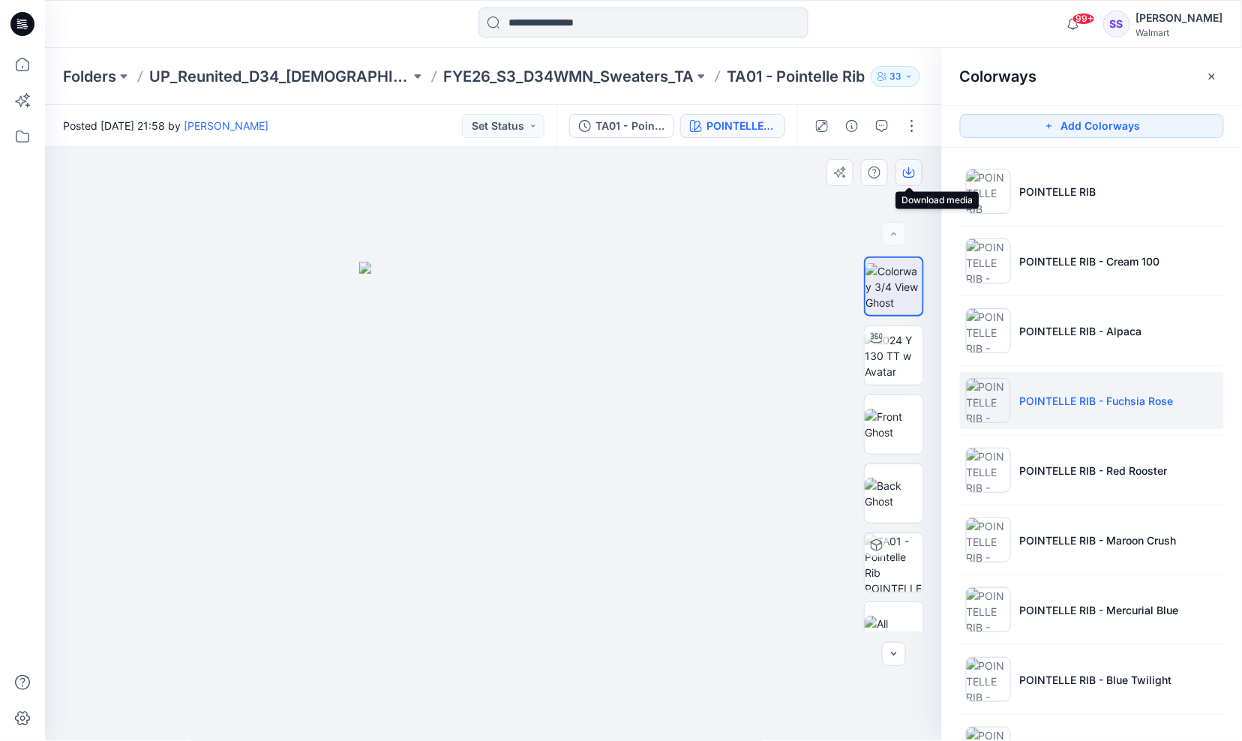
click at [910, 176] on icon "button" at bounding box center [909, 173] width 12 height 12
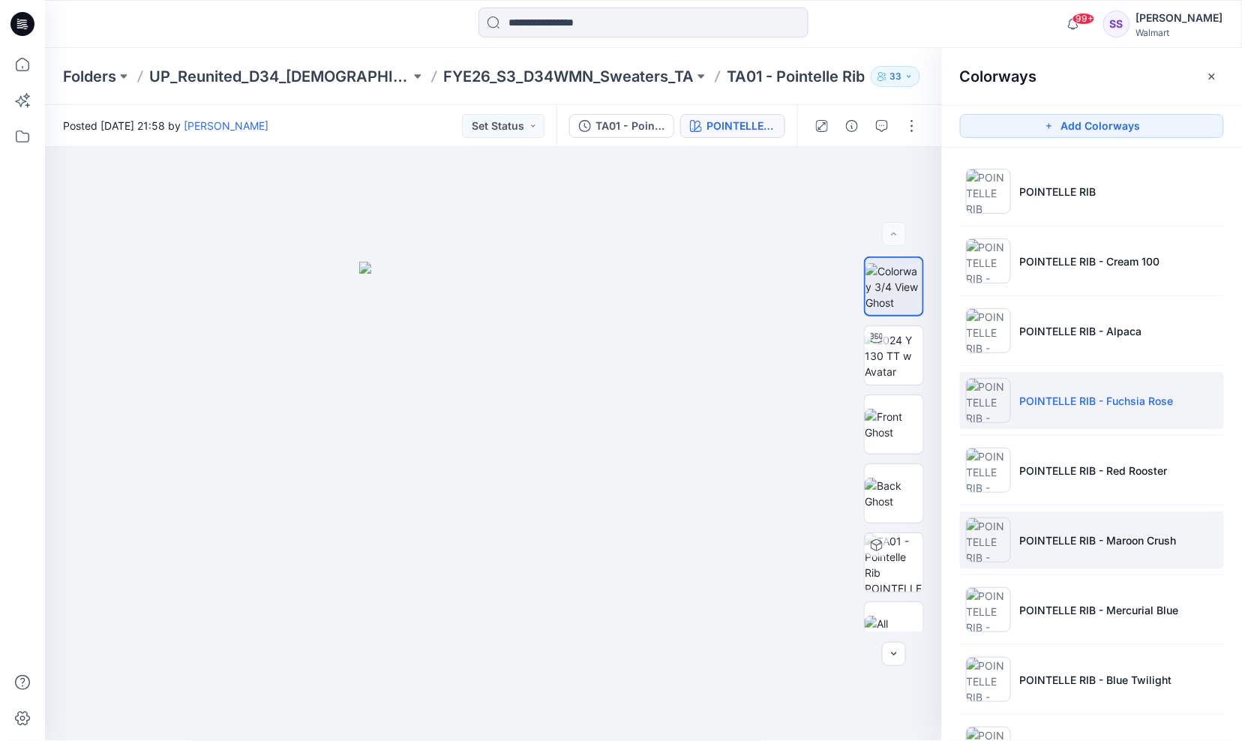
click at [1065, 526] on li "POINTELLE RIB - Maroon Crush" at bounding box center [1092, 540] width 264 height 57
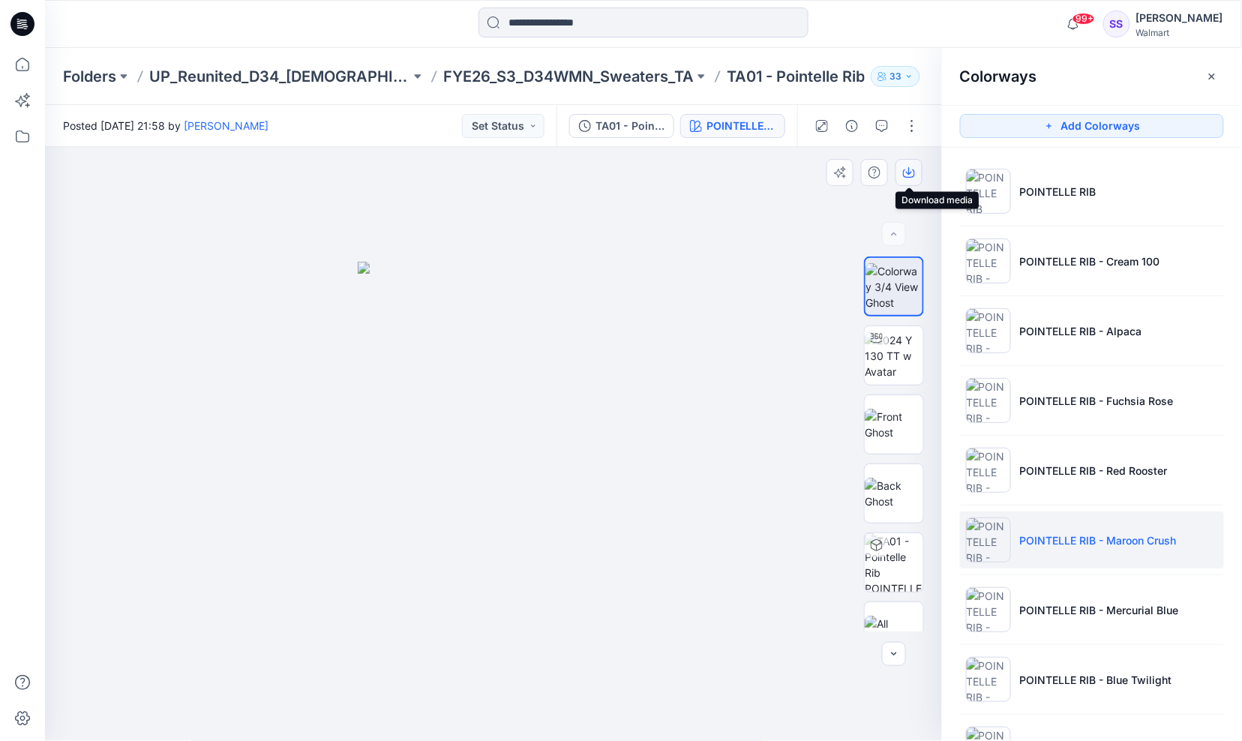
click at [908, 176] on icon "button" at bounding box center [909, 173] width 12 height 12
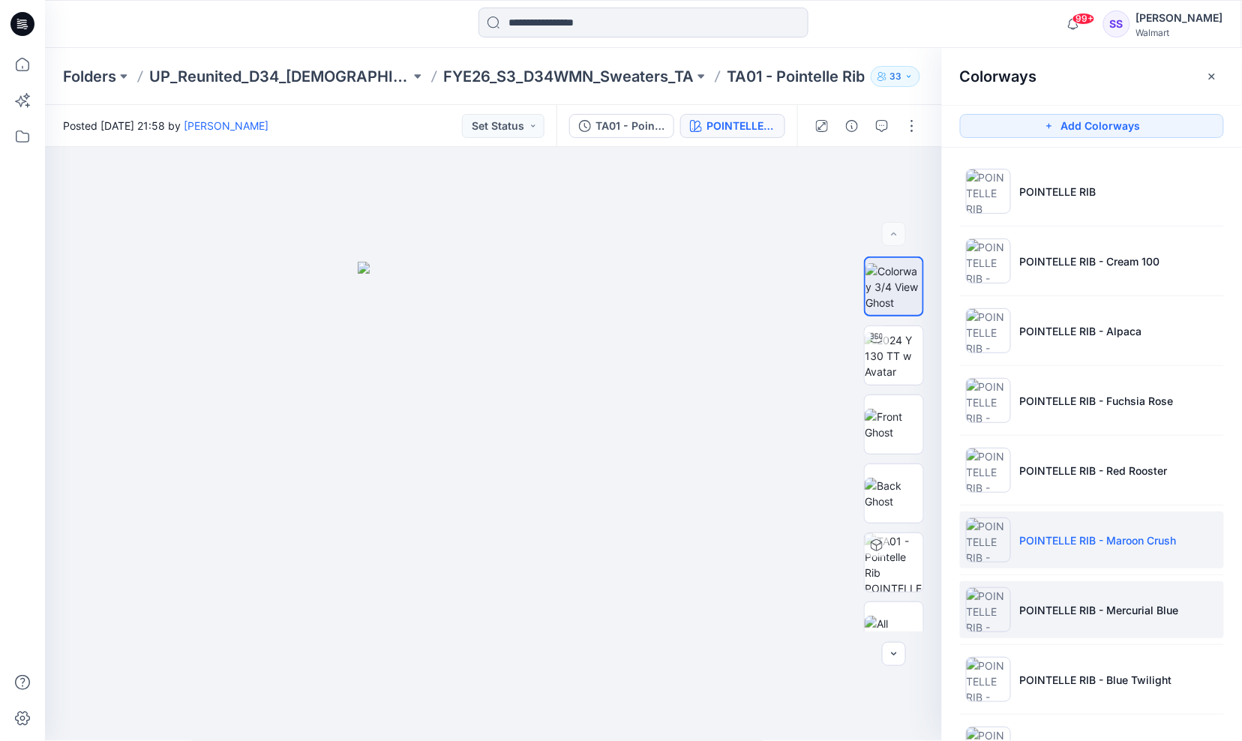
scroll to position [203, 0]
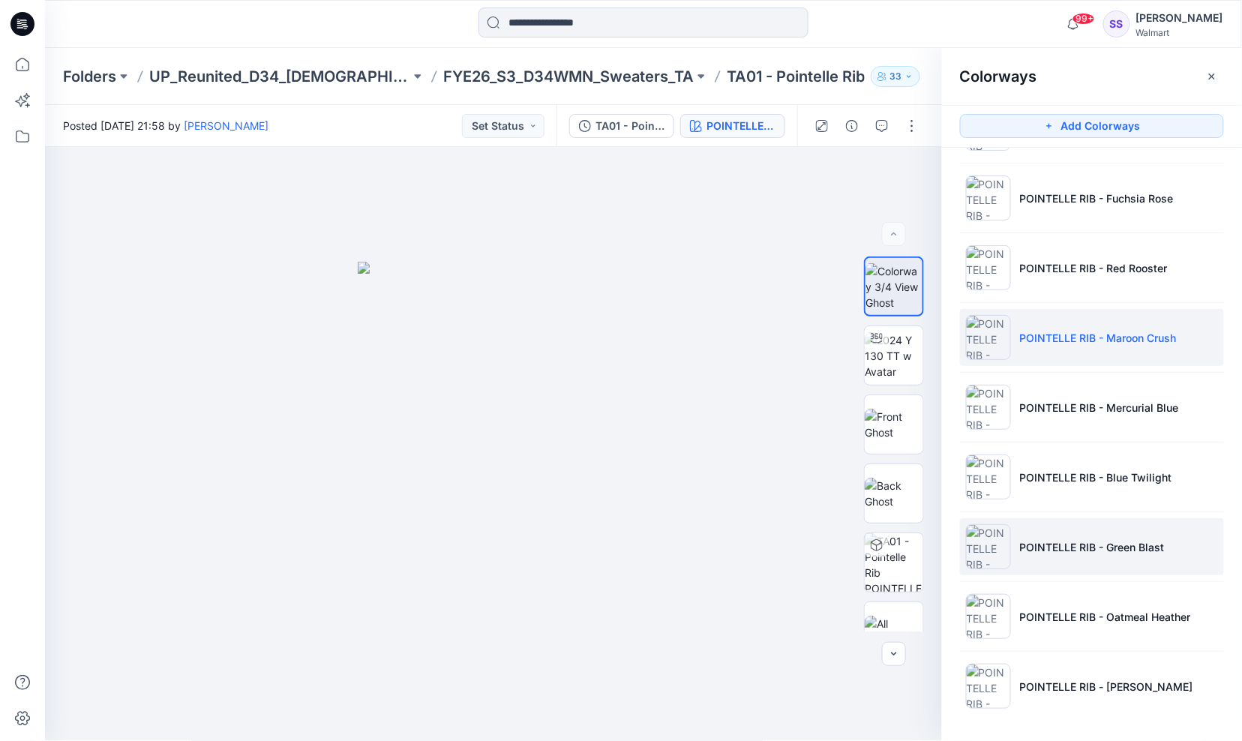
click at [1099, 545] on p "POINTELLE RIB - Green Blast" at bounding box center [1092, 547] width 145 height 16
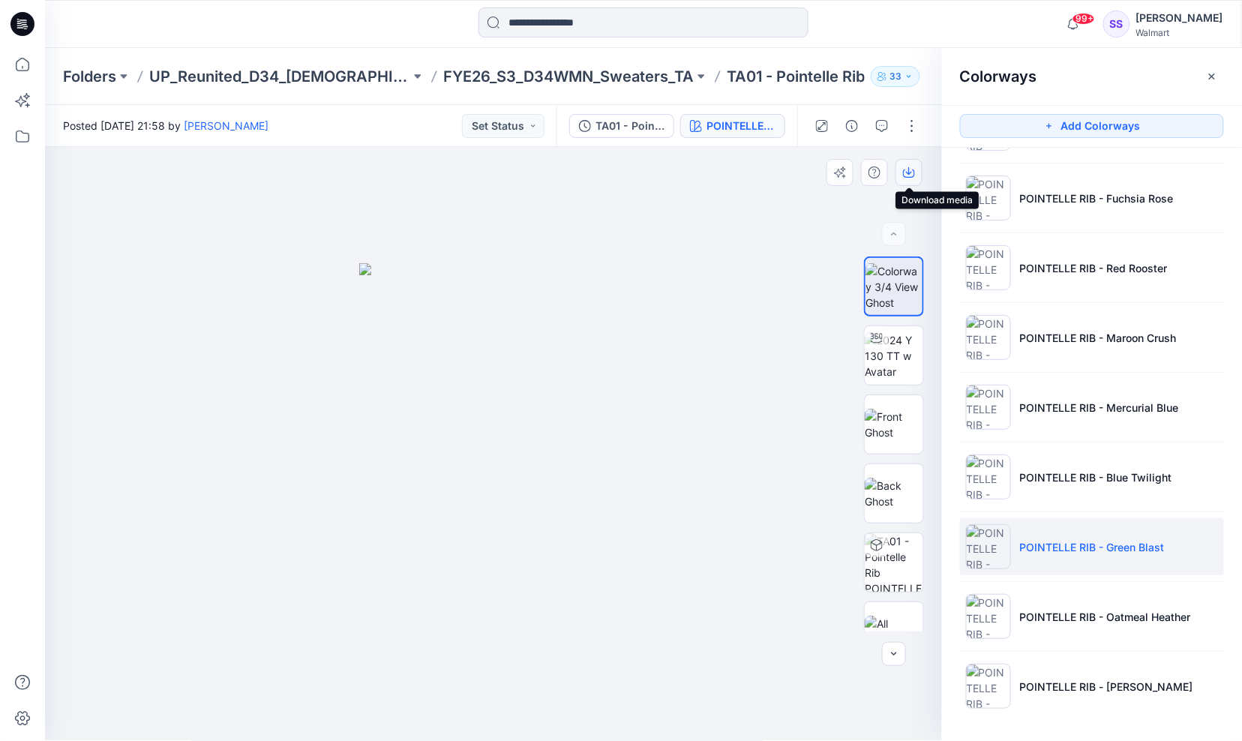
click at [908, 168] on icon "button" at bounding box center [909, 173] width 12 height 12
drag, startPoint x: 736, startPoint y: 387, endPoint x: 758, endPoint y: 386, distance: 22.6
click at [736, 387] on div at bounding box center [494, 444] width 898 height 595
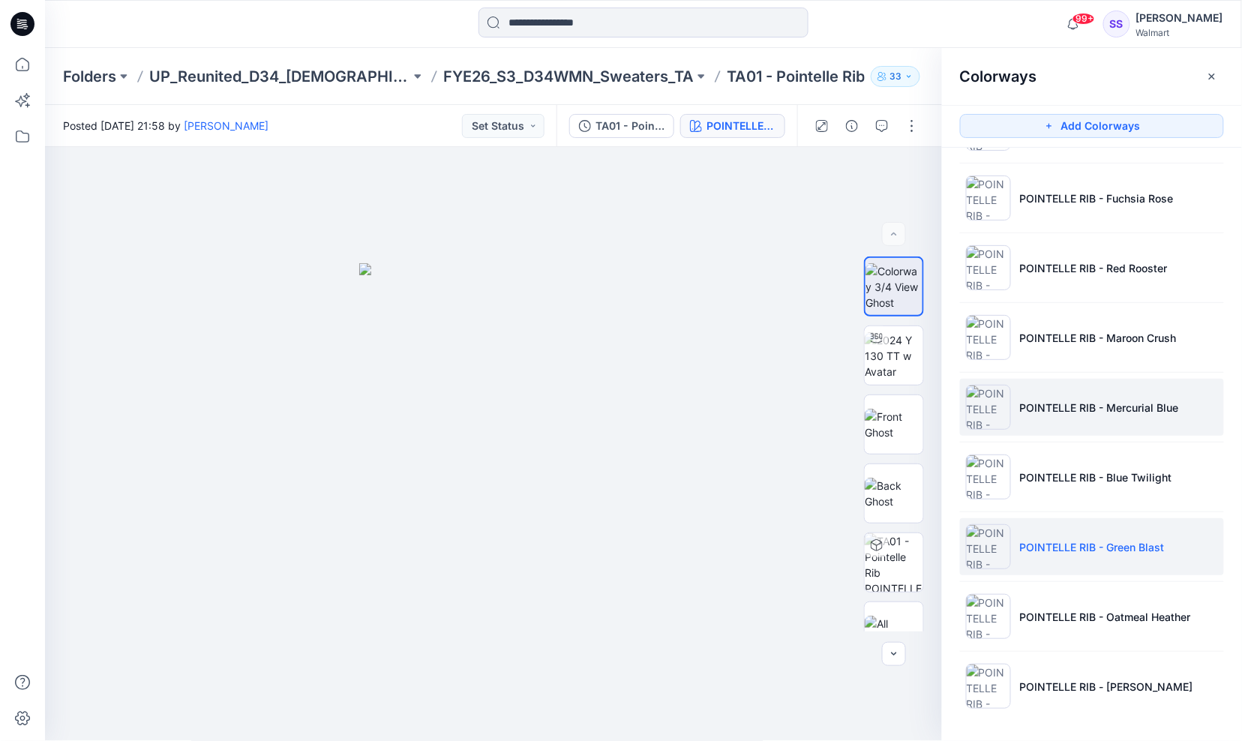
click at [1037, 410] on p "POINTELLE RIB - Mercurial Blue" at bounding box center [1099, 408] width 159 height 16
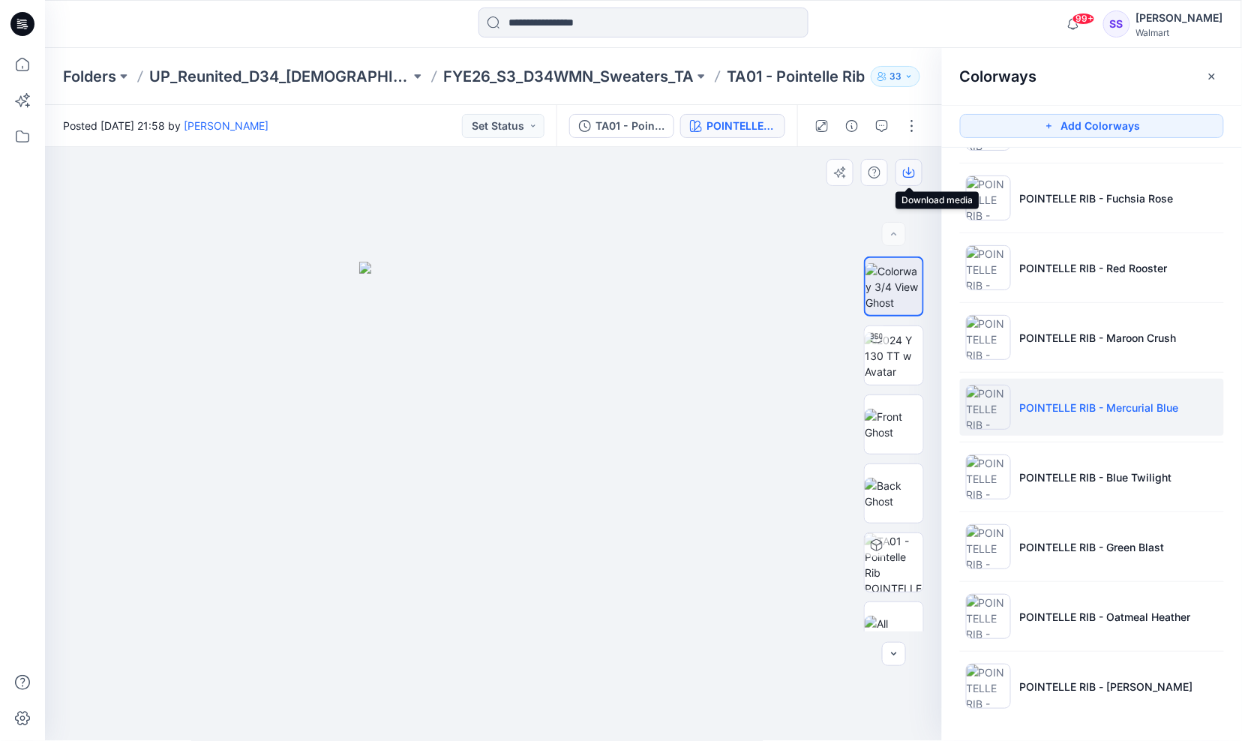
click at [911, 169] on icon "button" at bounding box center [909, 173] width 12 height 12
click at [756, 424] on div at bounding box center [494, 444] width 898 height 595
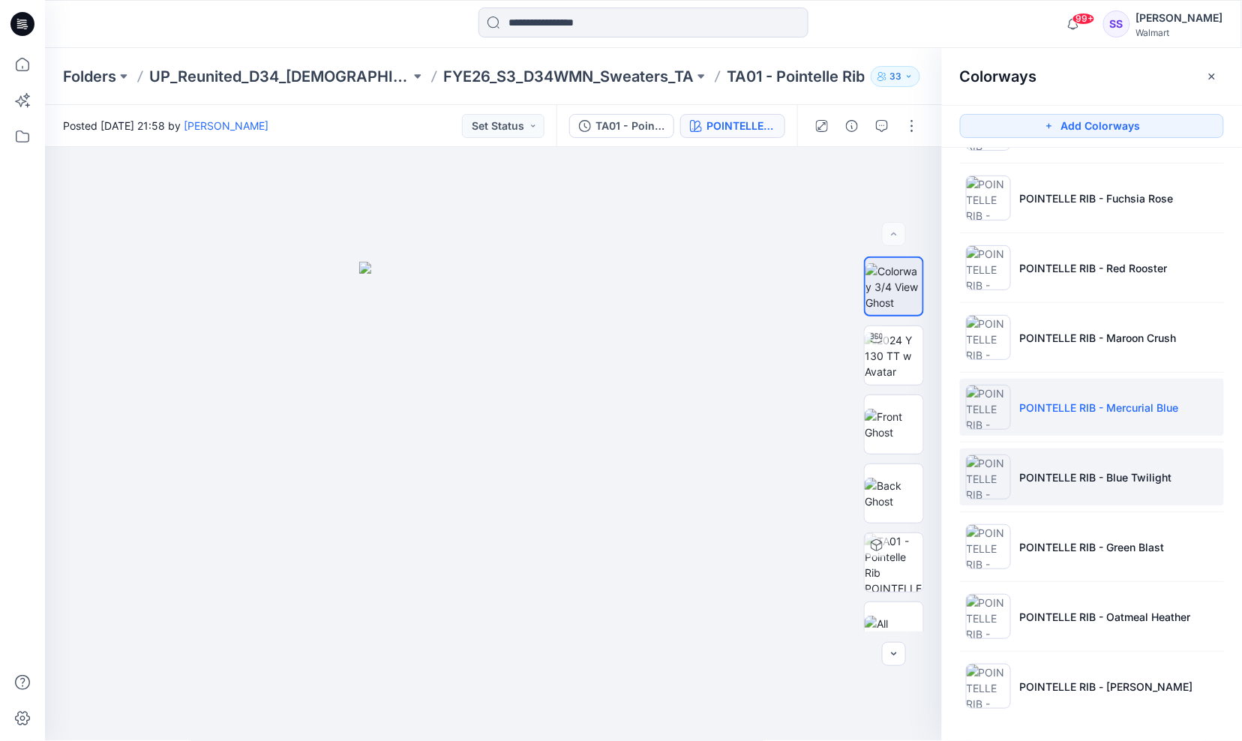
click at [1068, 476] on p "POINTELLE RIB - Blue Twilight" at bounding box center [1096, 478] width 152 height 16
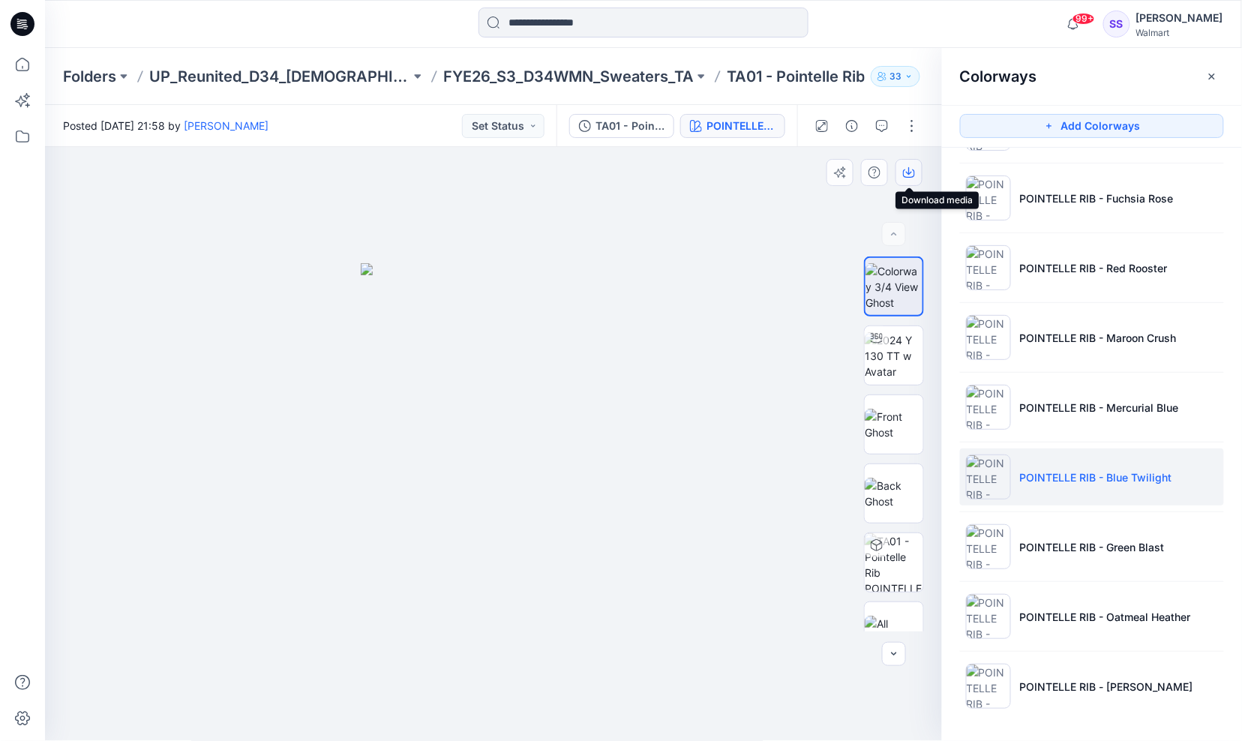
click at [911, 173] on icon "button" at bounding box center [909, 171] width 6 height 8
drag, startPoint x: 610, startPoint y: 226, endPoint x: 640, endPoint y: 210, distance: 33.9
click at [610, 226] on div at bounding box center [494, 444] width 898 height 595
